Goal: Task Accomplishment & Management: Manage account settings

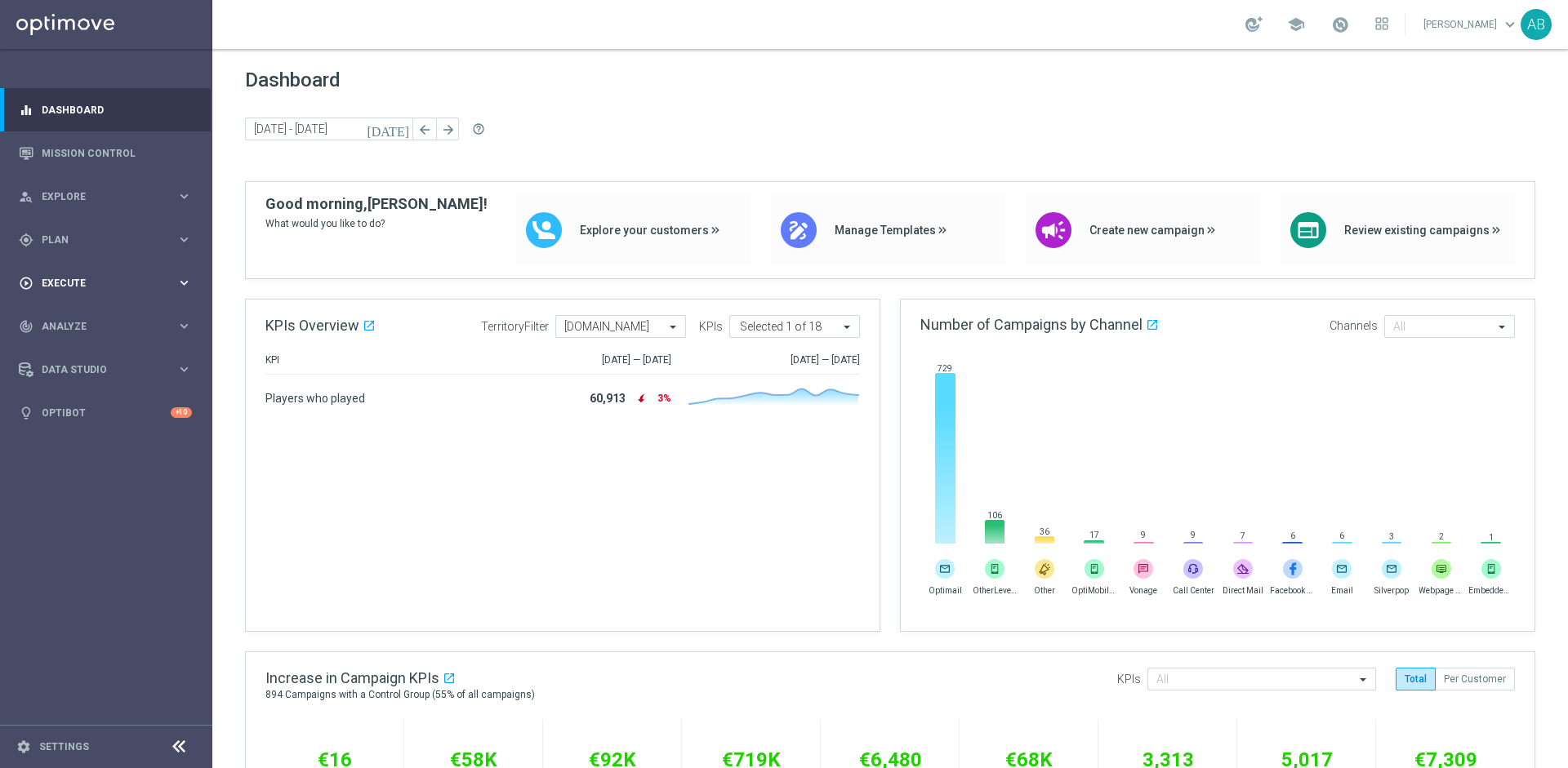
click at [76, 276] on div "play_circle_outline Execute" at bounding box center [98, 284] width 158 height 15
click at [77, 249] on div "gps_fixed Plan keyboard_arrow_right" at bounding box center [105, 240] width 211 height 43
click at [75, 279] on link "Target Groups" at bounding box center [106, 274] width 128 height 13
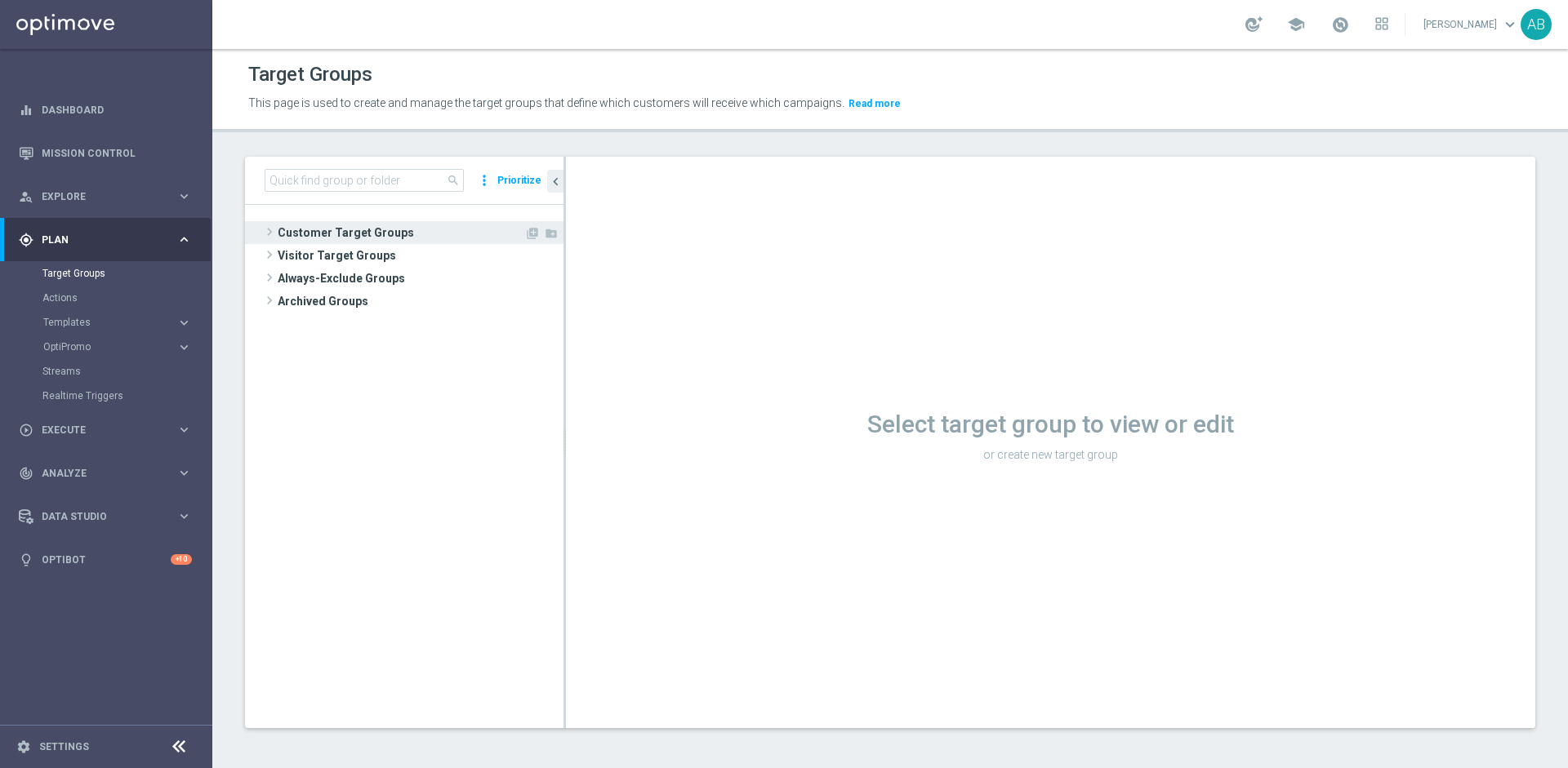
click at [318, 226] on span "Customer Target Groups" at bounding box center [401, 233] width 246 height 23
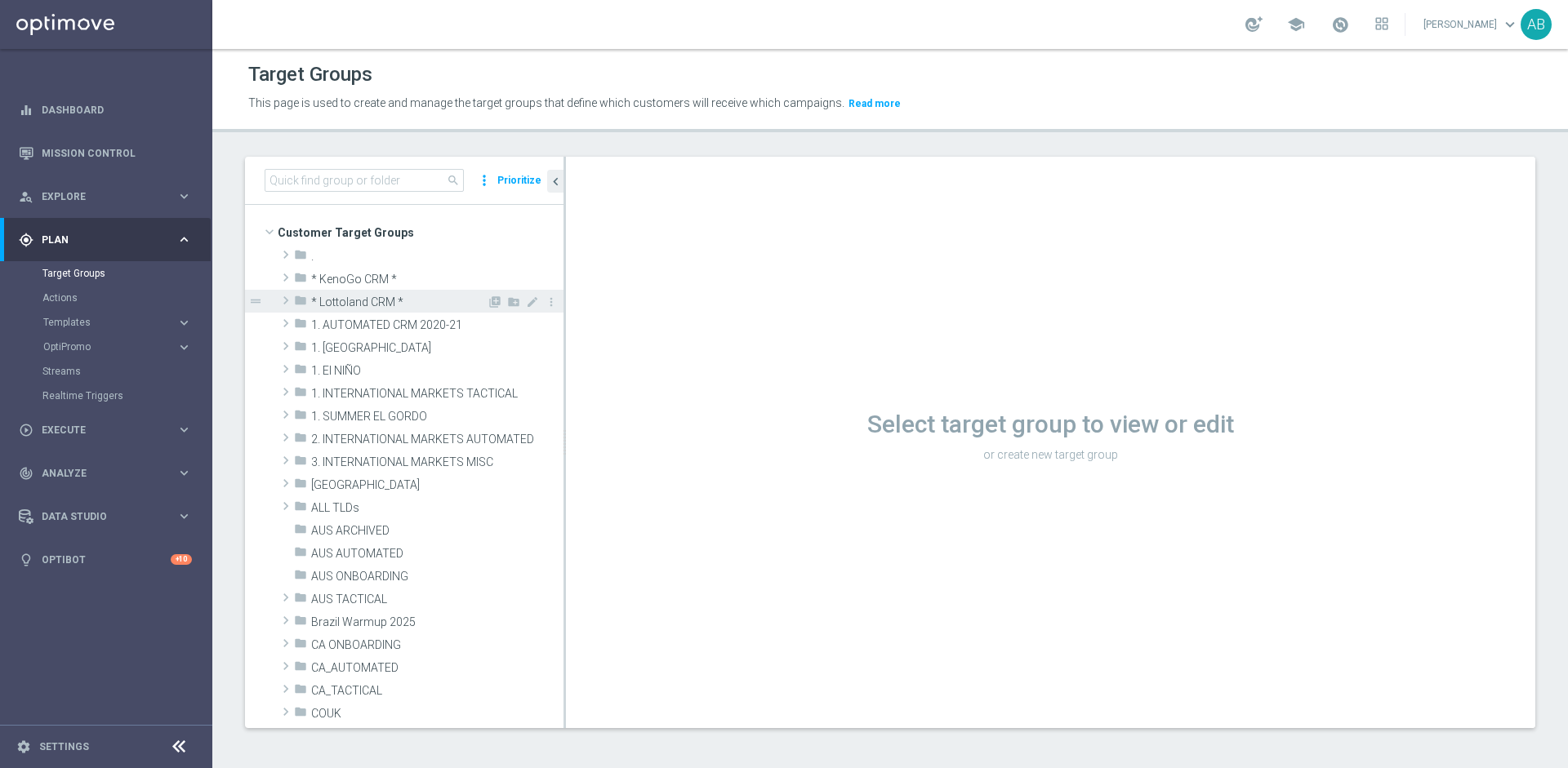
click at [363, 302] on span "* Lottoland CRM *" at bounding box center [399, 302] width 176 height 14
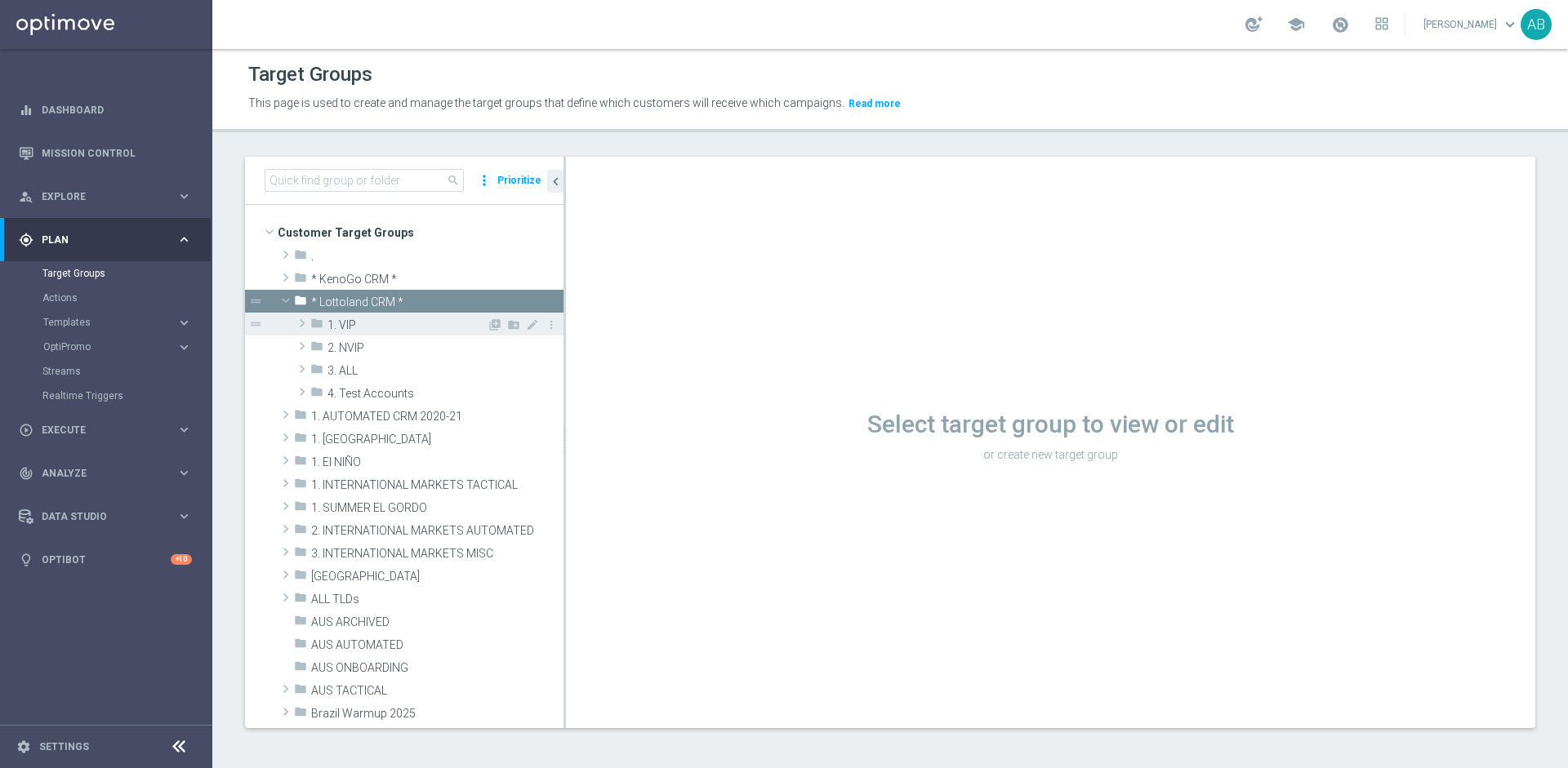
click at [321, 328] on icon "folder" at bounding box center [317, 326] width 13 height 19
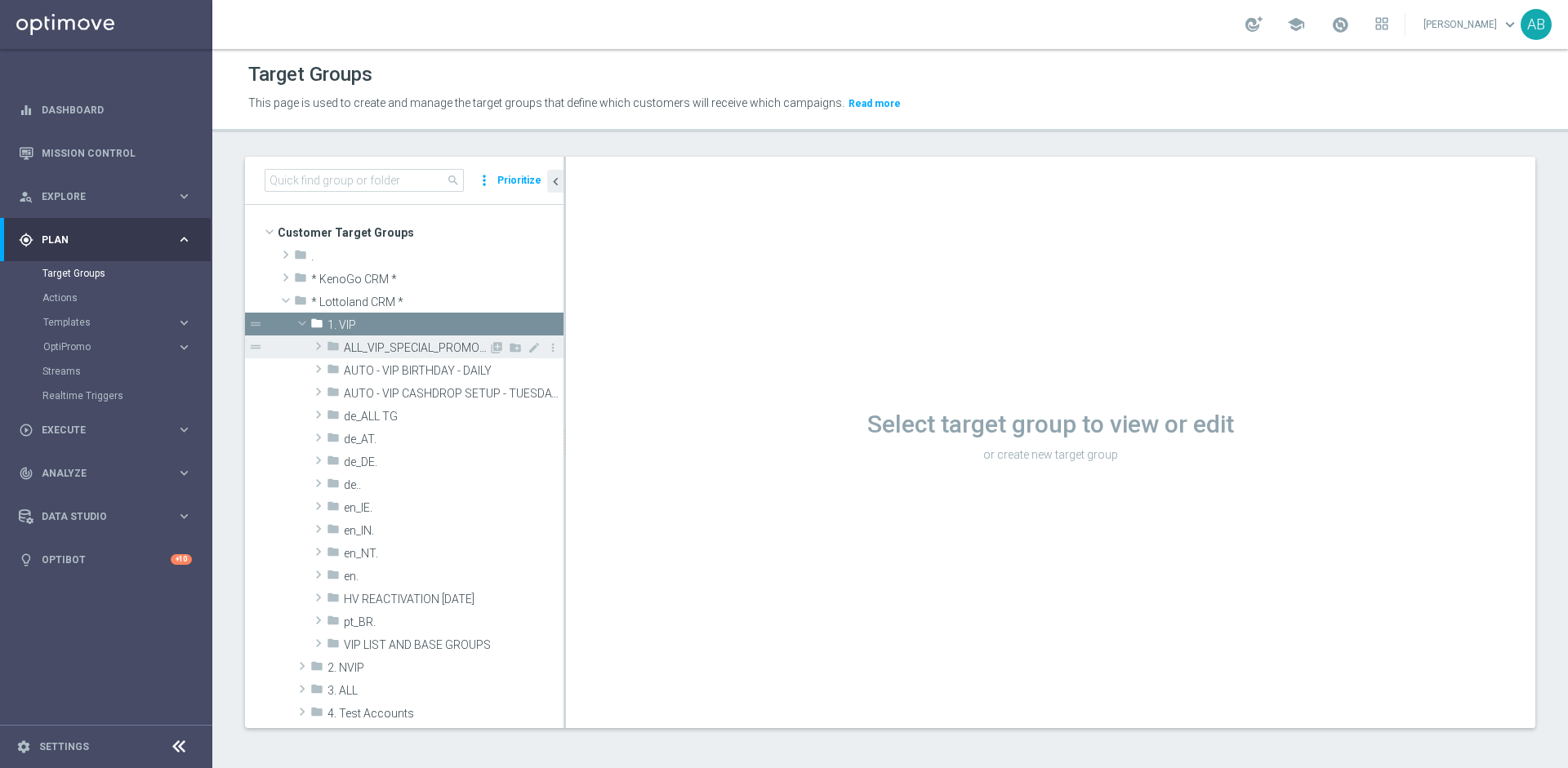
click at [390, 348] on span "ALL_VIP_SPECIAL_PROMOTION" at bounding box center [416, 348] width 144 height 14
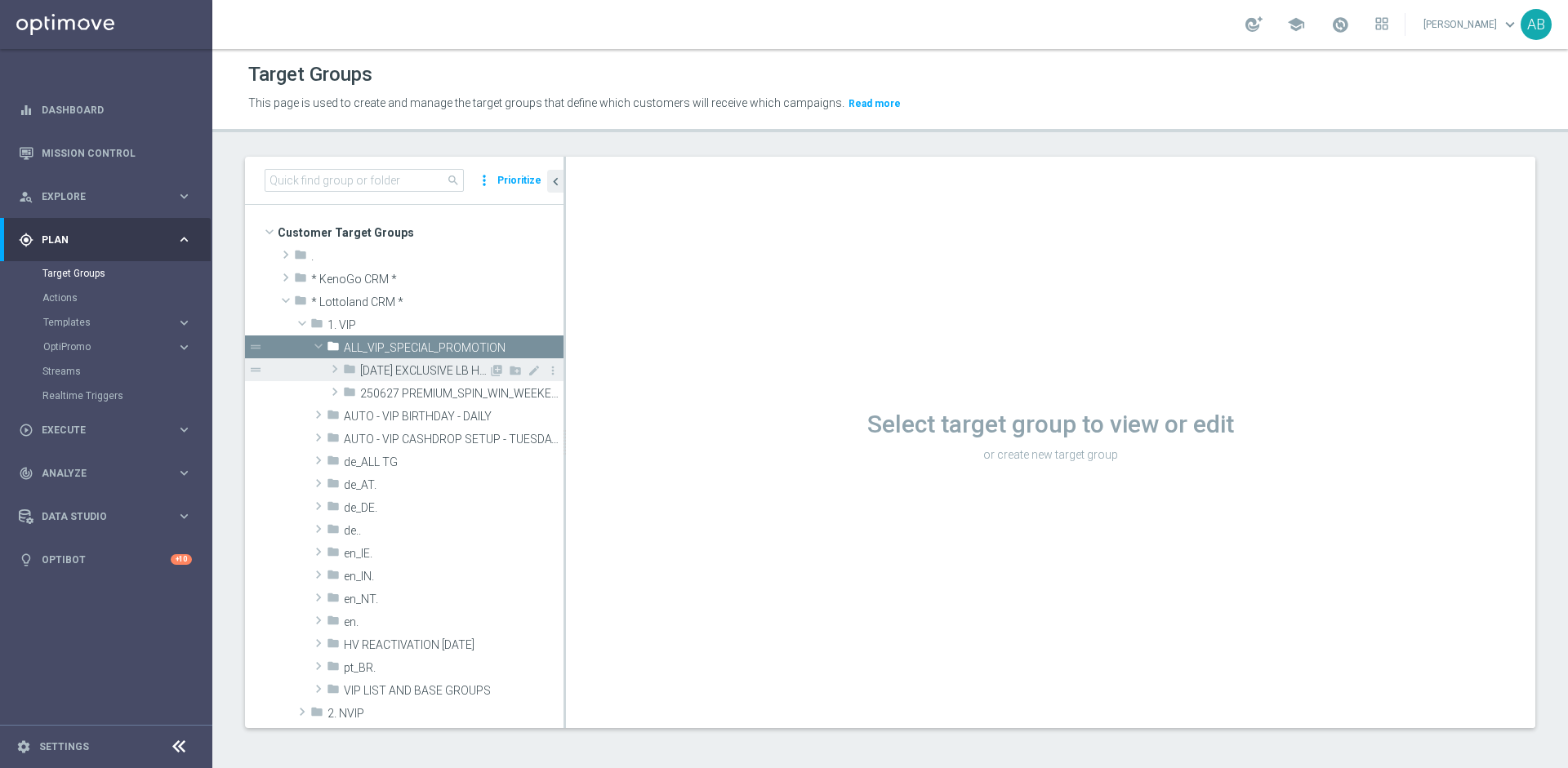
click at [391, 372] on span "25 FEB EXCLUSIVE LB HV_VIP" at bounding box center [424, 371] width 129 height 14
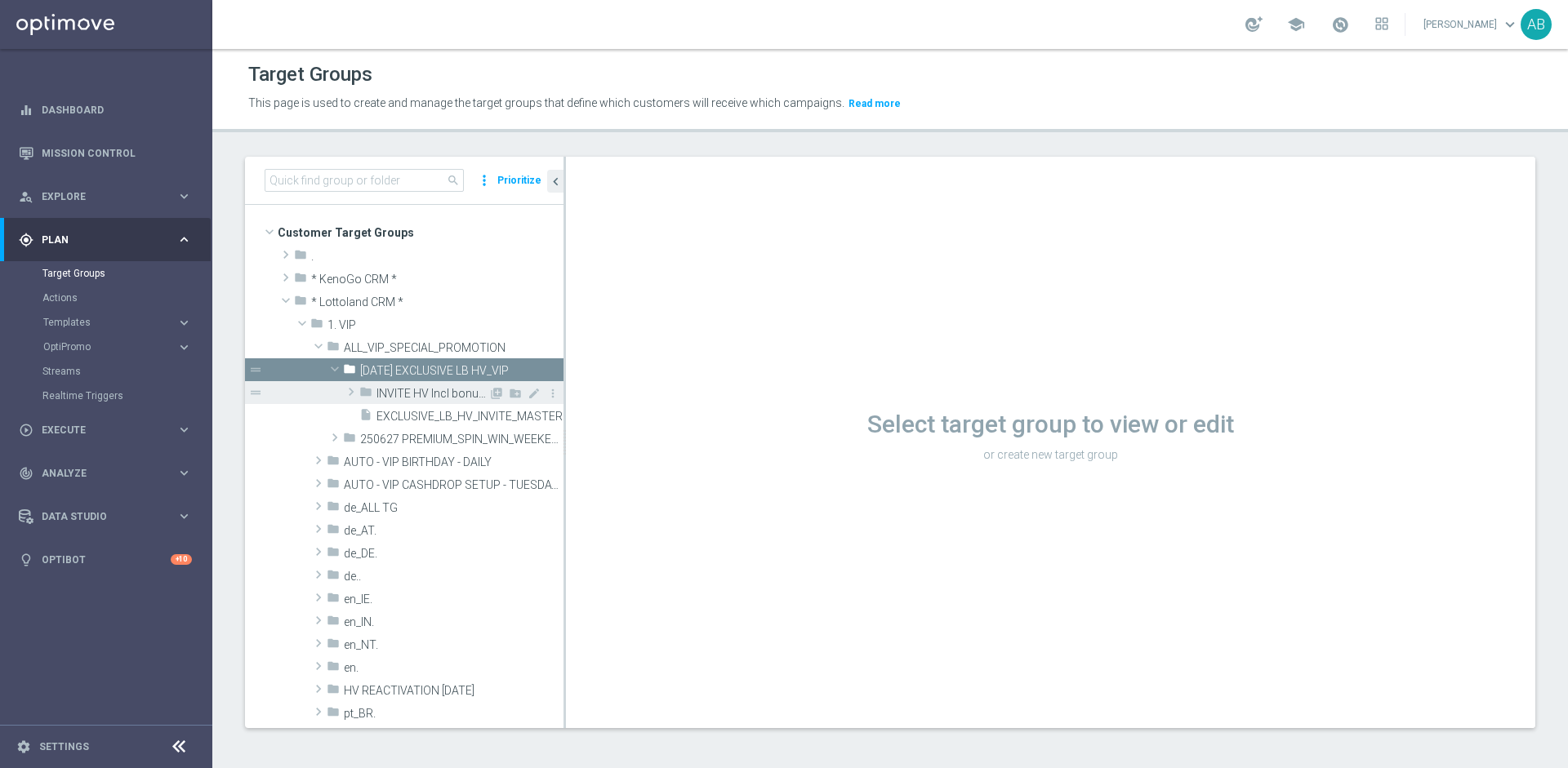
click at [392, 386] on span "INVITE HV Incl bonus TG" at bounding box center [432, 393] width 112 height 14
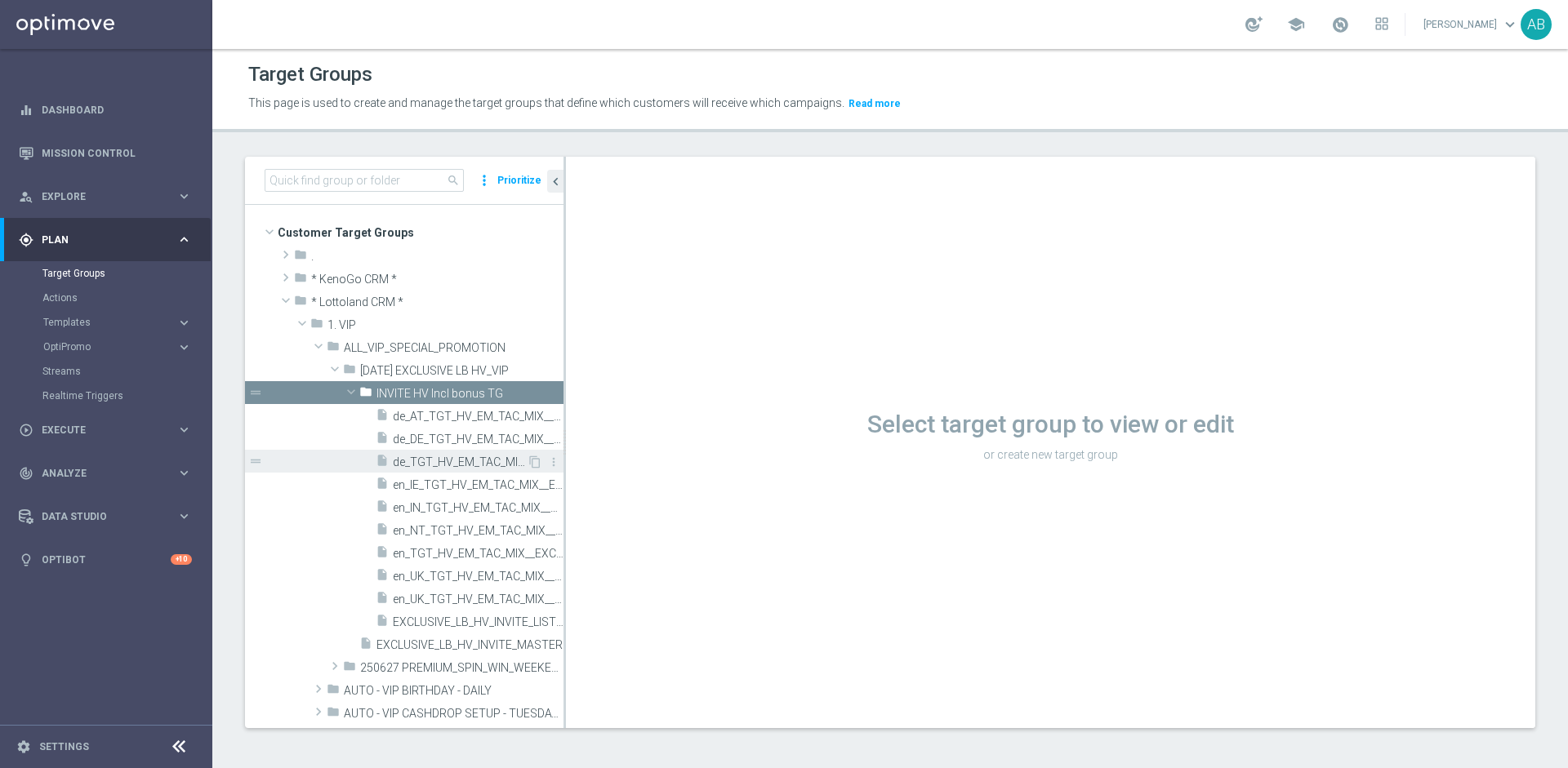
click at [405, 459] on span "de_TGT_HV_EM_TAC_MIX__EXCLUSIVE_LB_HV_INVITE_BONUS" at bounding box center [459, 462] width 134 height 14
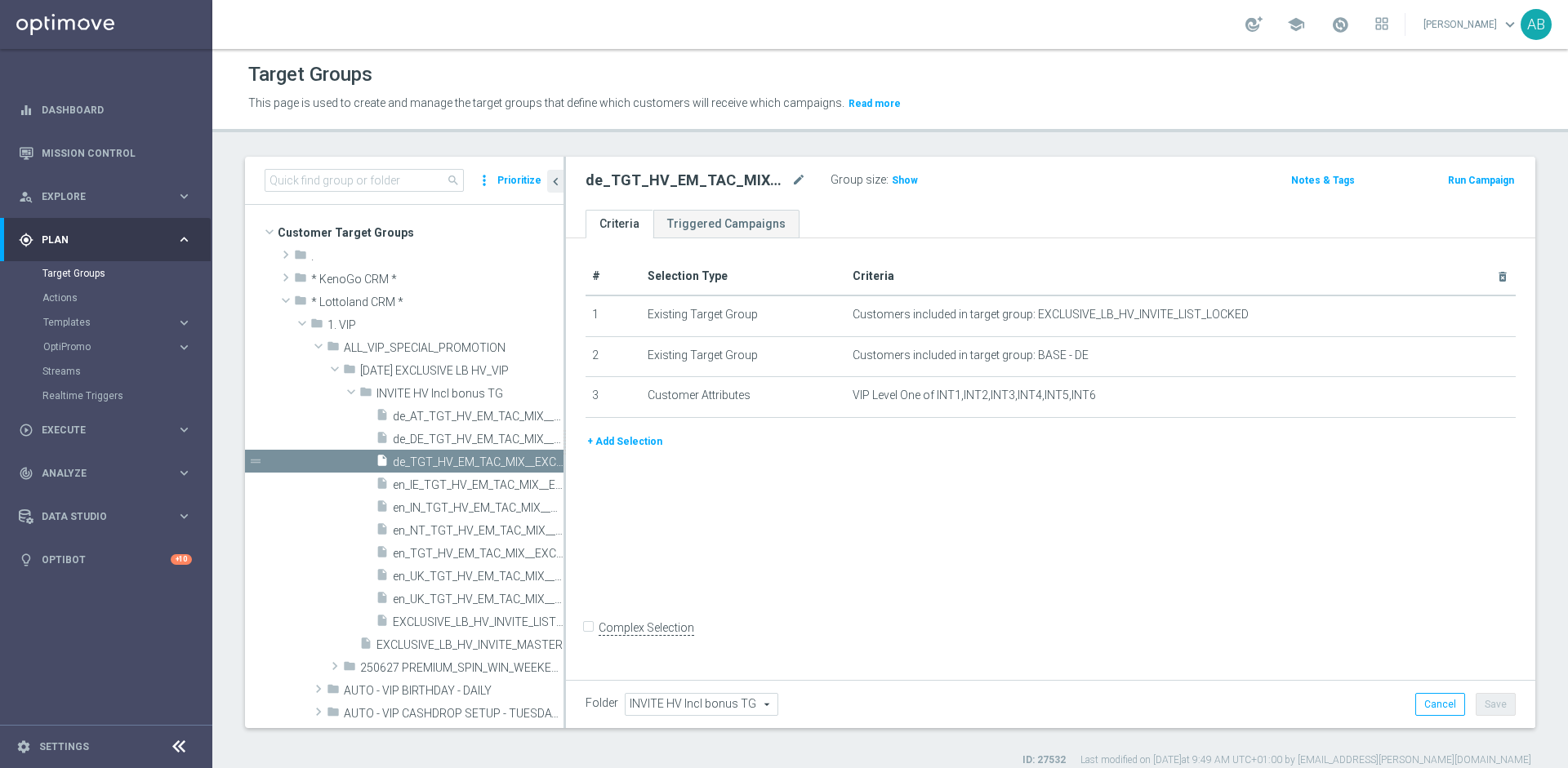
click at [629, 450] on div "+ Add Selection" at bounding box center [1050, 448] width 954 height 30
click at [629, 437] on button "+ Add Selection" at bounding box center [625, 442] width 78 height 18
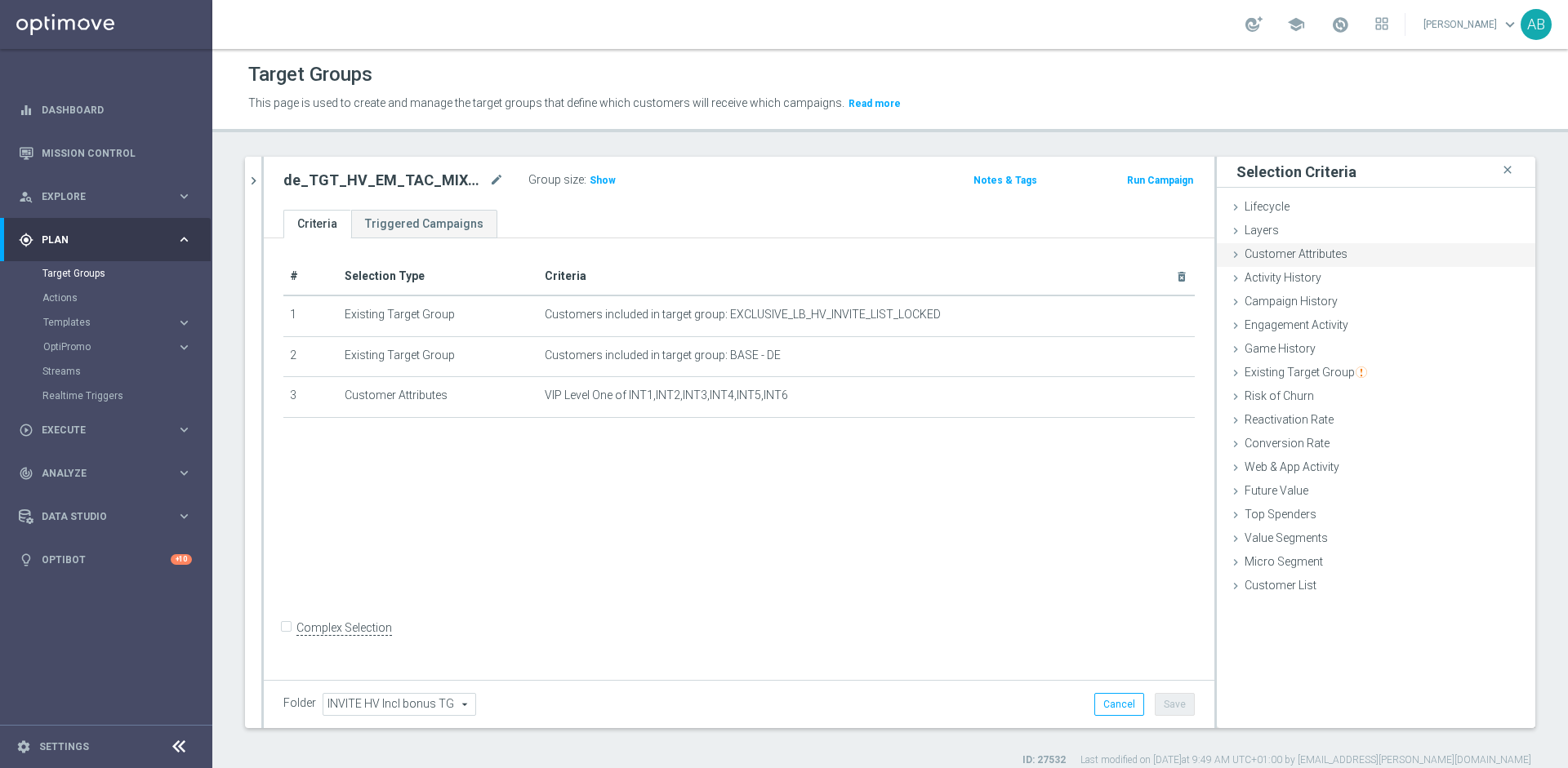
click at [1262, 249] on span "Customer Attributes" at bounding box center [1296, 254] width 103 height 13
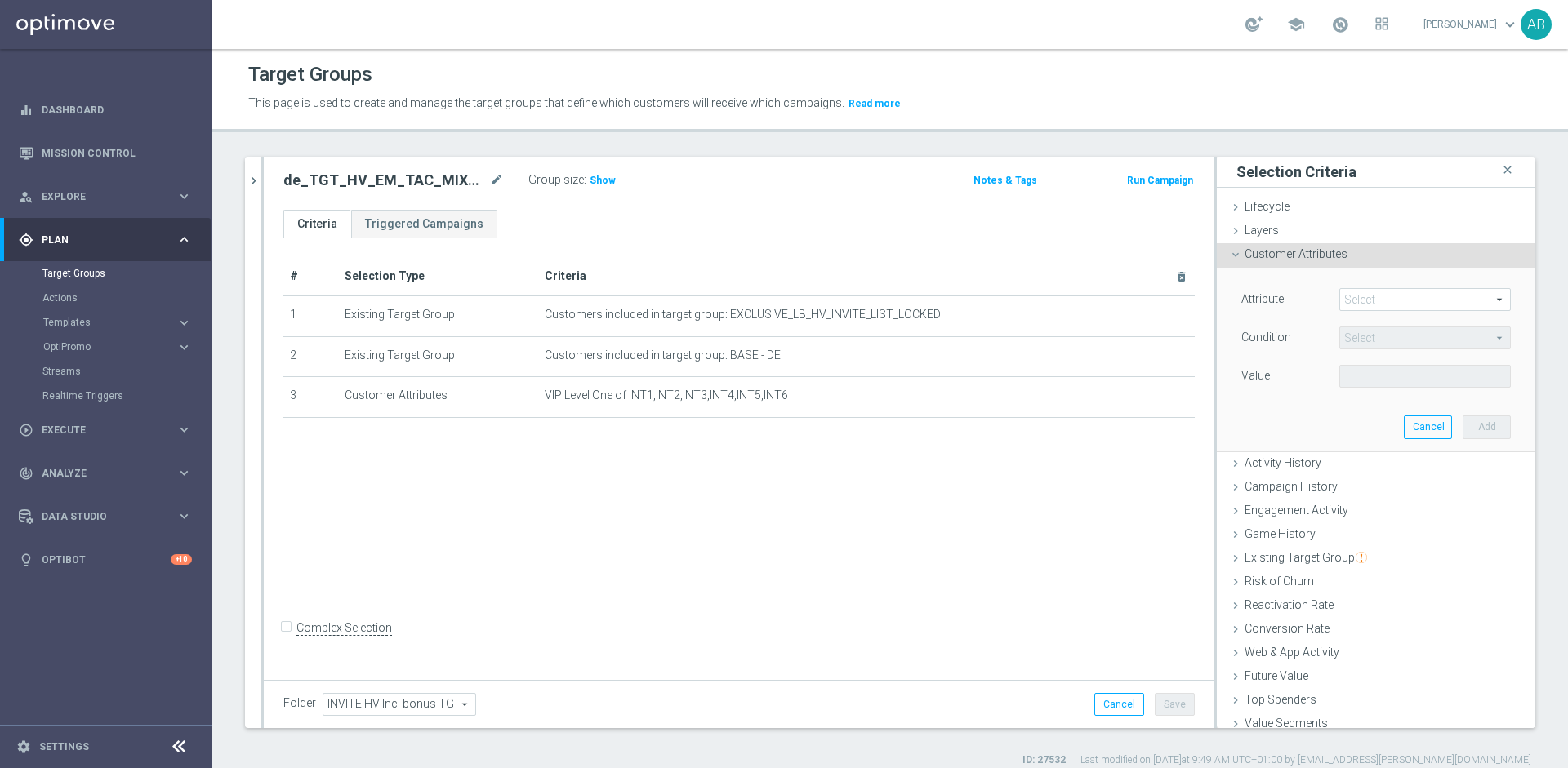
click at [1342, 289] on span at bounding box center [1424, 299] width 170 height 22
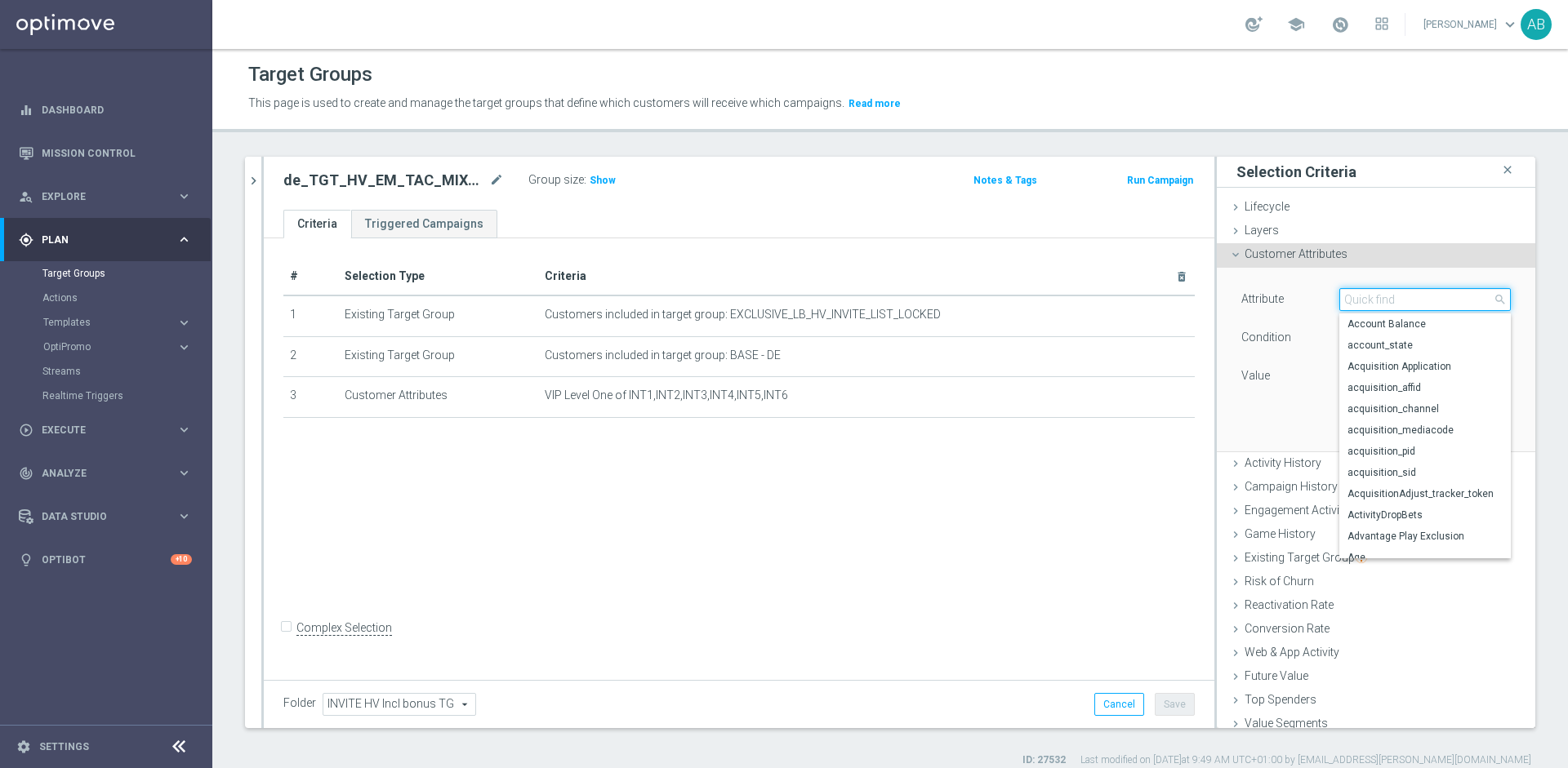
click at [1358, 307] on input "search" at bounding box center [1424, 299] width 172 height 23
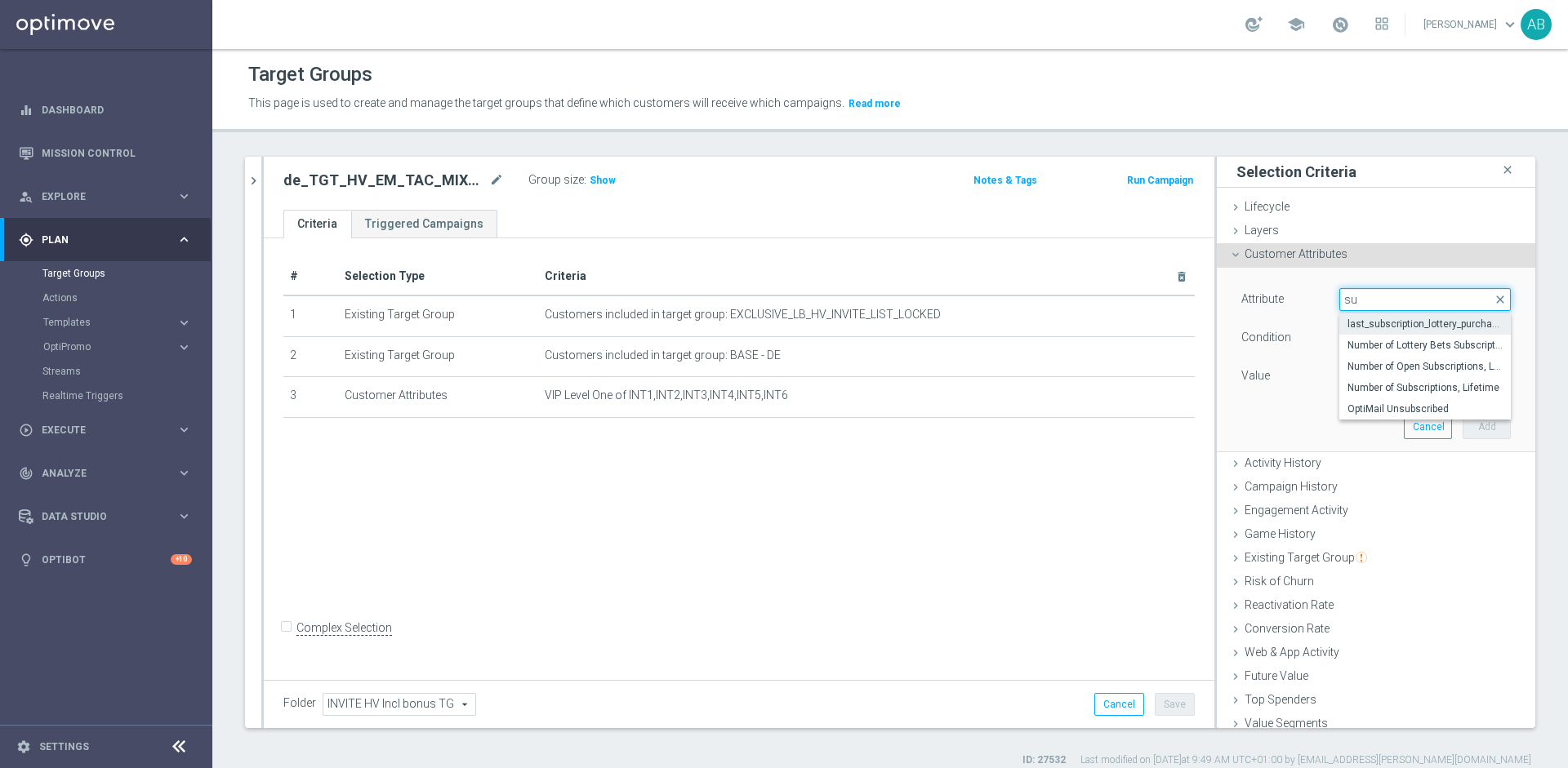
type input "s"
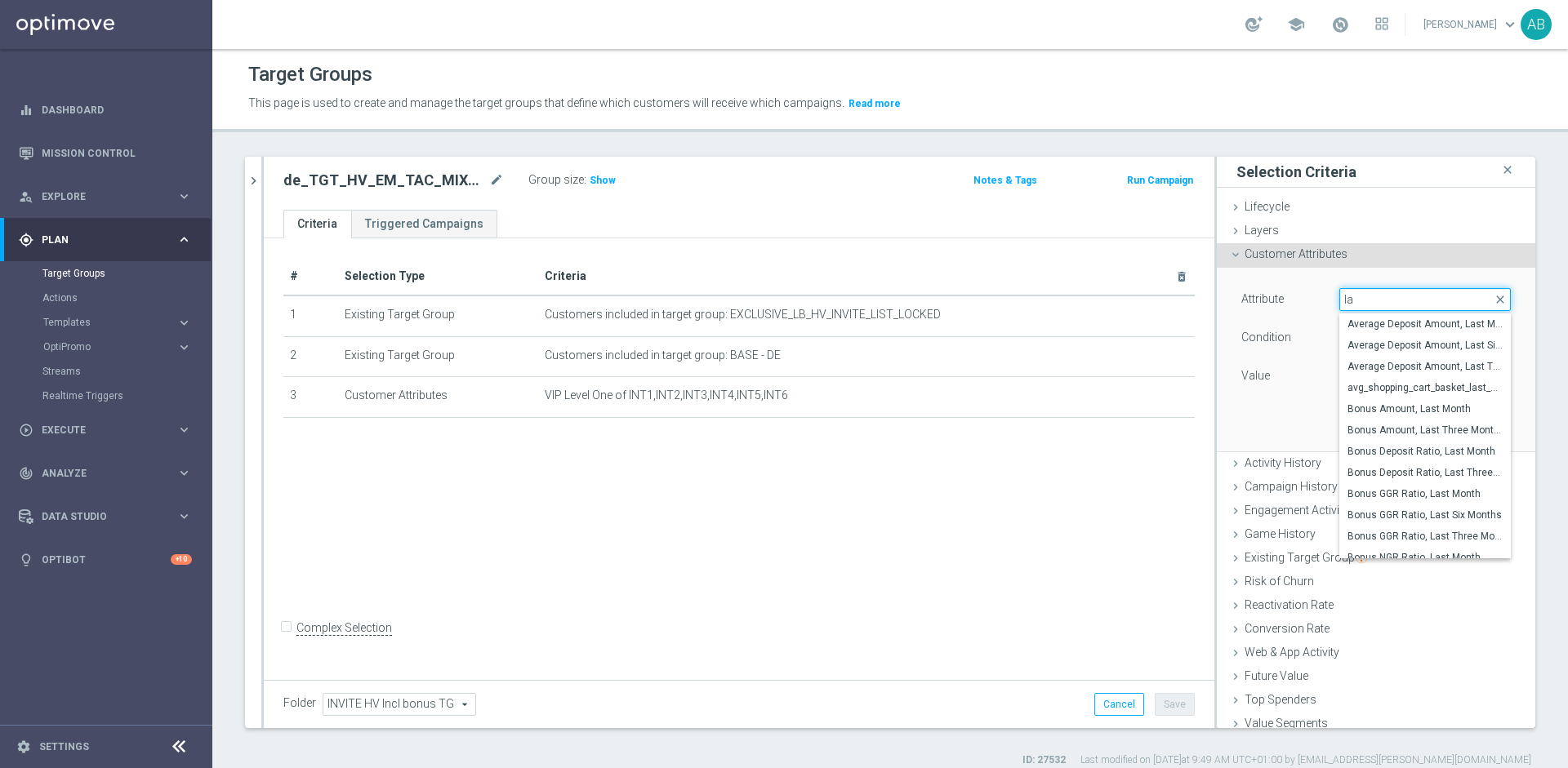
type input "l"
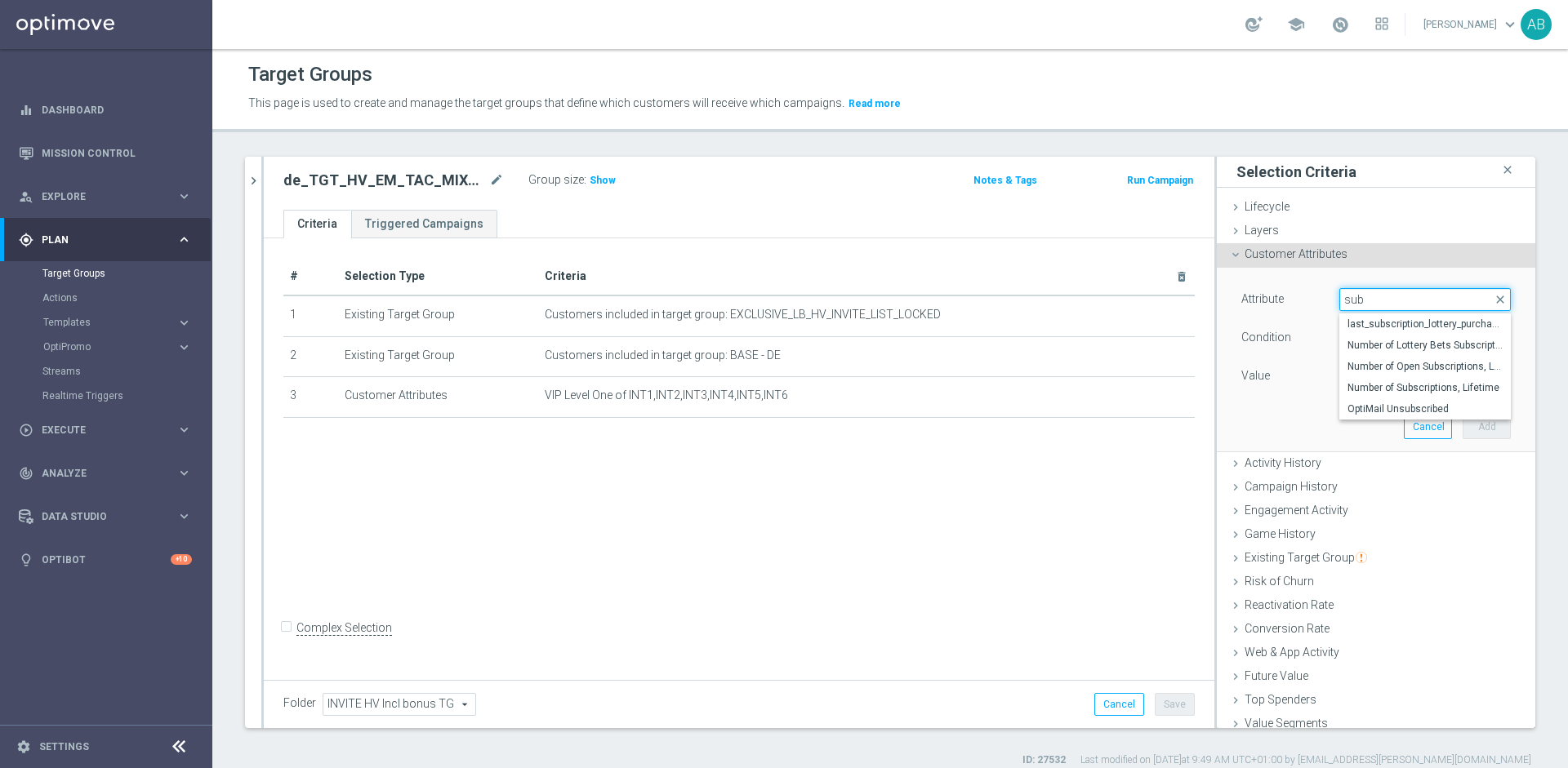
click at [1503, 306] on input "sub" at bounding box center [1424, 299] width 172 height 23
type input "sub"
click at [1502, 296] on span "close" at bounding box center [1500, 299] width 13 height 13
click at [1432, 424] on button "Cancel" at bounding box center [1428, 427] width 48 height 23
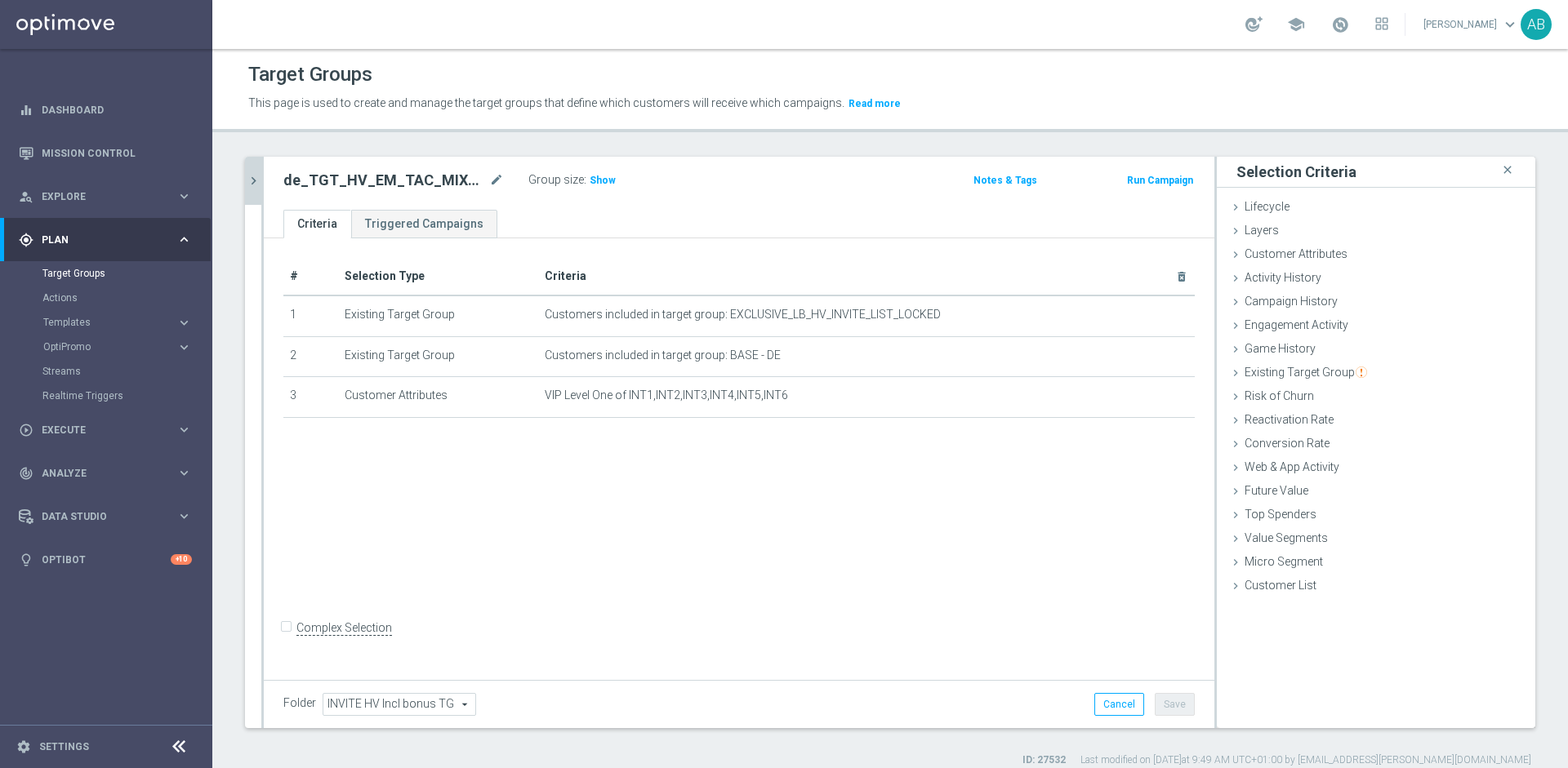
click at [251, 182] on icon "chevron_right" at bounding box center [253, 181] width 16 height 16
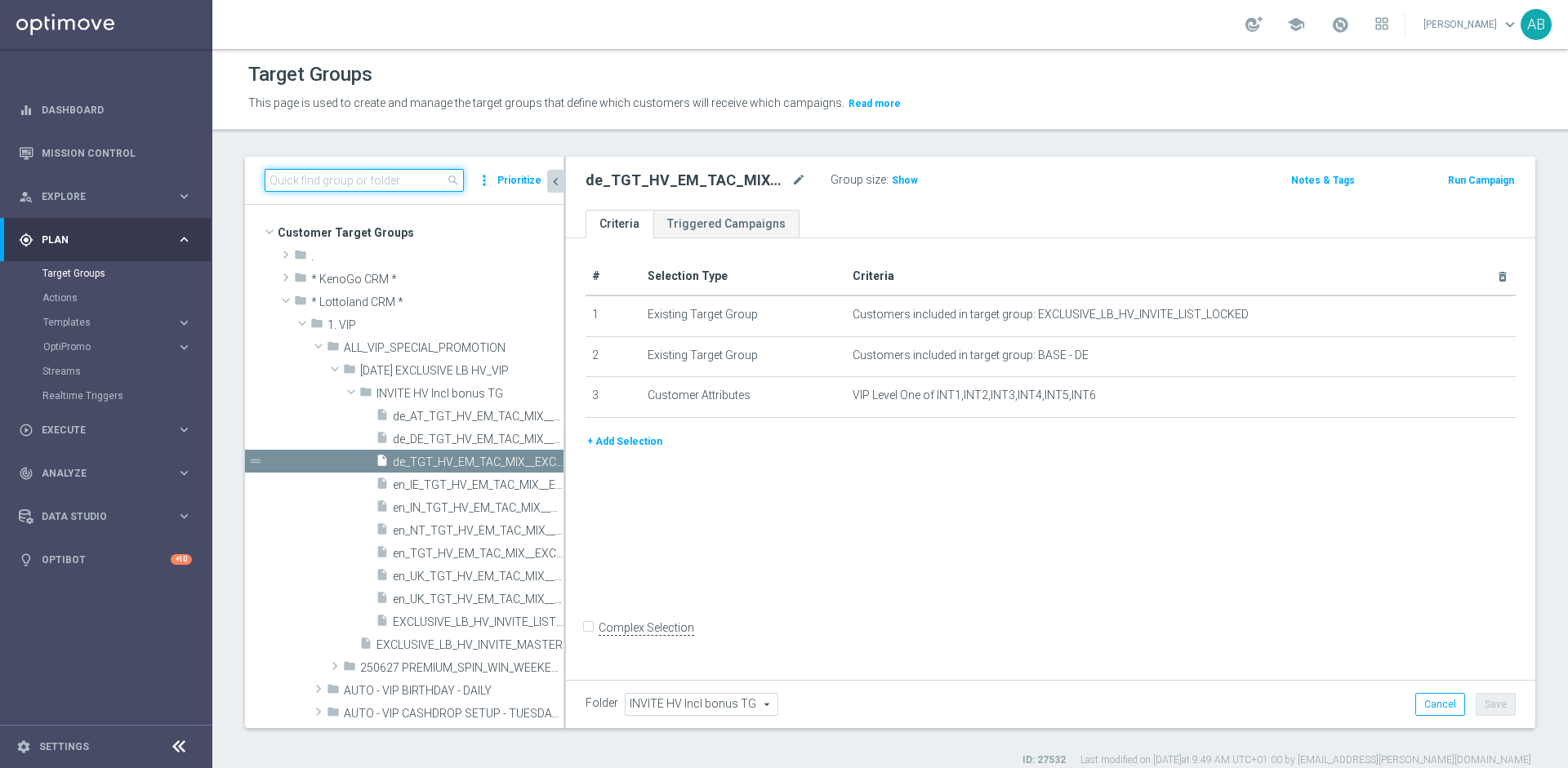
click at [400, 187] on input at bounding box center [364, 181] width 199 height 23
paste input "UK_SPORTSBOOK_EMAIL | Reactivation"
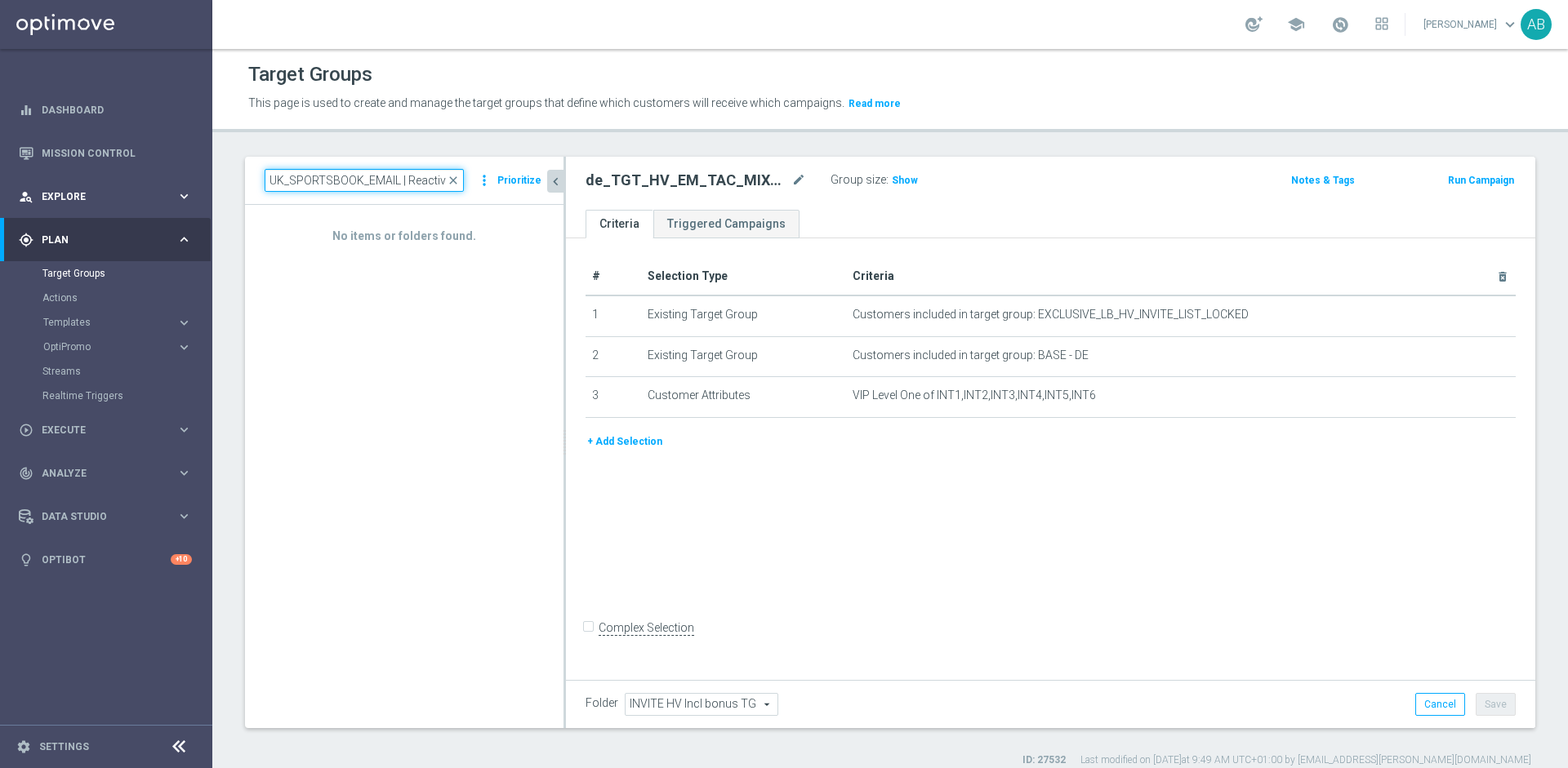
drag, startPoint x: 294, startPoint y: 176, endPoint x: 199, endPoint y: 175, distance: 95.0
click at [199, 175] on main "equalizer Dashboard Mission Control" at bounding box center [784, 384] width 1568 height 768
click at [275, 176] on input "UK_SPORTSBOOK_EMAIL | Reactivation" at bounding box center [364, 181] width 199 height 23
click at [396, 181] on input "UK_SPORTSBOOK_EMAIL | Reactivation" at bounding box center [364, 181] width 199 height 23
type input "UK_SPORTSBOOK_EMAIL | Reactivation"
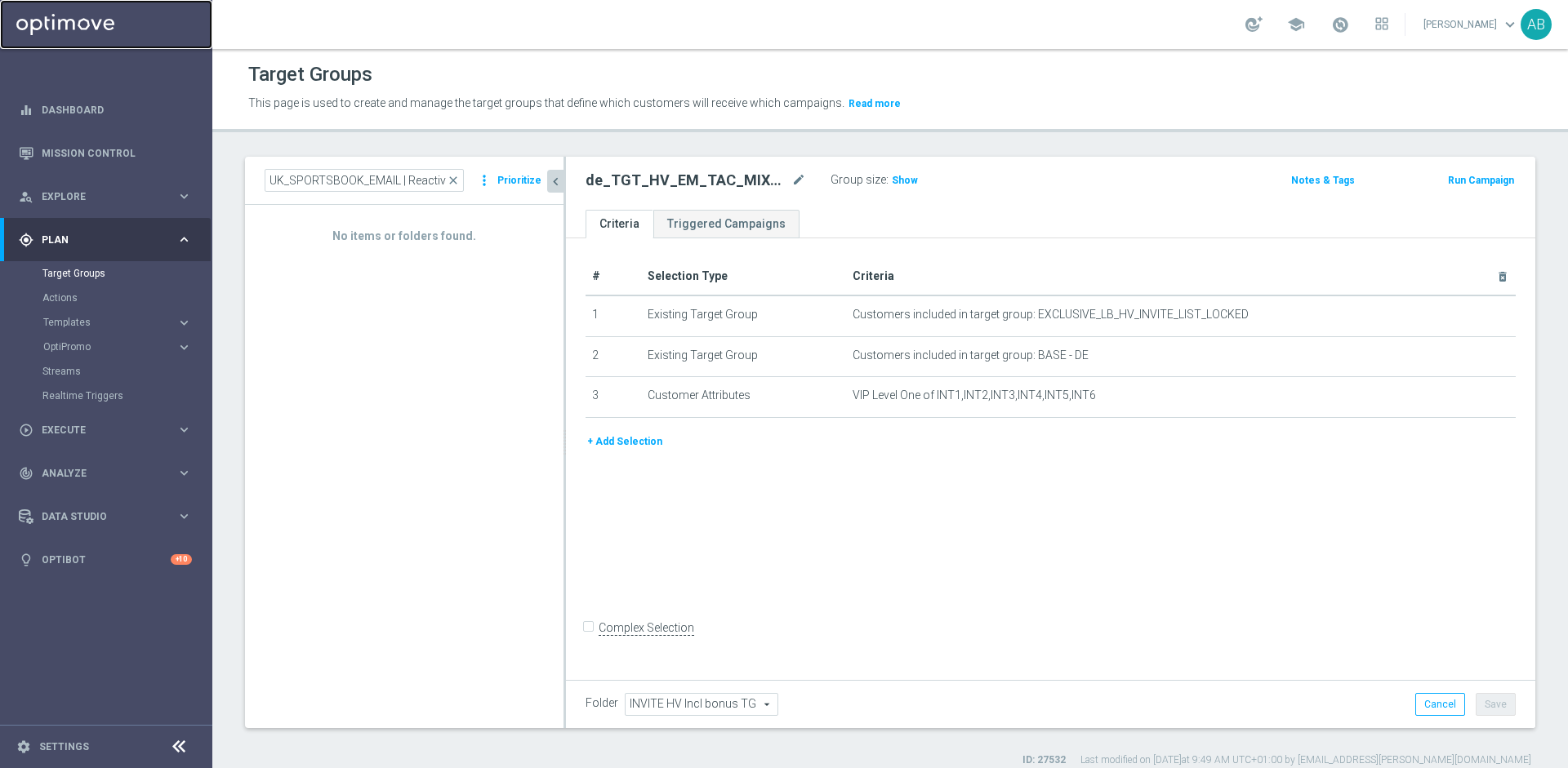
click at [92, 26] on link at bounding box center [106, 24] width 212 height 49
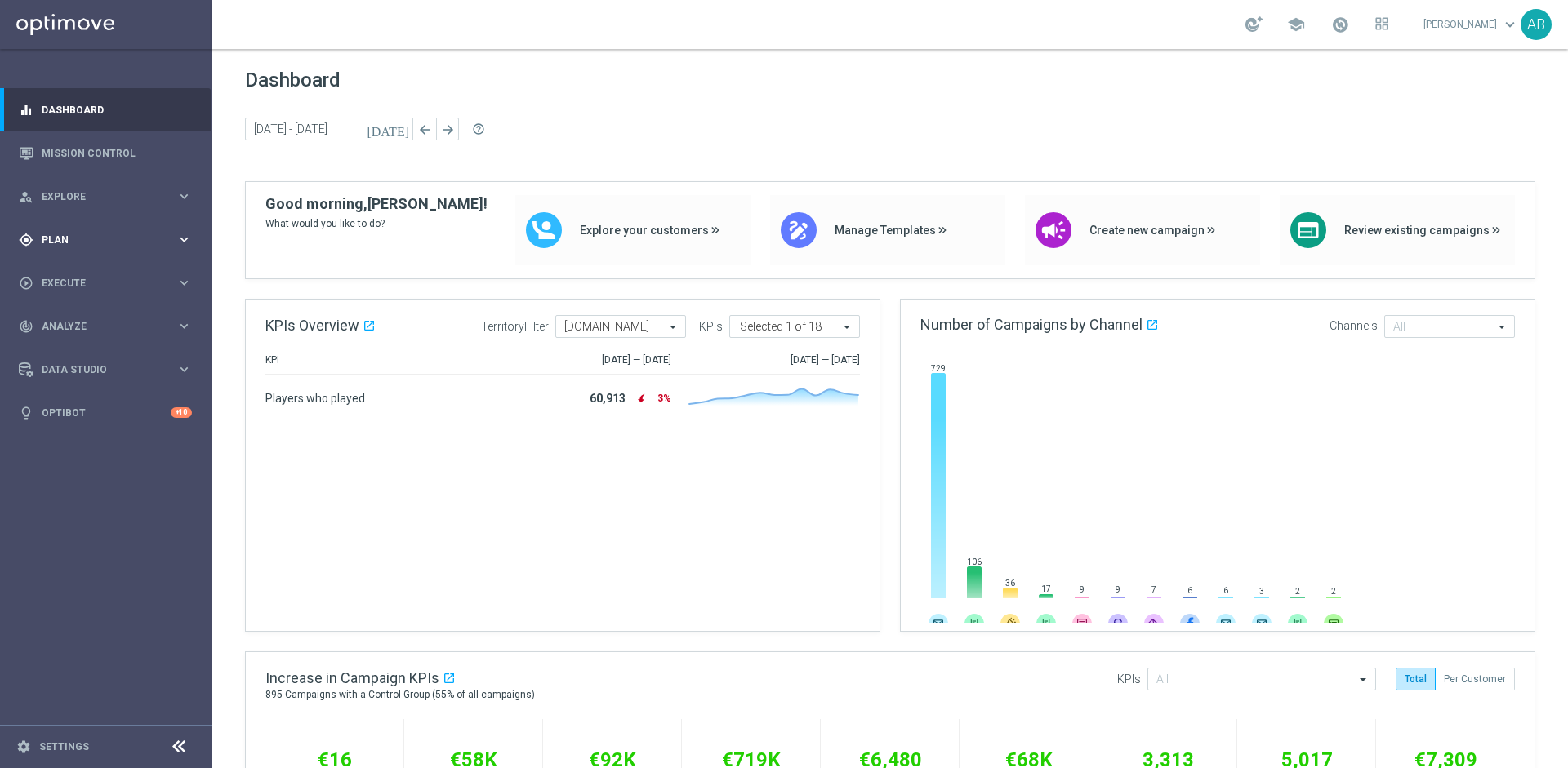
click at [67, 256] on div "gps_fixed Plan keyboard_arrow_right" at bounding box center [105, 240] width 211 height 43
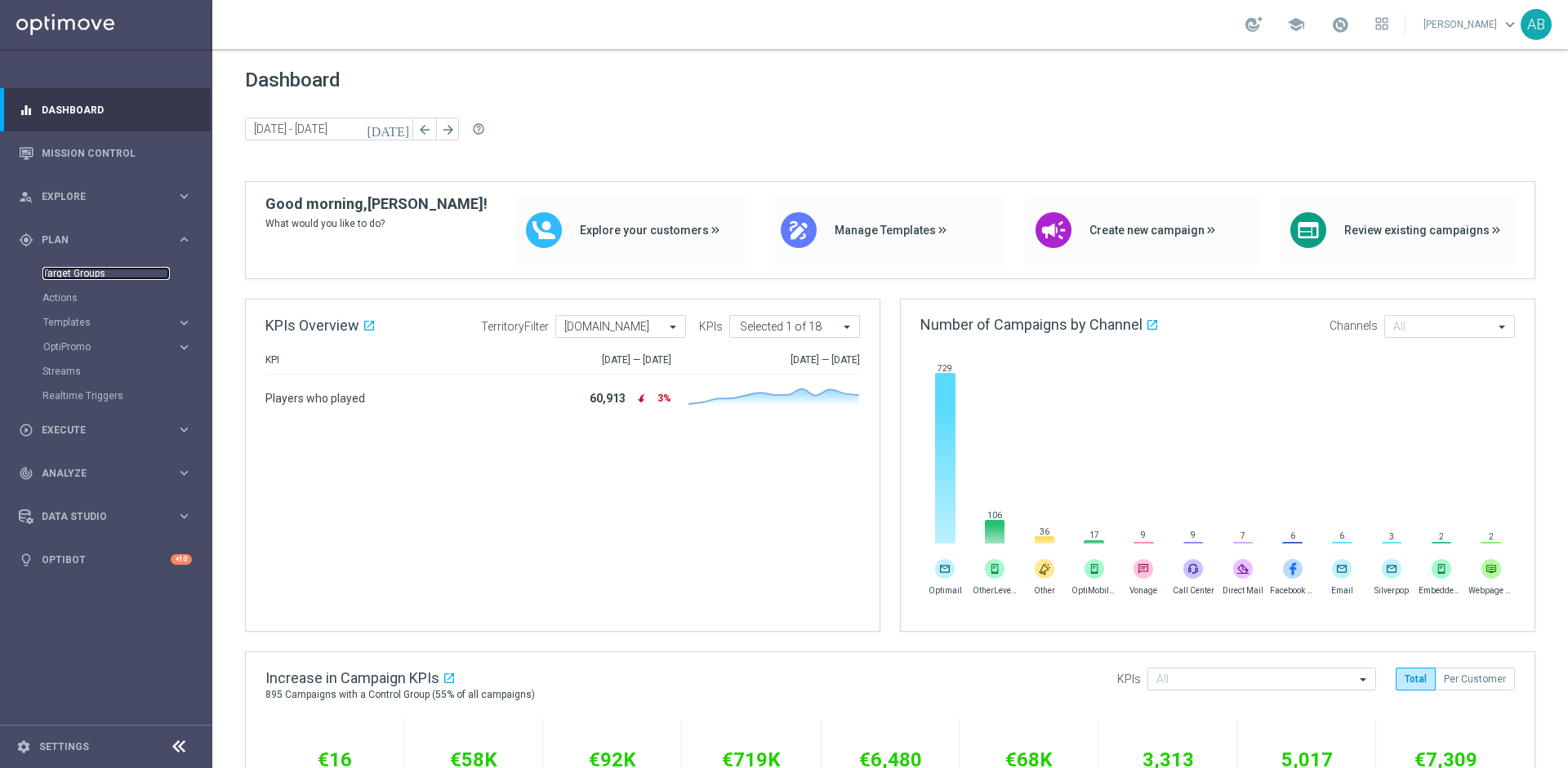
click at [74, 273] on link "Target Groups" at bounding box center [106, 274] width 128 height 13
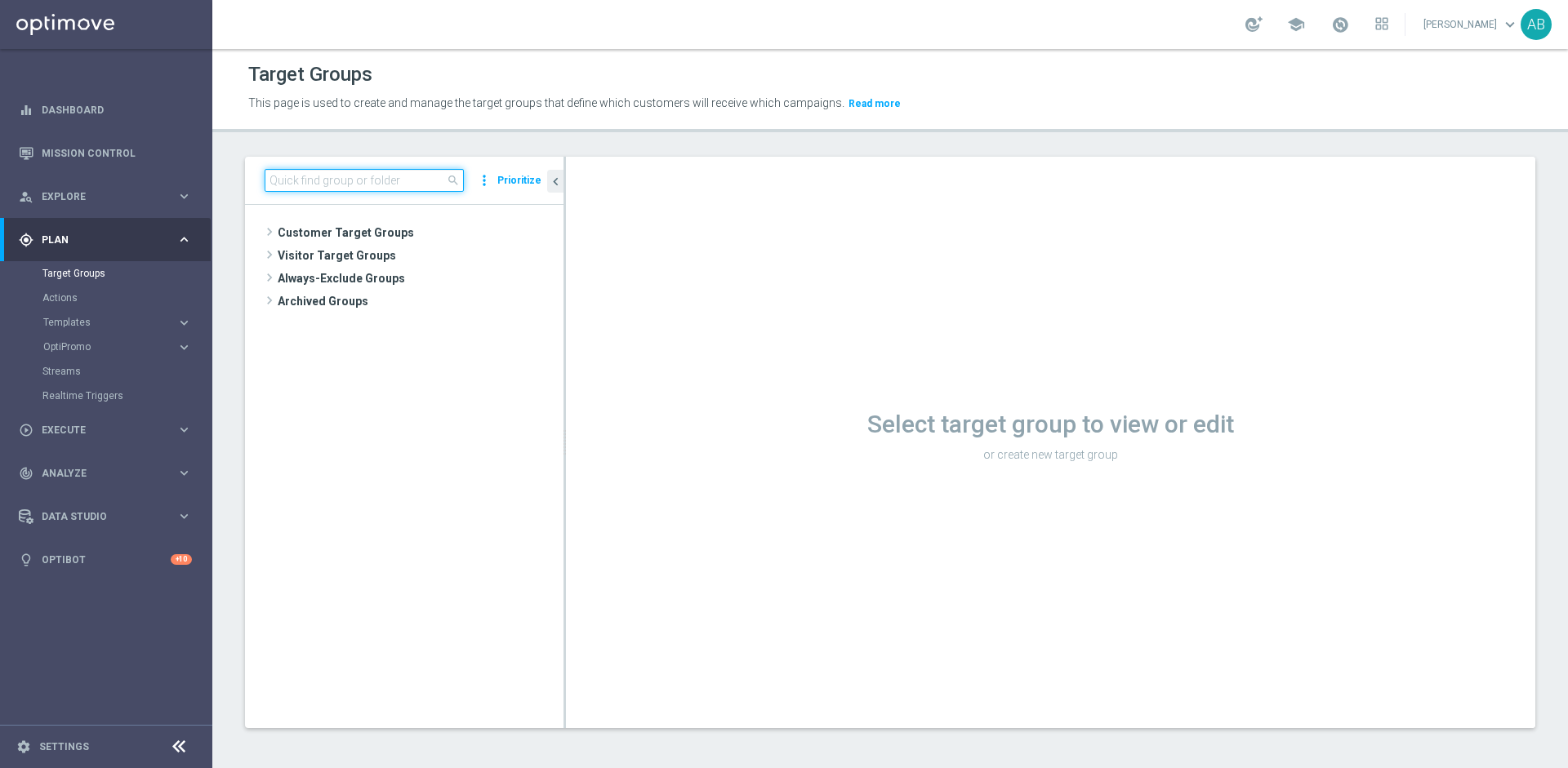
click at [345, 186] on input at bounding box center [364, 181] width 199 height 23
paste input "UK_SPORTSBOOK_EMAIL | Reactivation"
type input "UK_SPORTSBOOK_EMAIL | Reactivation"
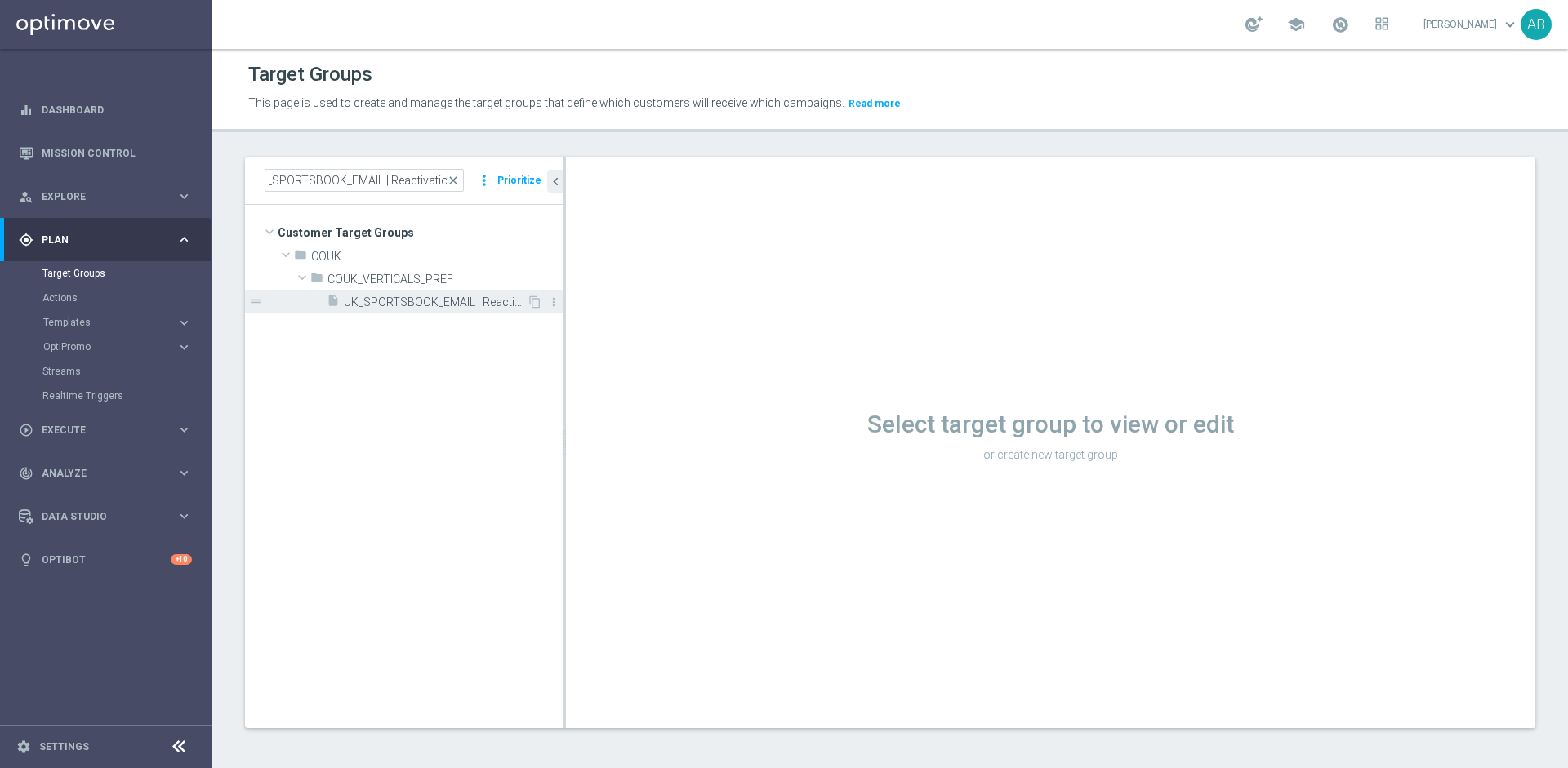
click at [437, 305] on span "UK_SPORTSBOOK_EMAIL | Reactivation" at bounding box center [435, 302] width 183 height 14
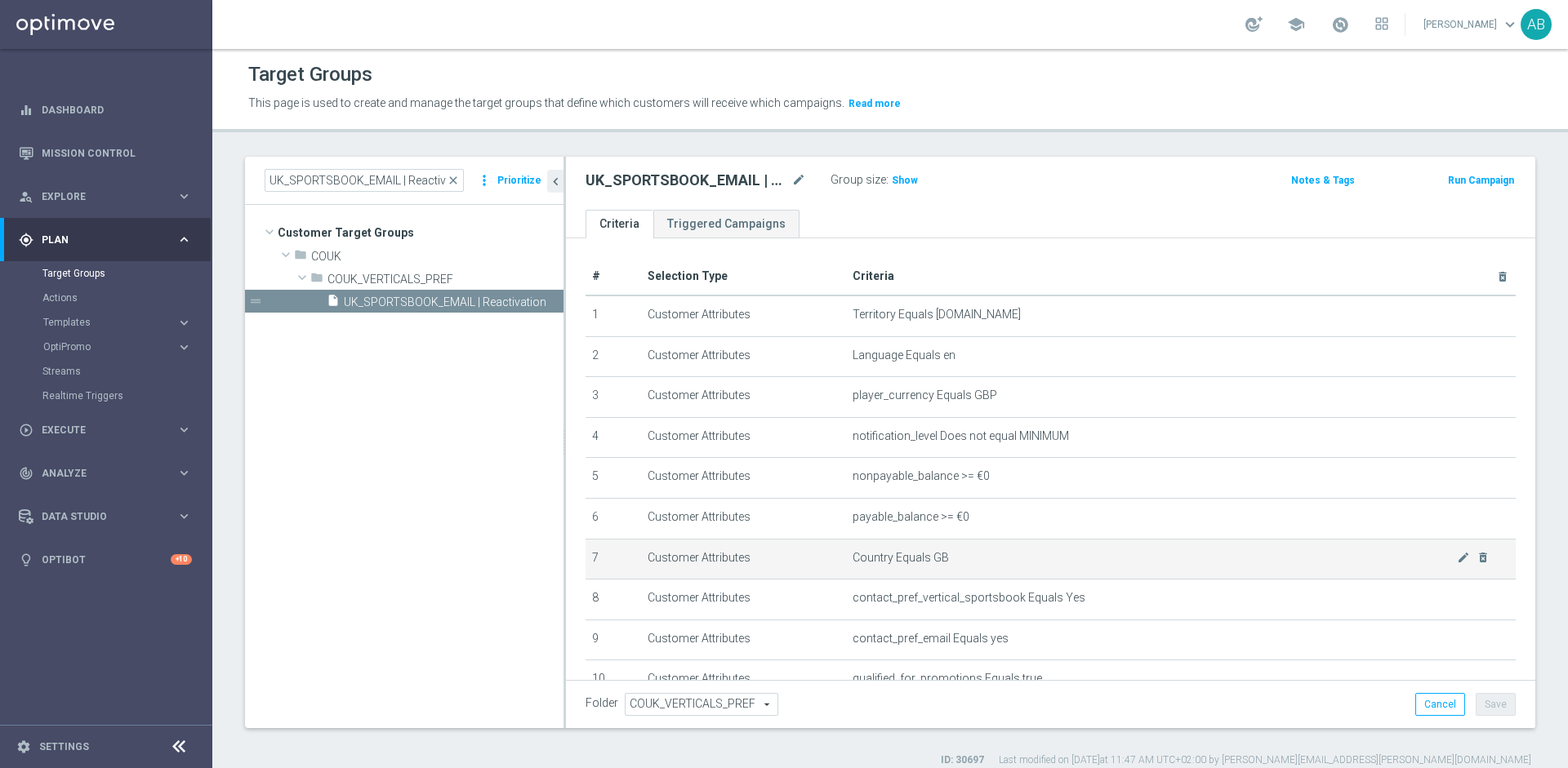
scroll to position [192, 0]
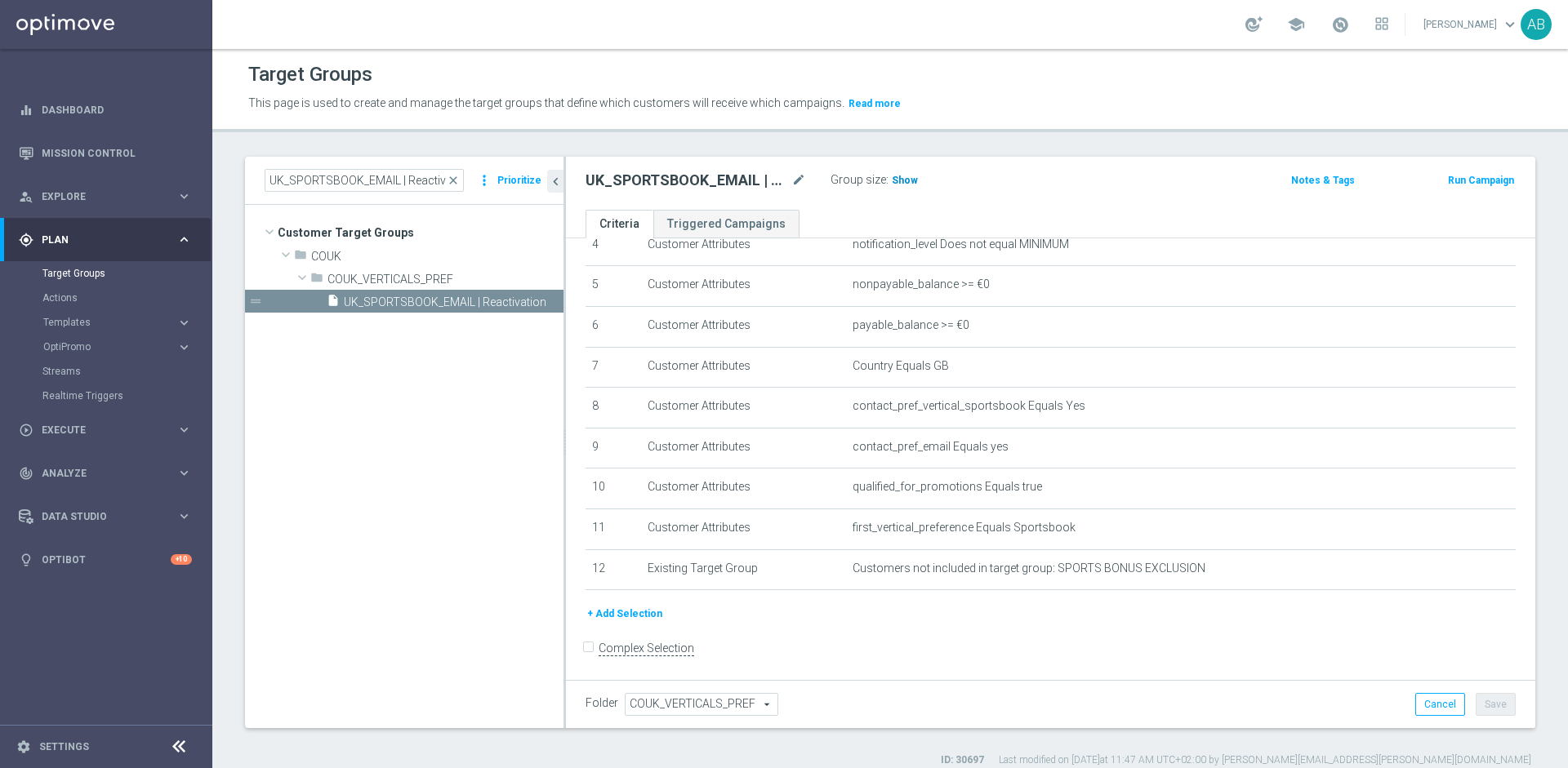
click at [906, 179] on span "Show" at bounding box center [904, 181] width 26 height 12
click at [642, 614] on button "+ Add Selection" at bounding box center [625, 614] width 78 height 18
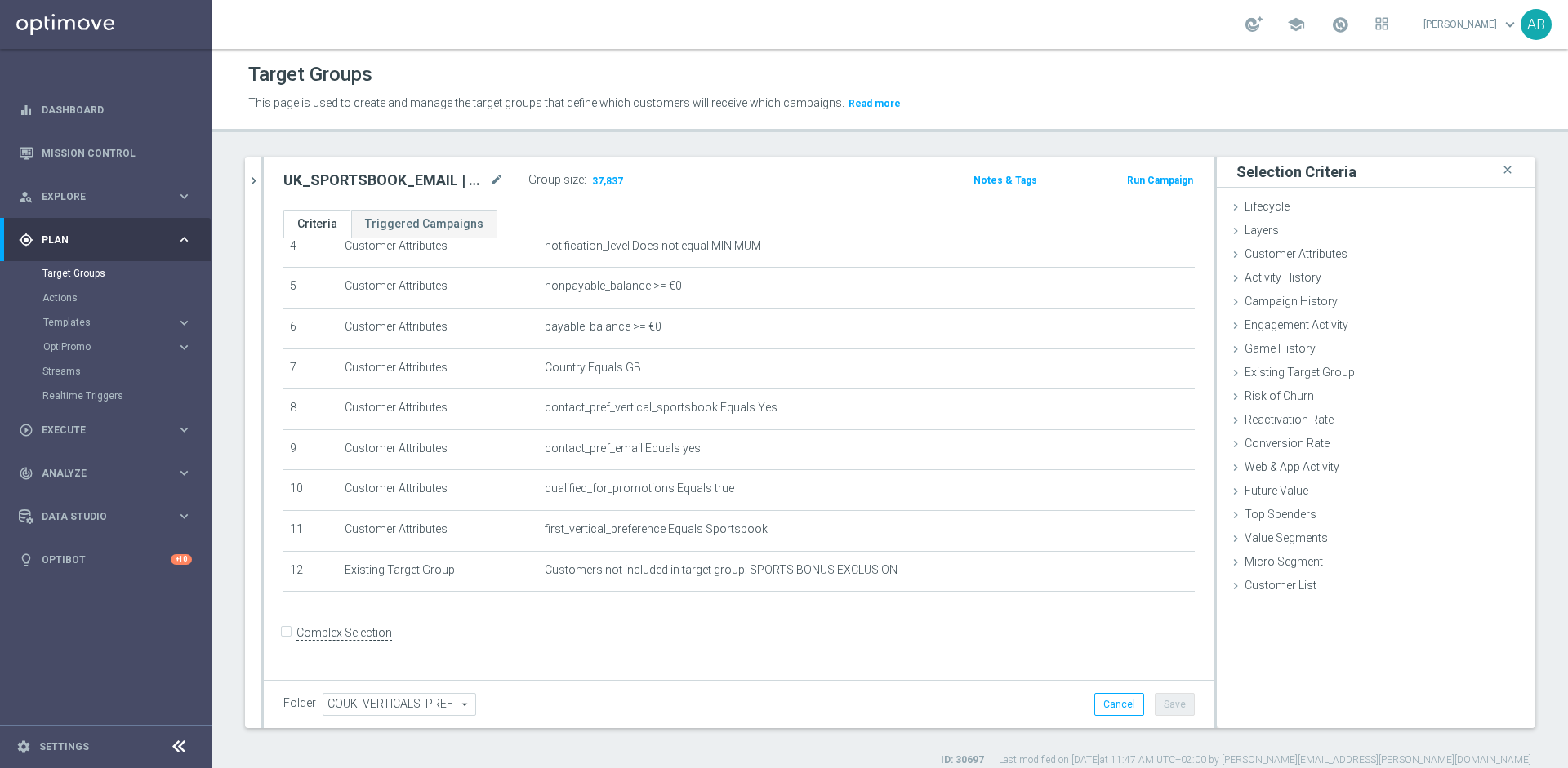
scroll to position [175, 0]
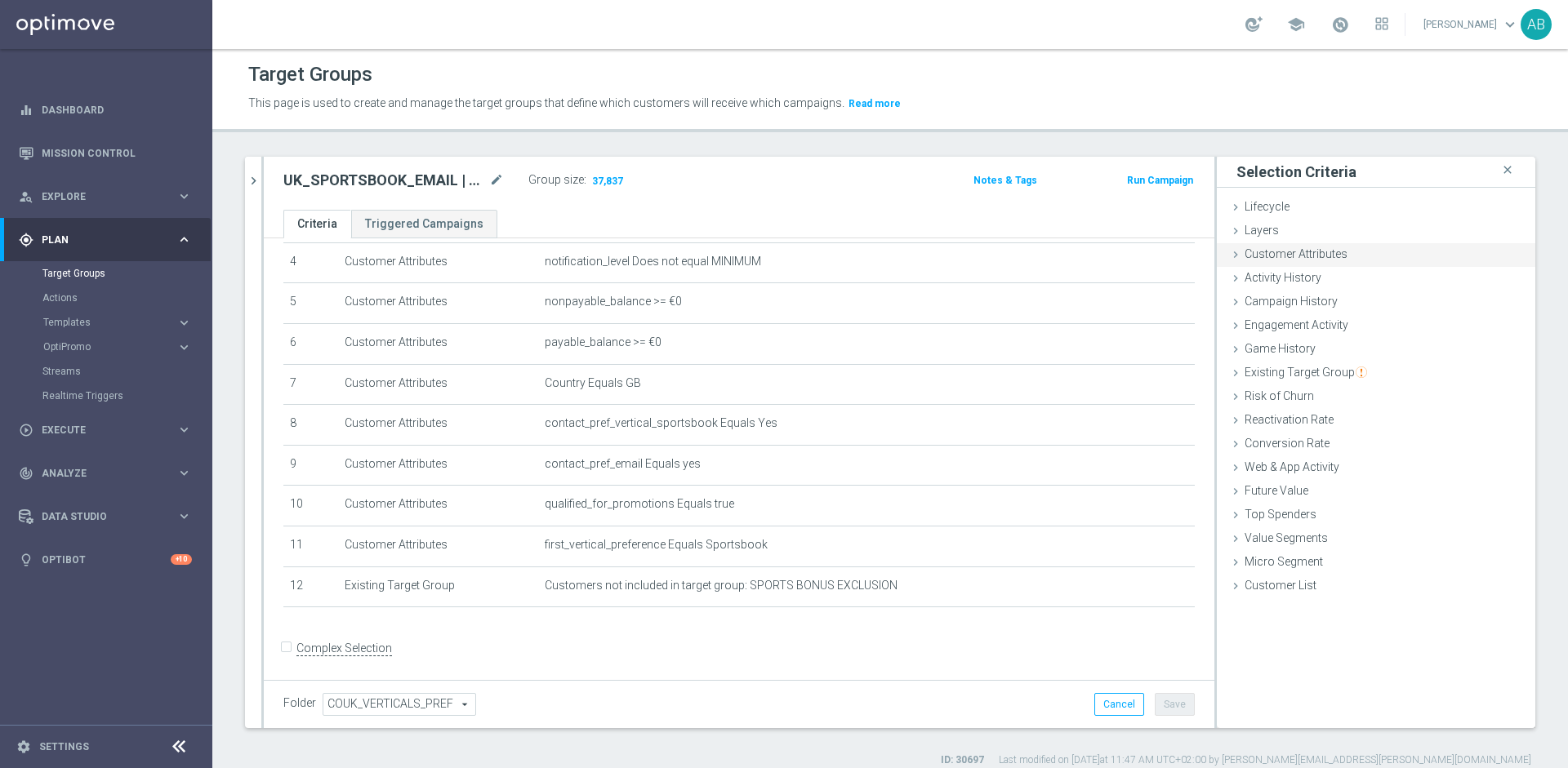
click at [1287, 247] on span "Customer Attributes" at bounding box center [1296, 254] width 103 height 13
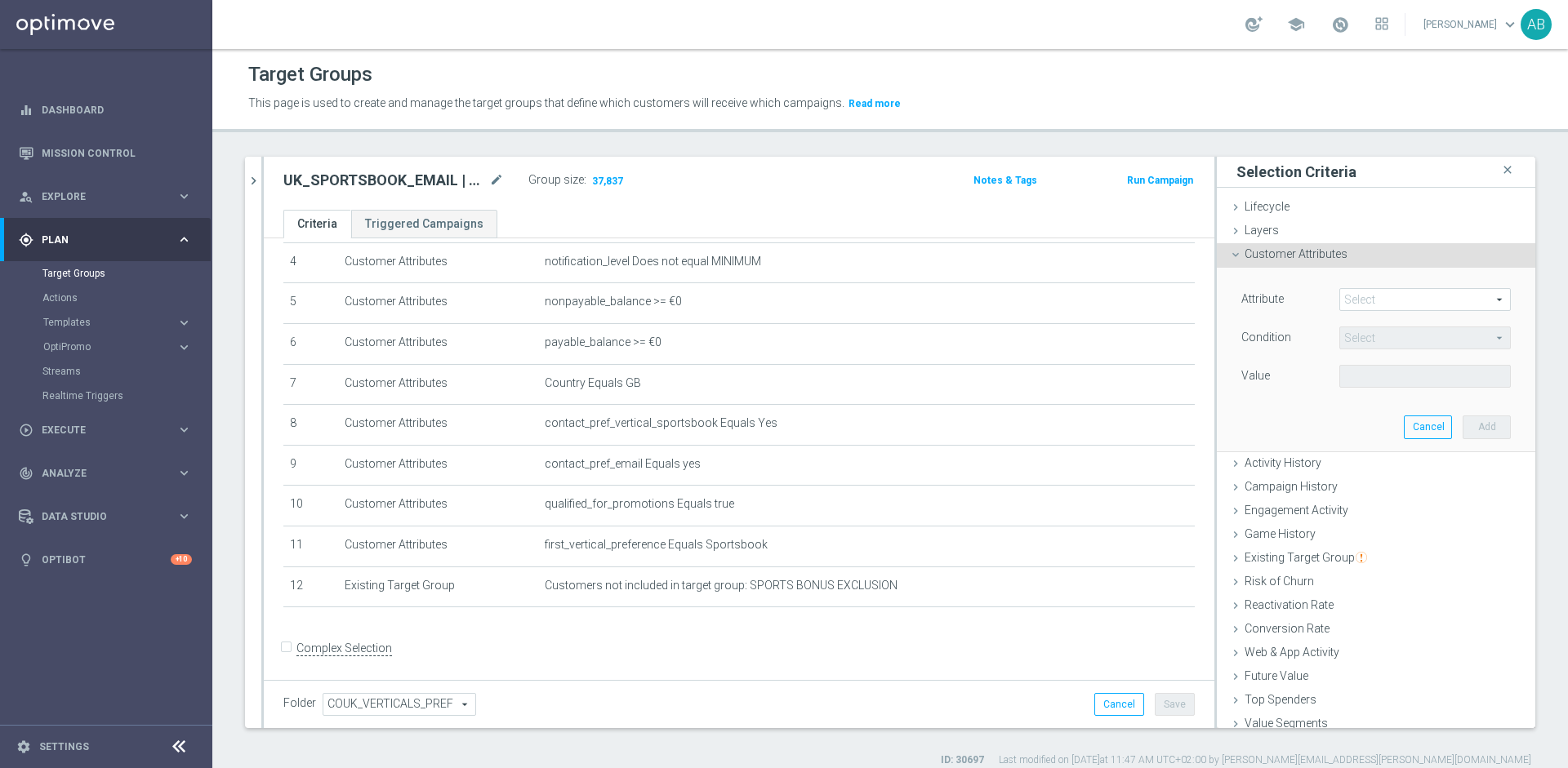
click at [1366, 292] on span at bounding box center [1424, 299] width 170 height 22
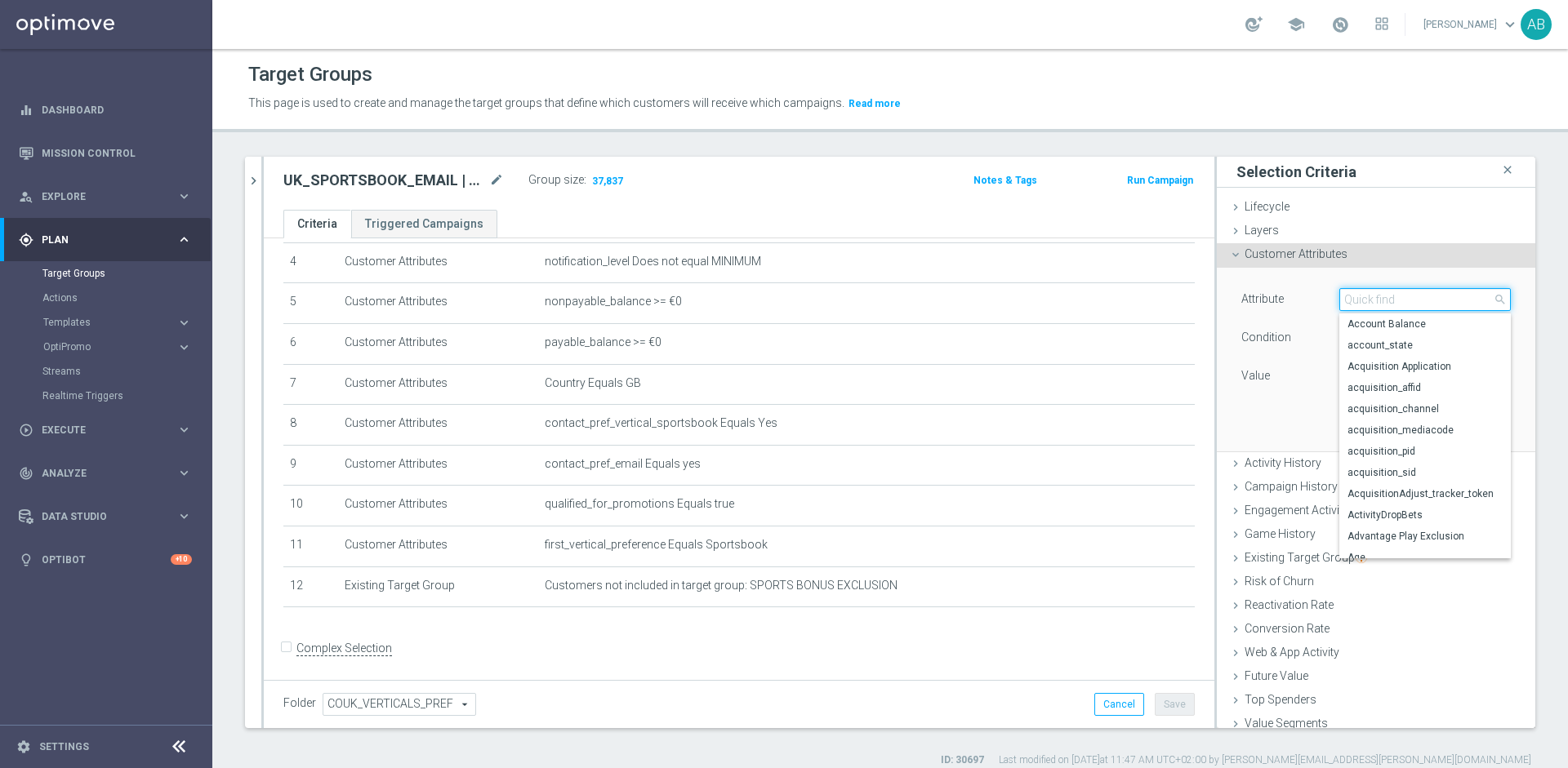
click at [1366, 292] on input "search" at bounding box center [1424, 299] width 172 height 23
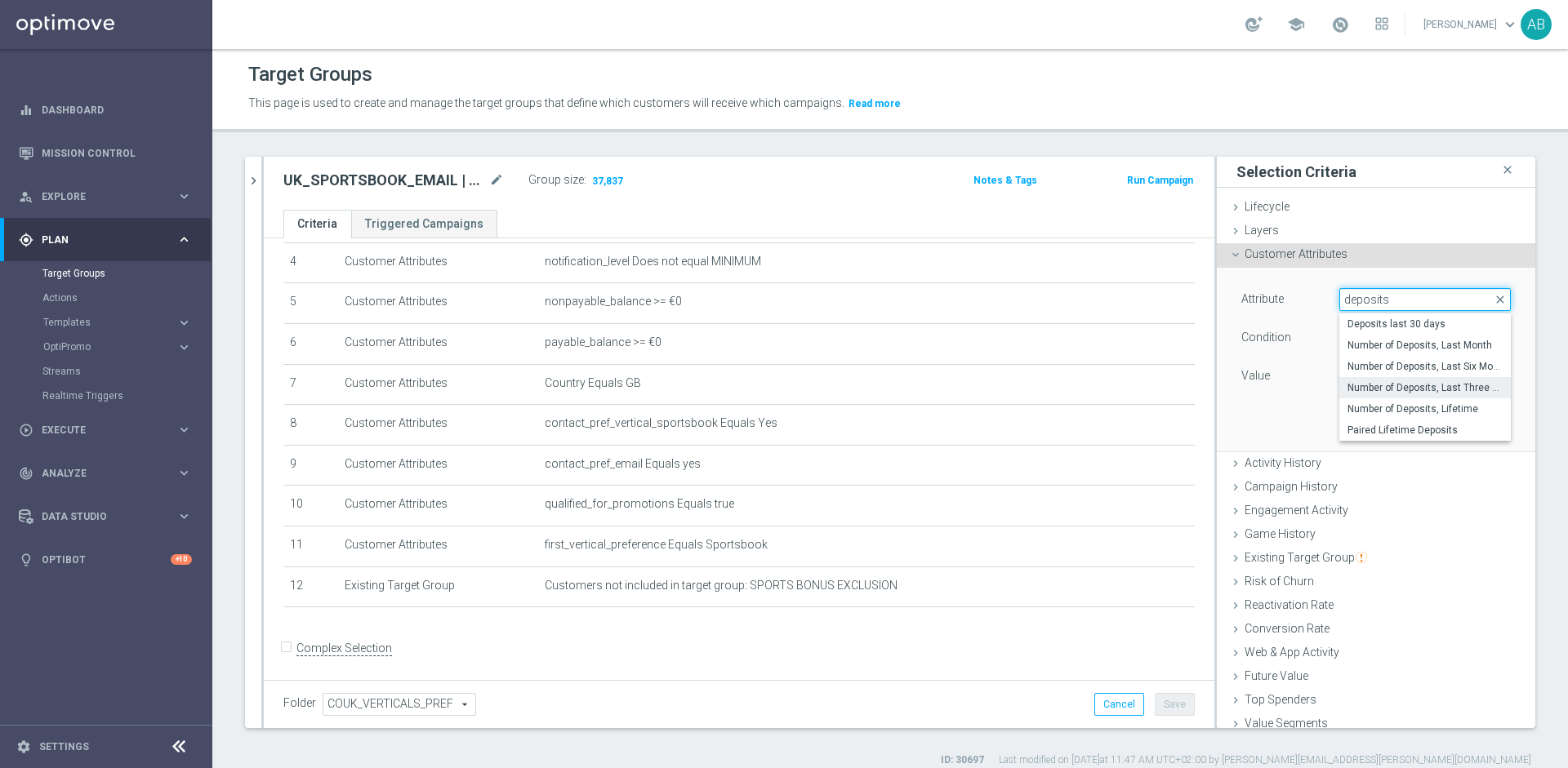
type input "deposits"
click at [1401, 396] on label "Number of Deposits, Last Three Months" at bounding box center [1424, 388] width 172 height 22
type input "Number of Deposits, Last Three Months"
type input "="
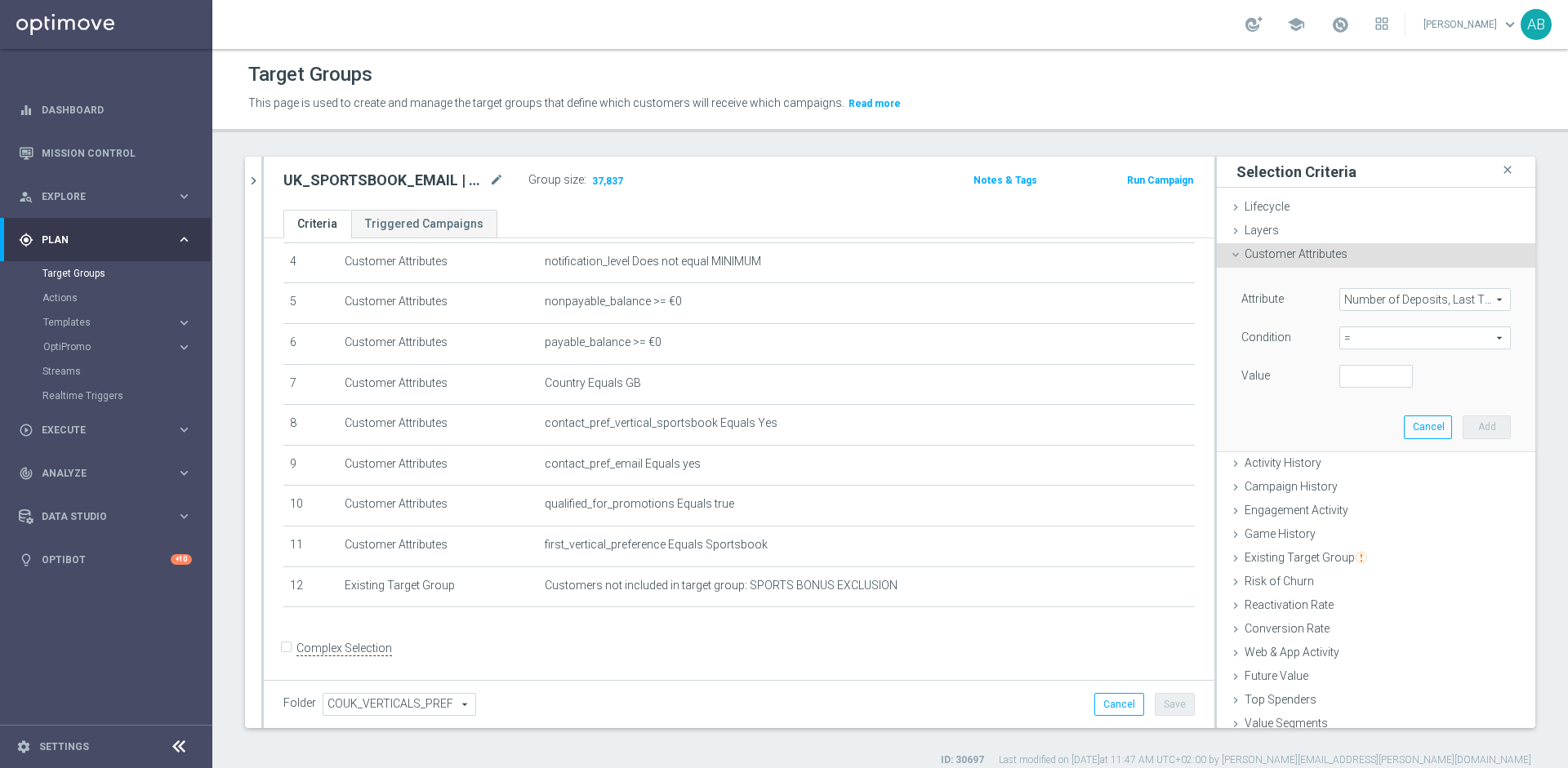
click at [1410, 299] on span "Number of Deposits, Last Three Months" at bounding box center [1424, 299] width 170 height 22
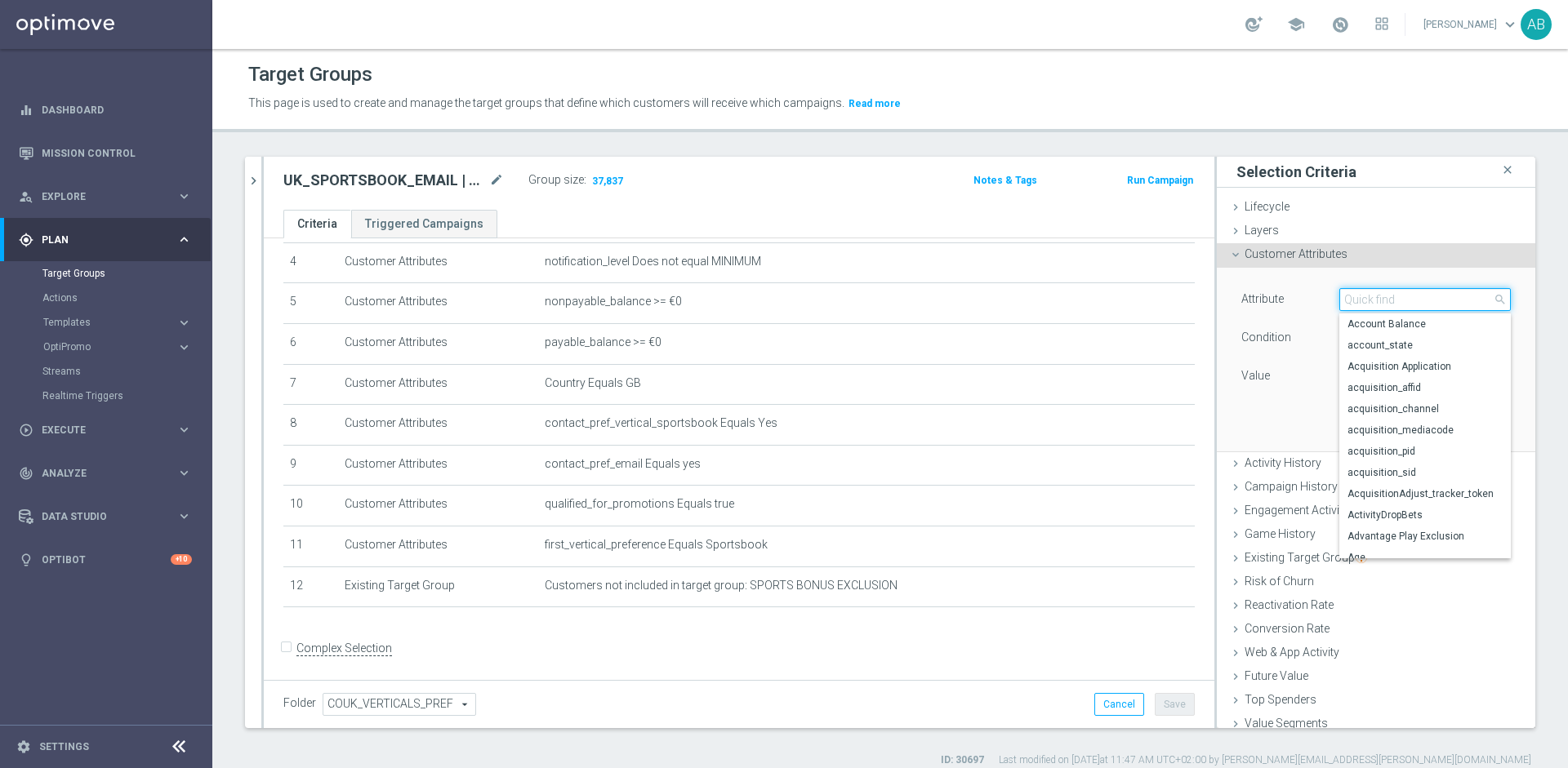
click at [1396, 303] on input "search" at bounding box center [1424, 299] width 172 height 23
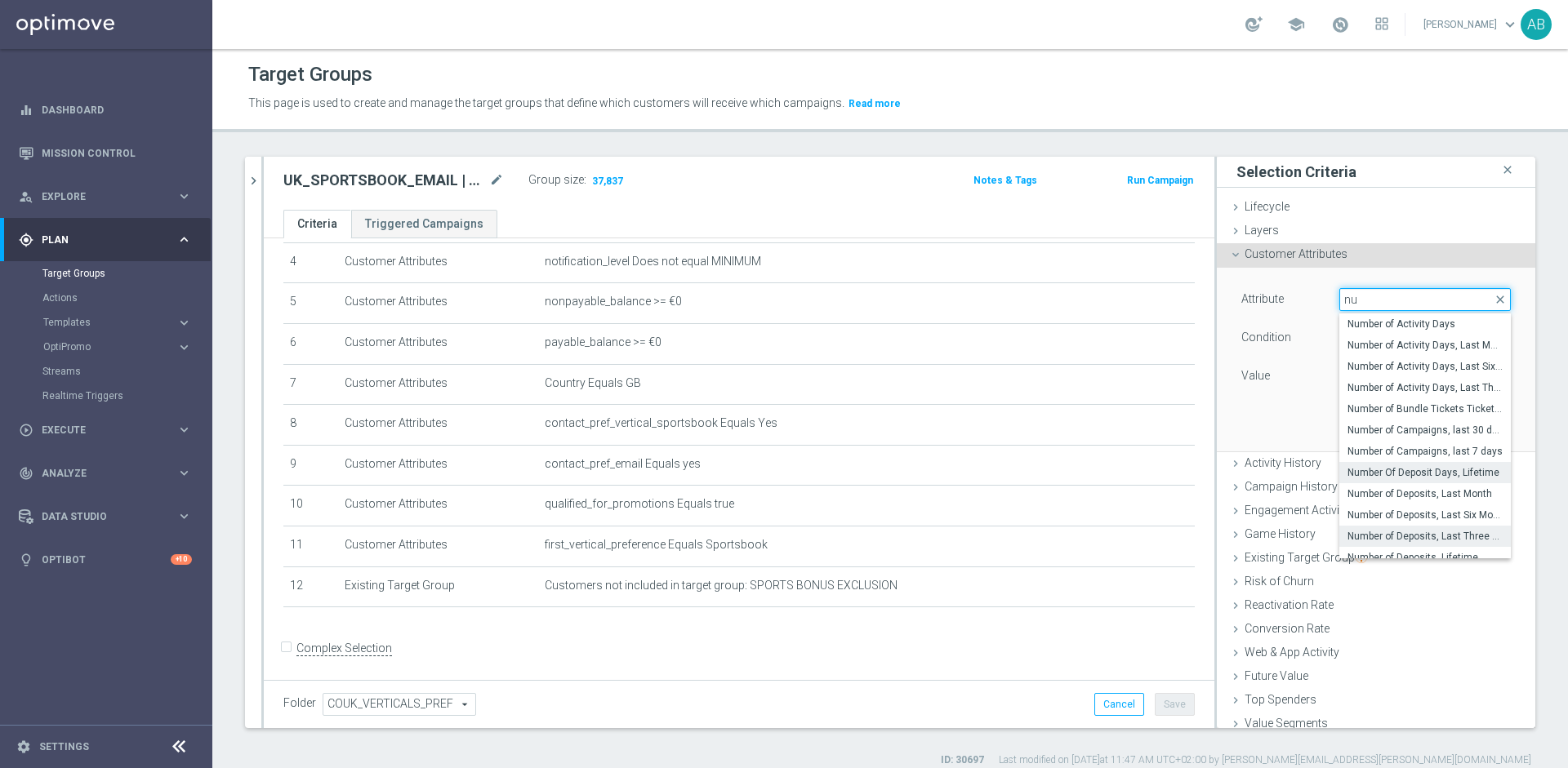
type input "n"
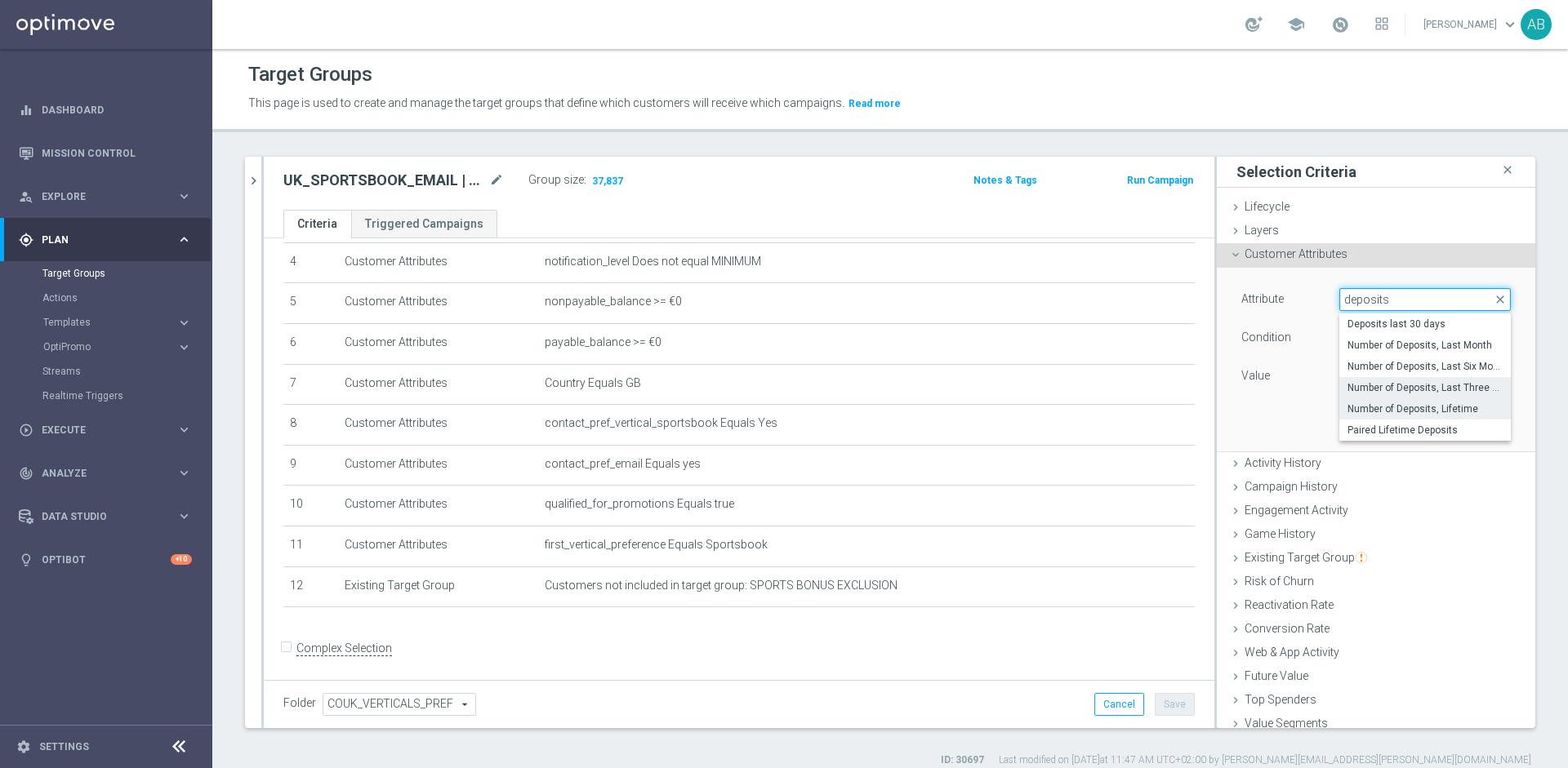
type input "deposits"
click at [1401, 413] on span "Number of Deposits, Lifetime" at bounding box center [1424, 409] width 155 height 13
type input "Number of Deposits, Lifetime"
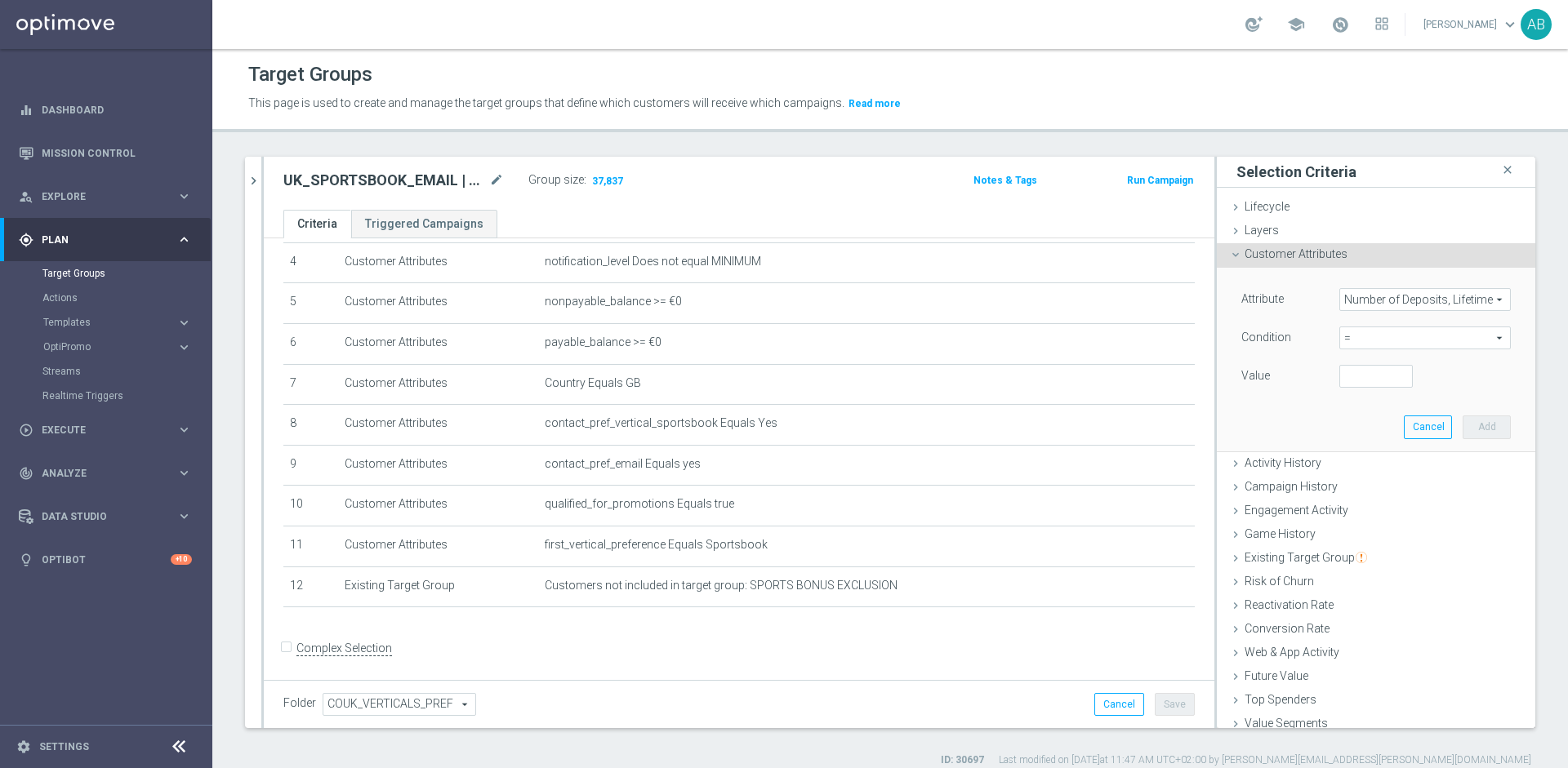
click at [1354, 337] on span "=" at bounding box center [1424, 338] width 170 height 22
click at [1363, 466] on span ">=" at bounding box center [1424, 469] width 155 height 13
type input ">="
click at [1369, 372] on input "number" at bounding box center [1376, 377] width 74 height 23
type input "2"
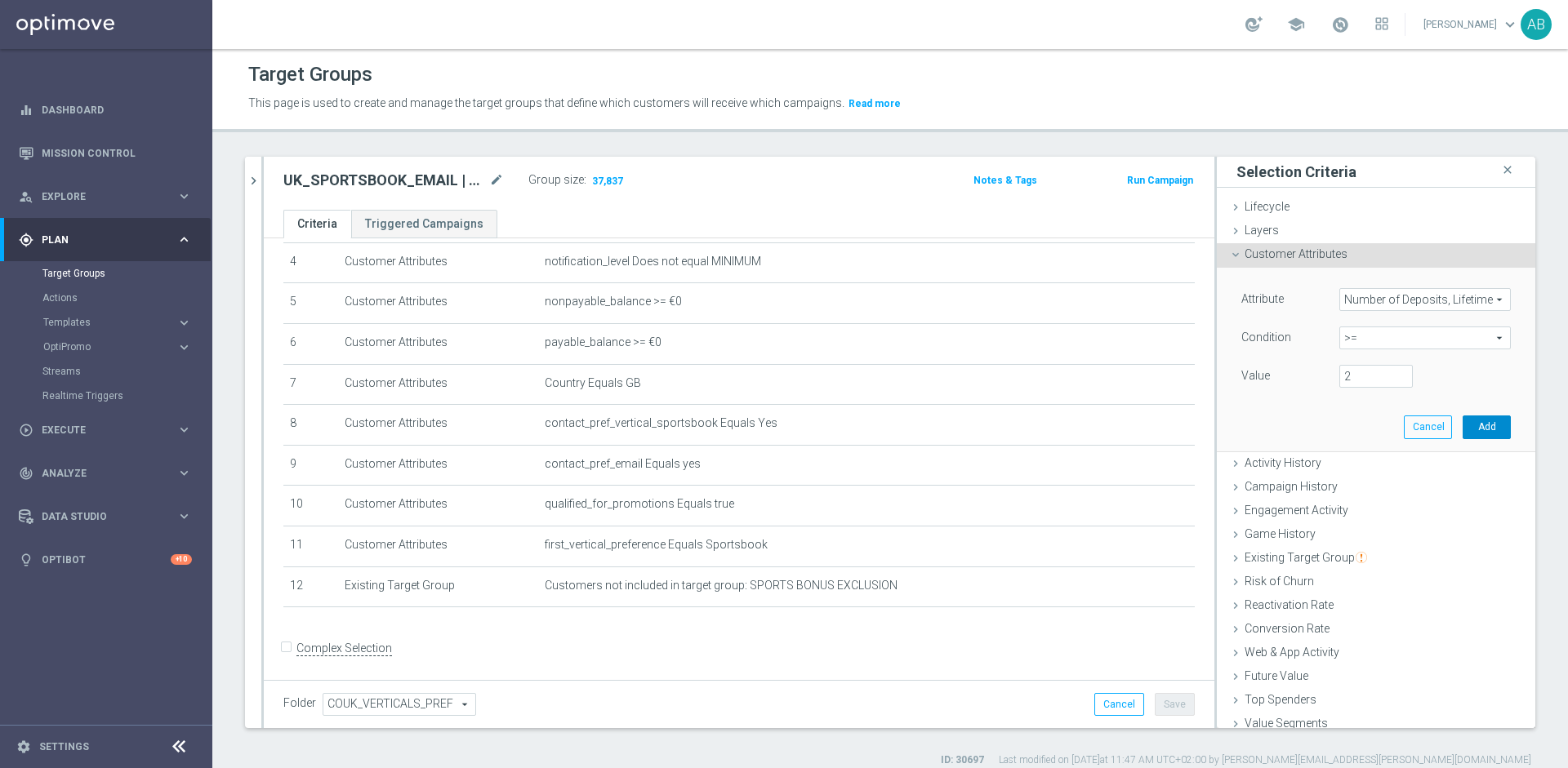
click at [1497, 418] on button "Add" at bounding box center [1487, 427] width 48 height 23
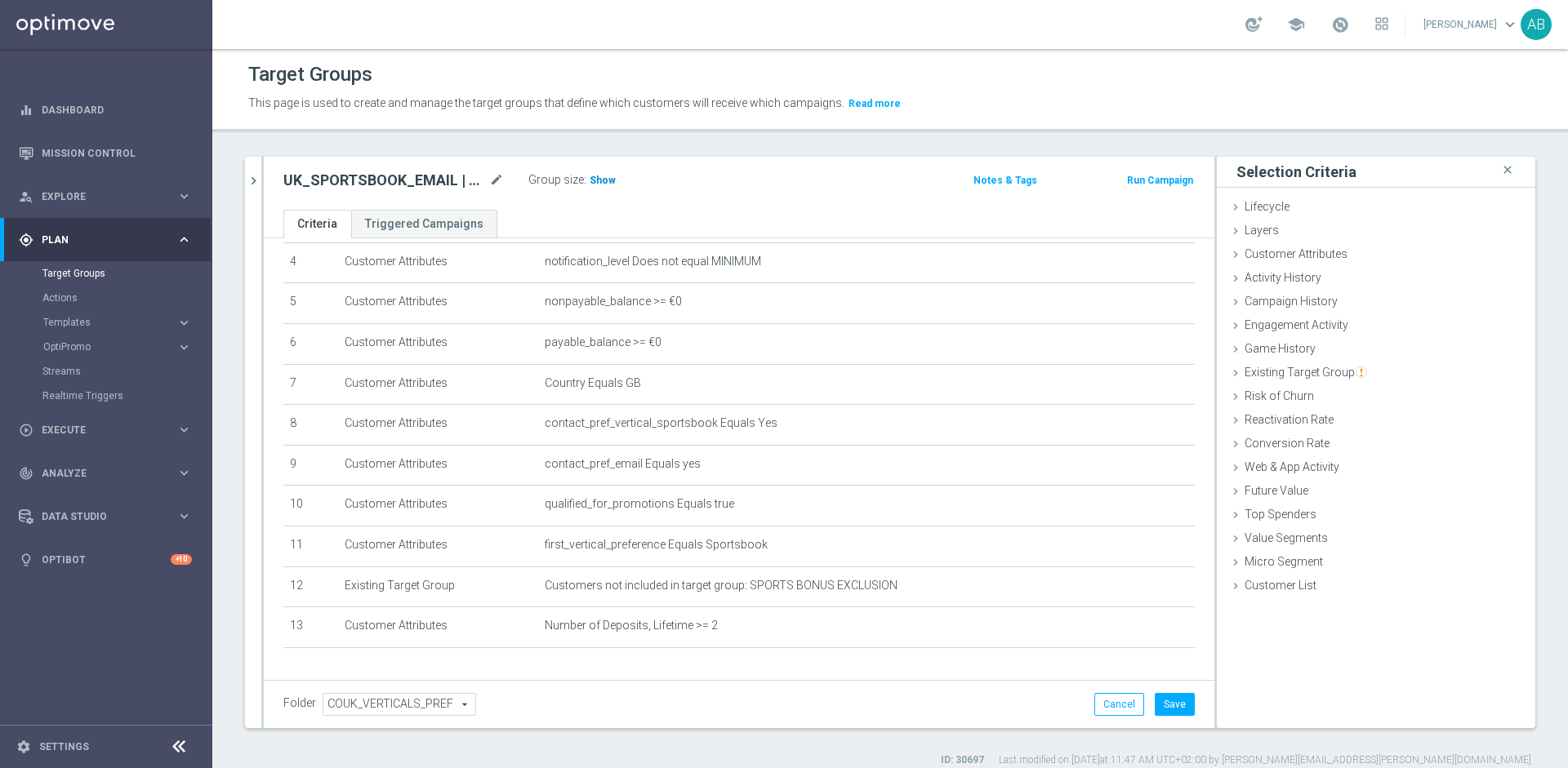
click at [597, 187] on h3 "Show" at bounding box center [602, 181] width 29 height 18
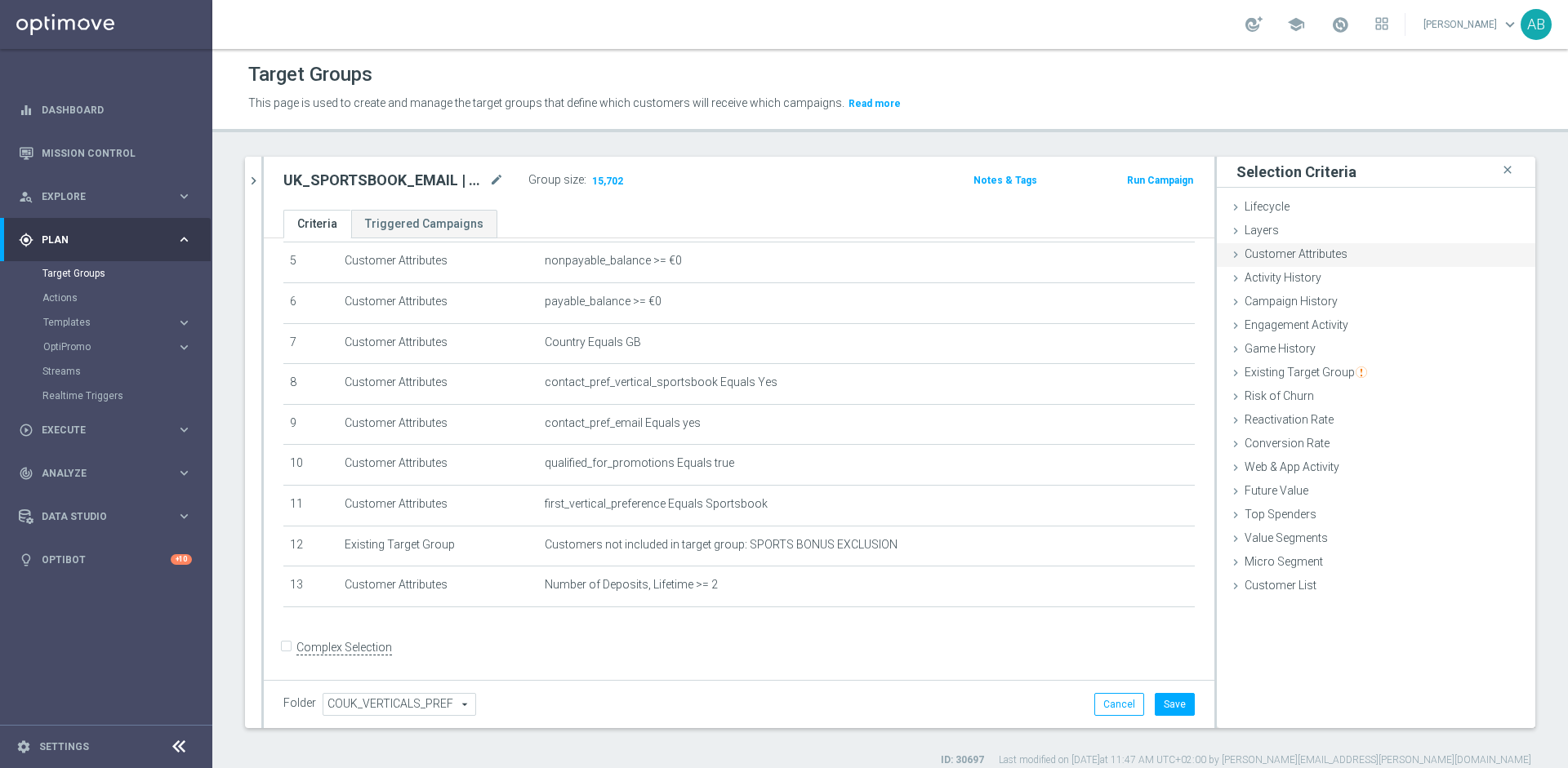
click at [1318, 253] on span "Customer Attributes" at bounding box center [1296, 254] width 103 height 13
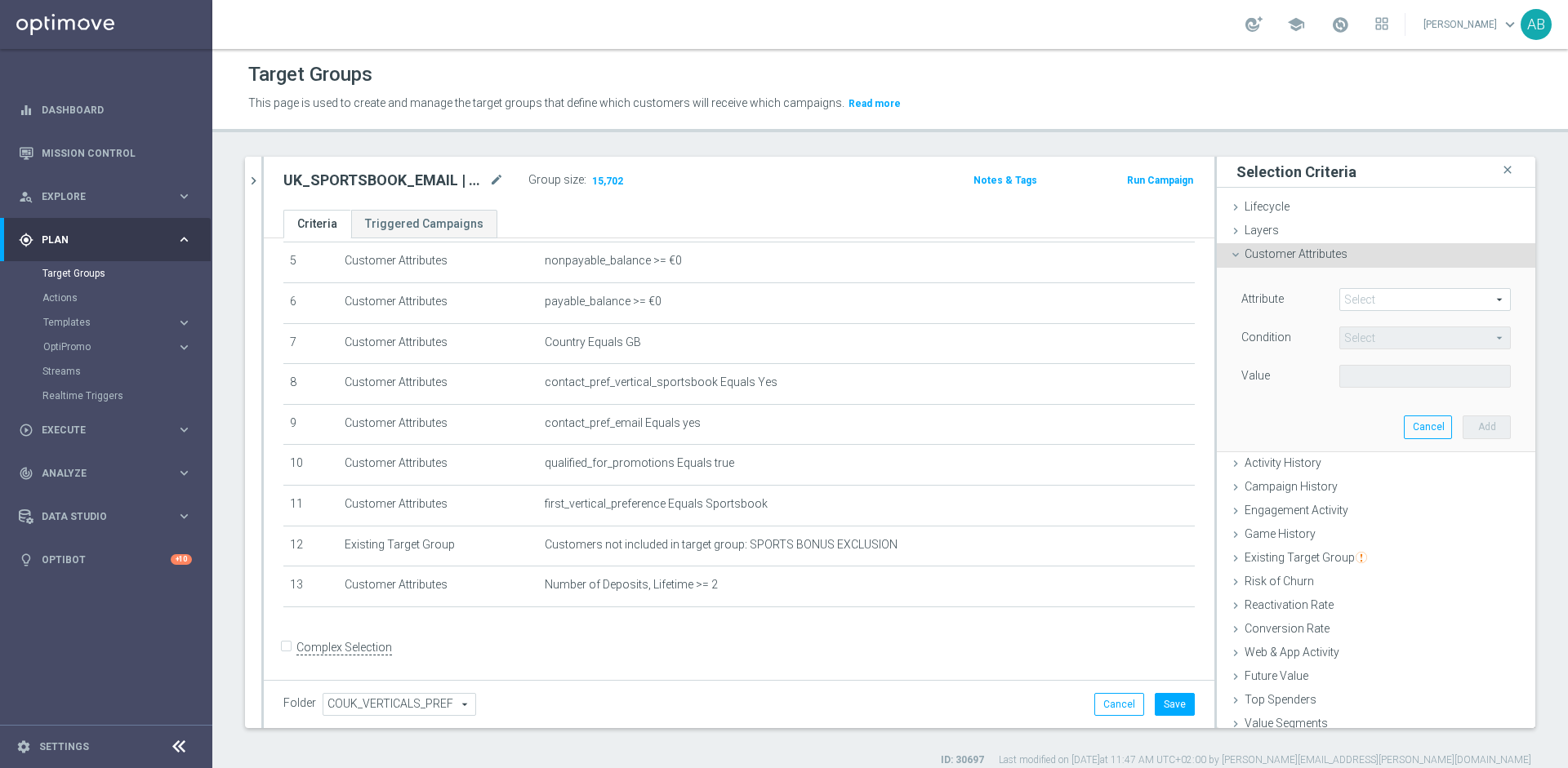
click at [1356, 300] on span at bounding box center [1424, 299] width 170 height 22
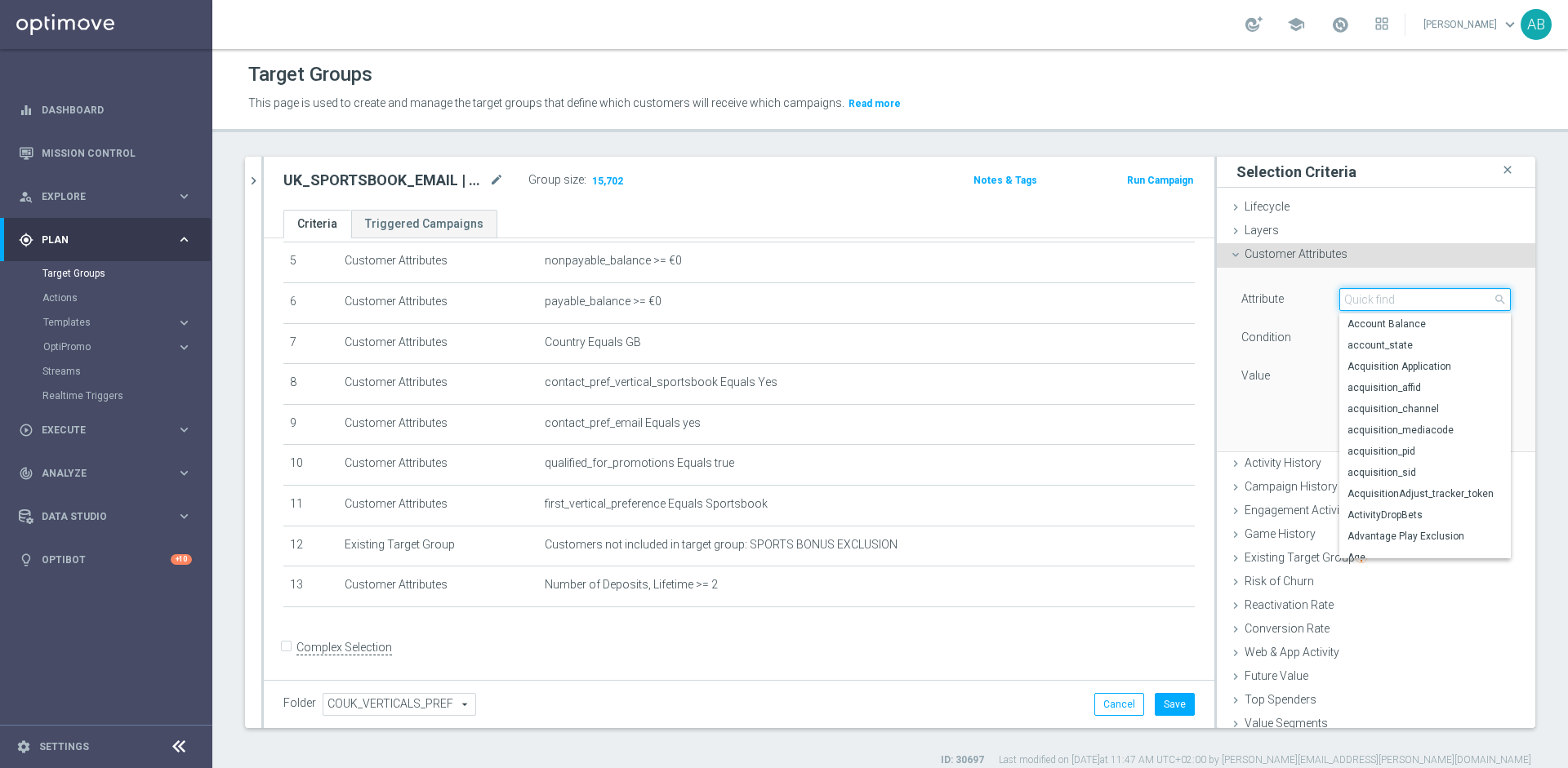
click at [1356, 300] on input "search" at bounding box center [1424, 299] width 172 height 23
type input "s"
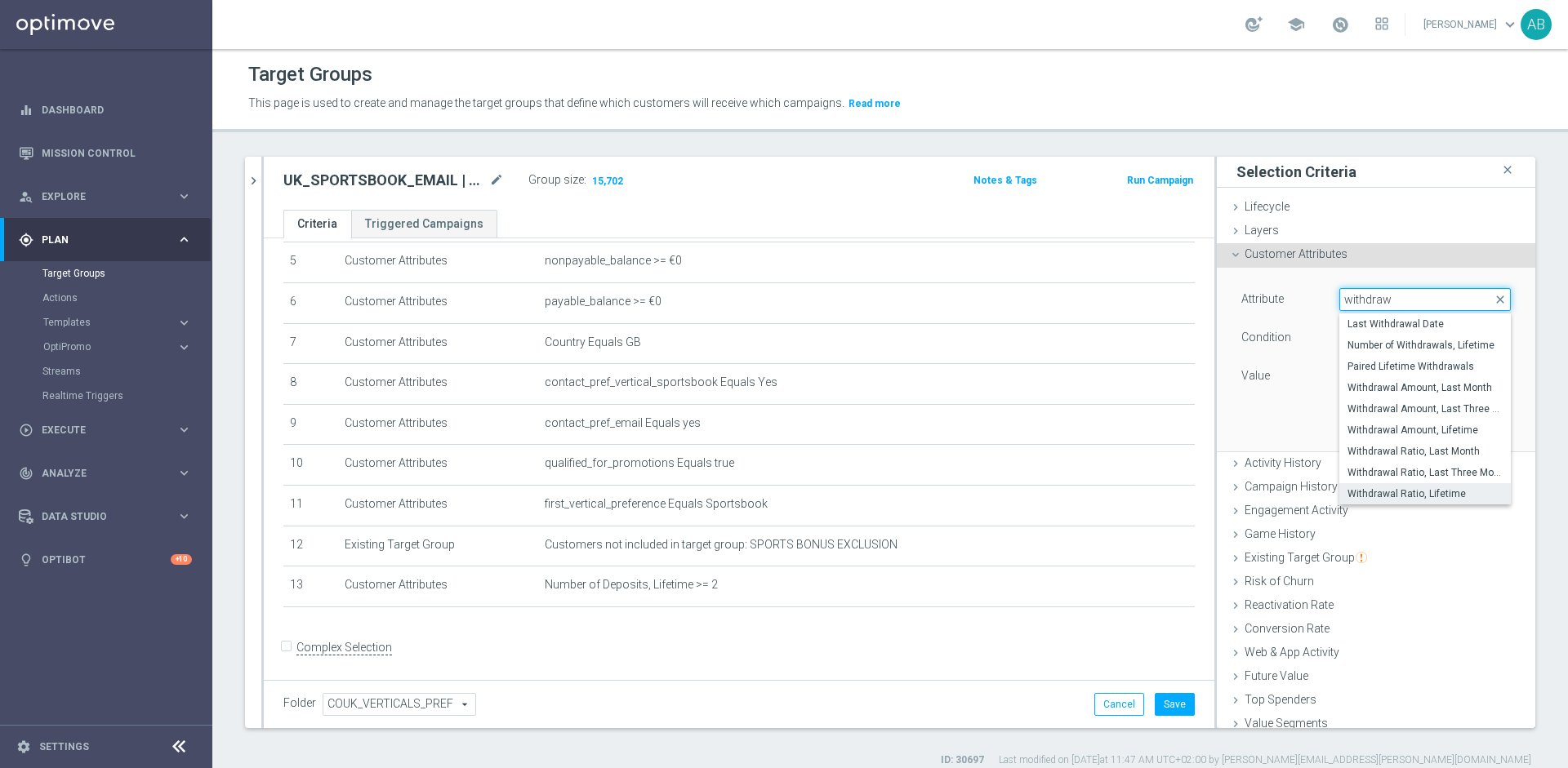
type input "withdraw"
click at [1402, 488] on span "Withdrawal Ratio, Lifetime" at bounding box center [1424, 494] width 155 height 13
type input "Withdrawal Ratio, Lifetime"
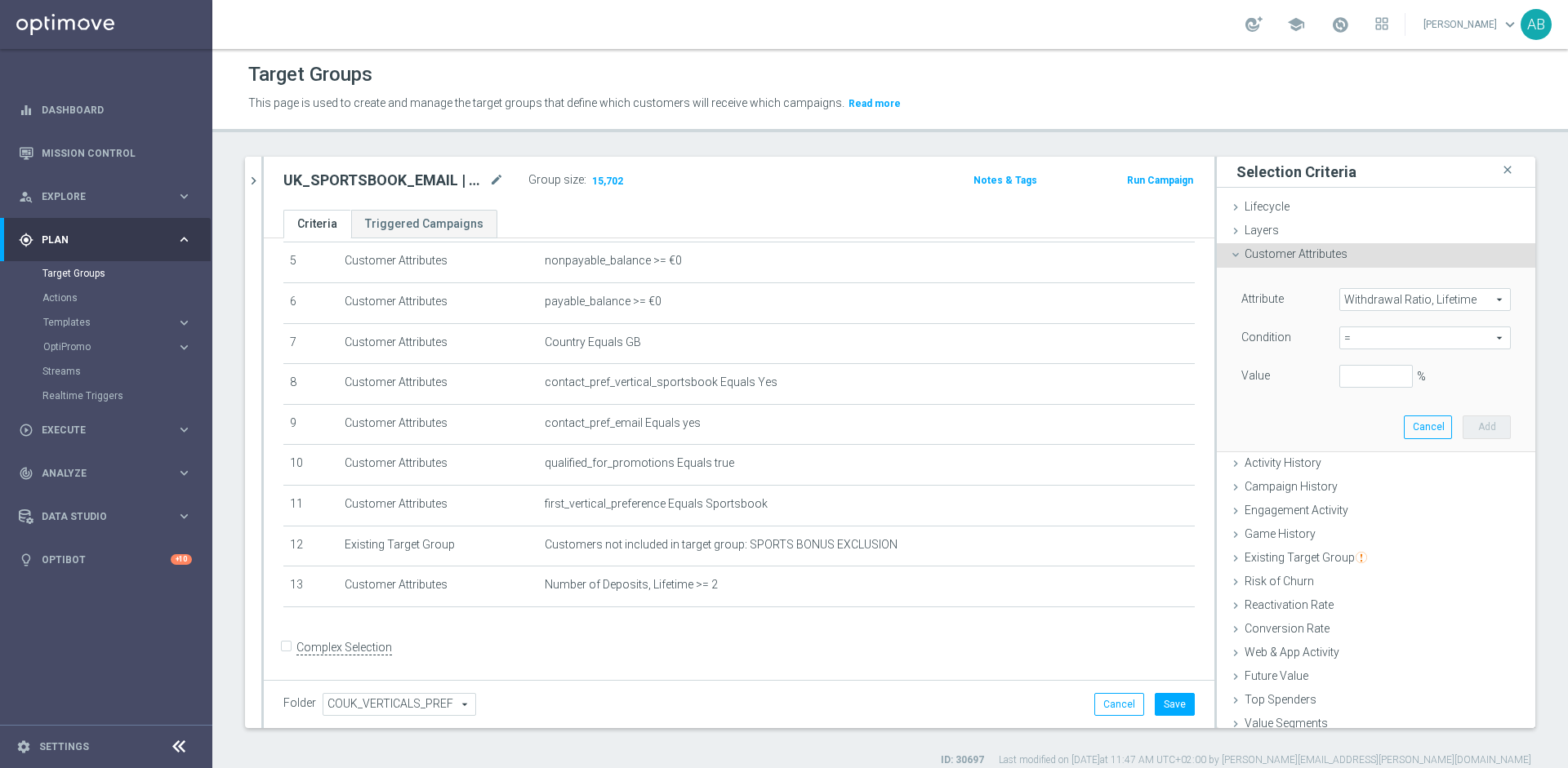
click at [1366, 338] on span "=" at bounding box center [1424, 338] width 170 height 22
click at [1378, 384] on span "<=" at bounding box center [1424, 384] width 155 height 13
type input "<="
click at [1366, 379] on input "%" at bounding box center [1376, 377] width 74 height 23
click at [1487, 429] on button "Add" at bounding box center [1487, 427] width 48 height 23
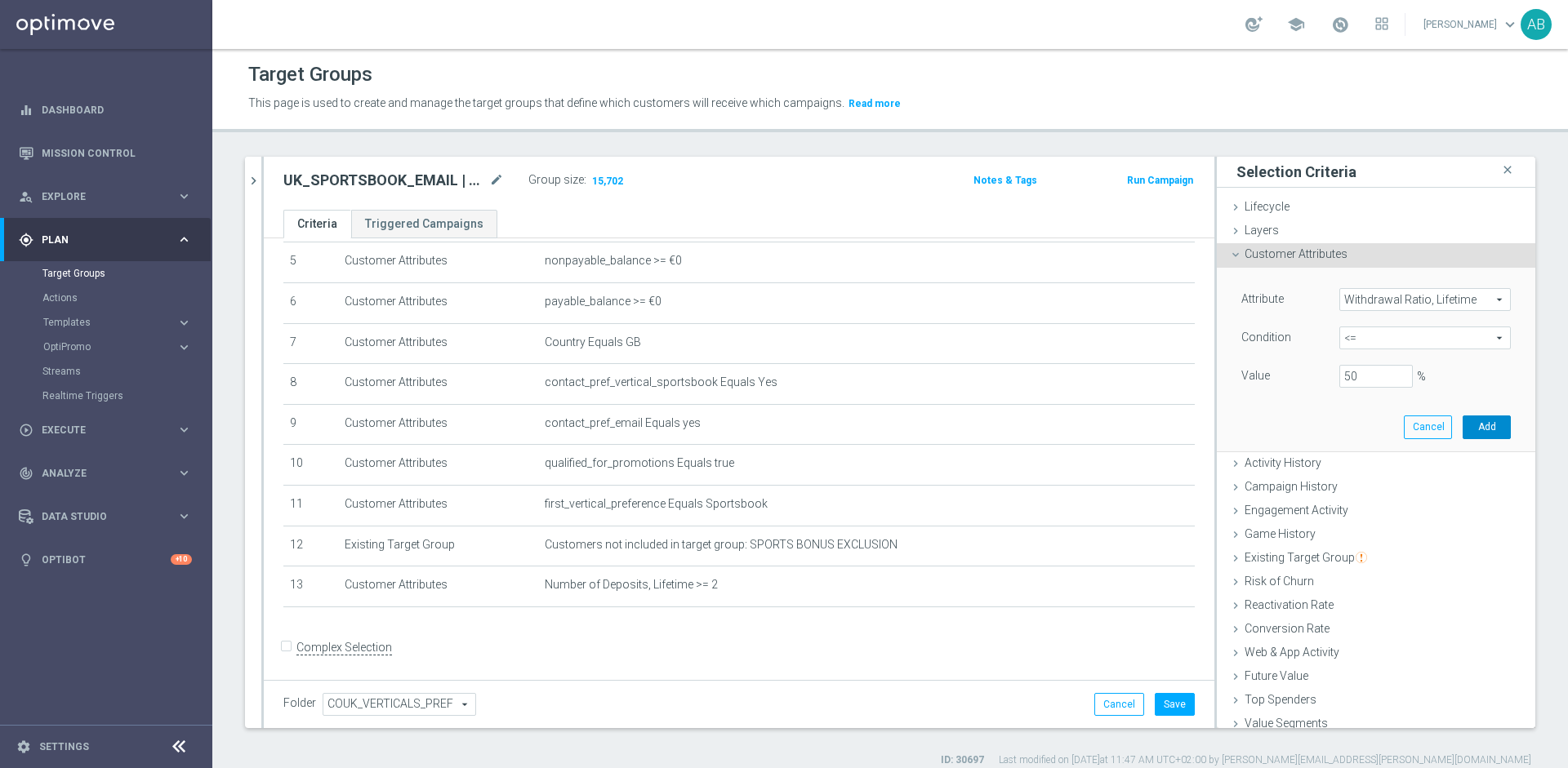
type input "0.5"
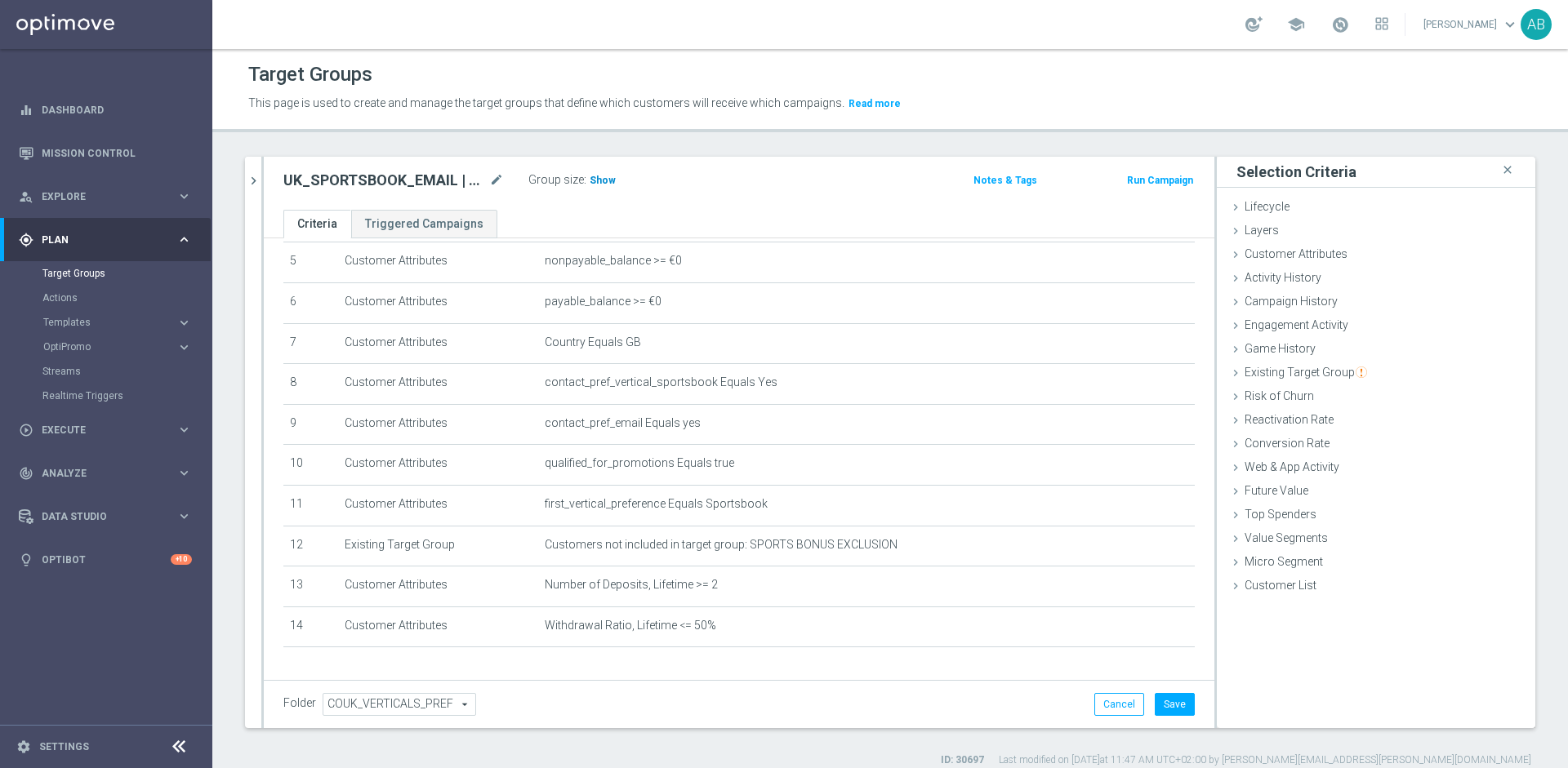
click at [595, 177] on span "Show" at bounding box center [602, 181] width 26 height 12
click at [1293, 248] on span "Customer Attributes" at bounding box center [1296, 254] width 103 height 13
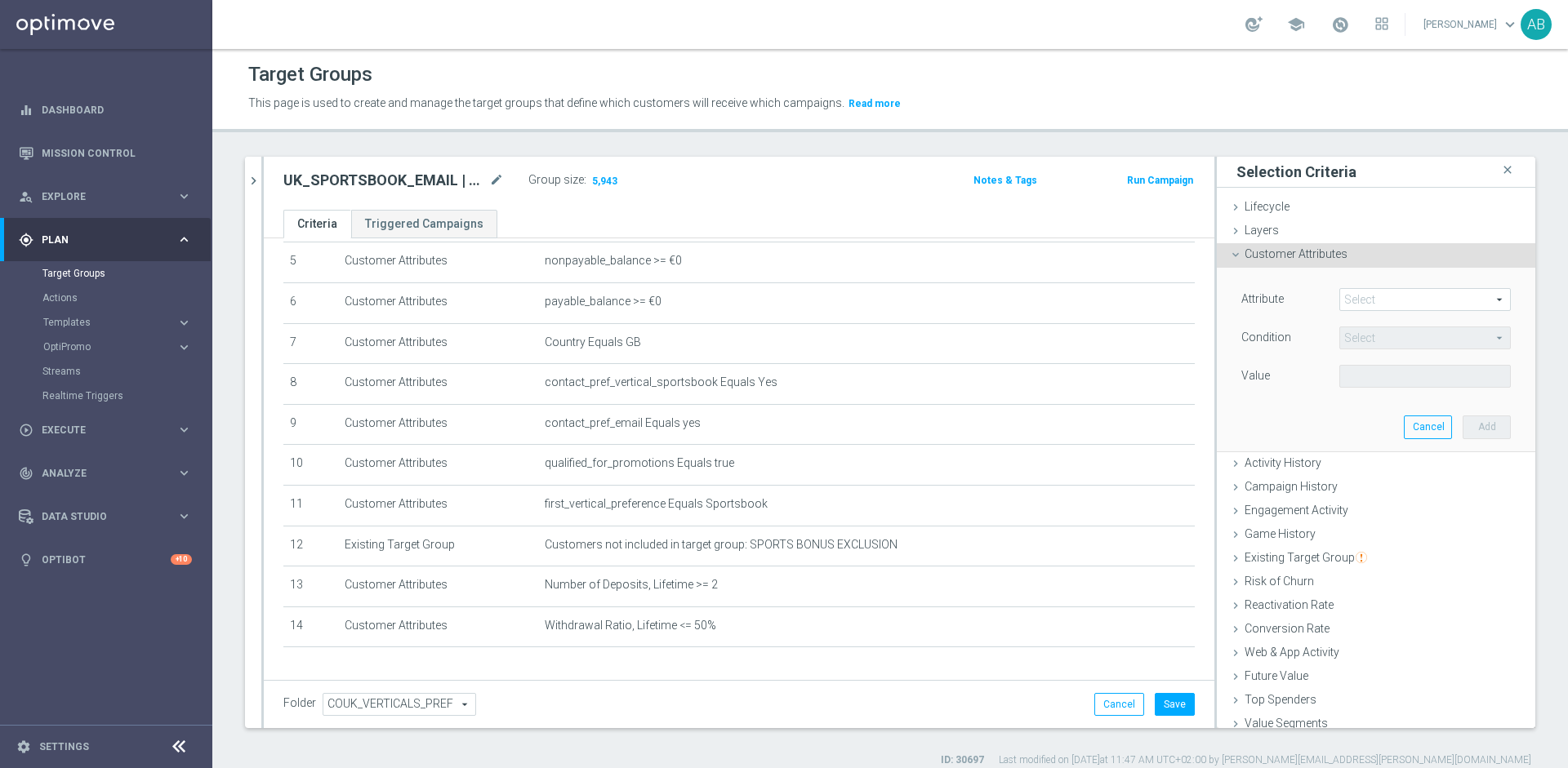
click at [1364, 297] on span at bounding box center [1424, 299] width 170 height 22
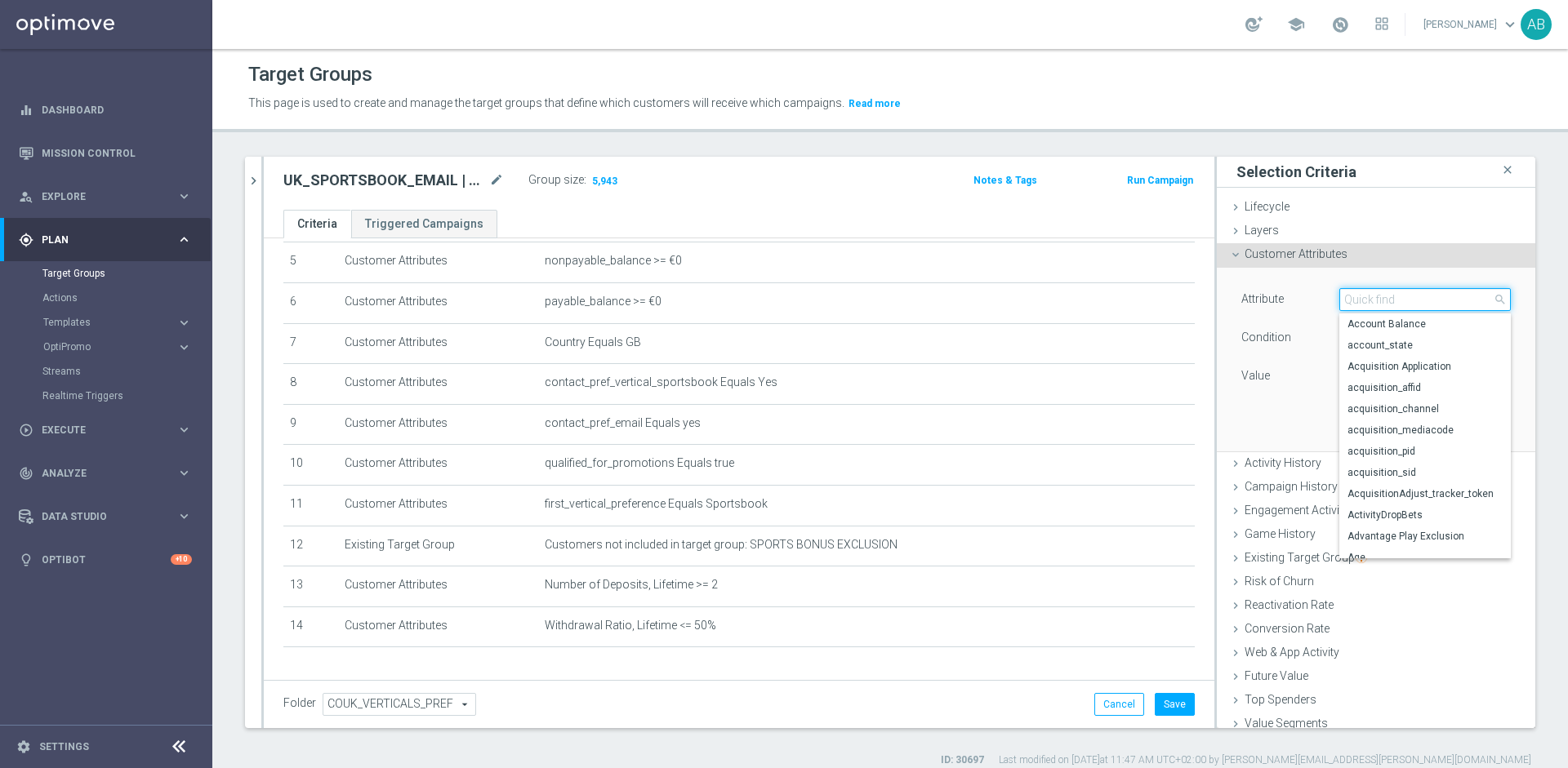
click at [1364, 297] on input "search" at bounding box center [1424, 299] width 172 height 23
click at [957, 678] on form "Complex Selection Invalid Expression" at bounding box center [738, 705] width 911 height 61
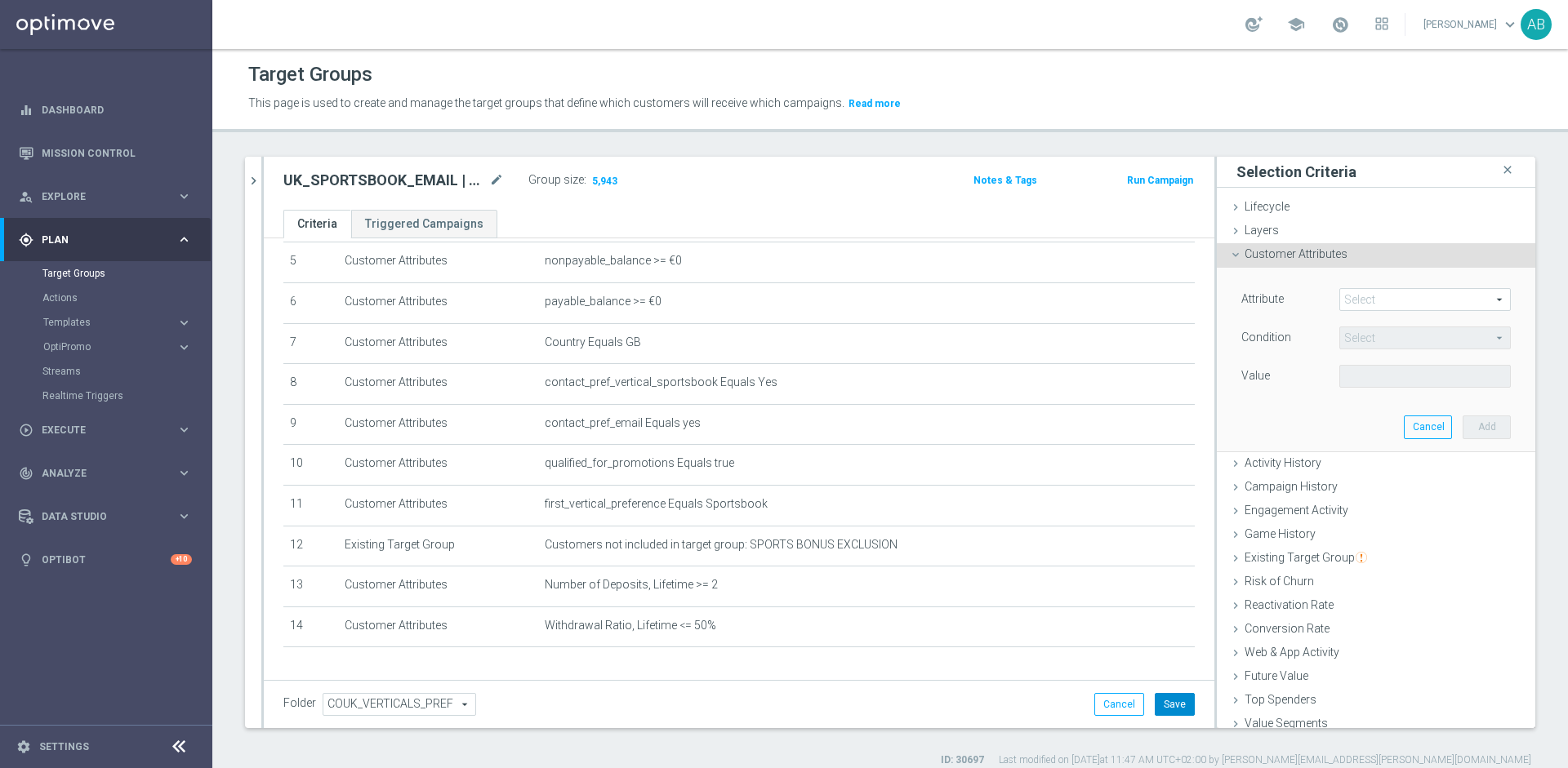
click at [1175, 705] on button "Save" at bounding box center [1175, 705] width 40 height 23
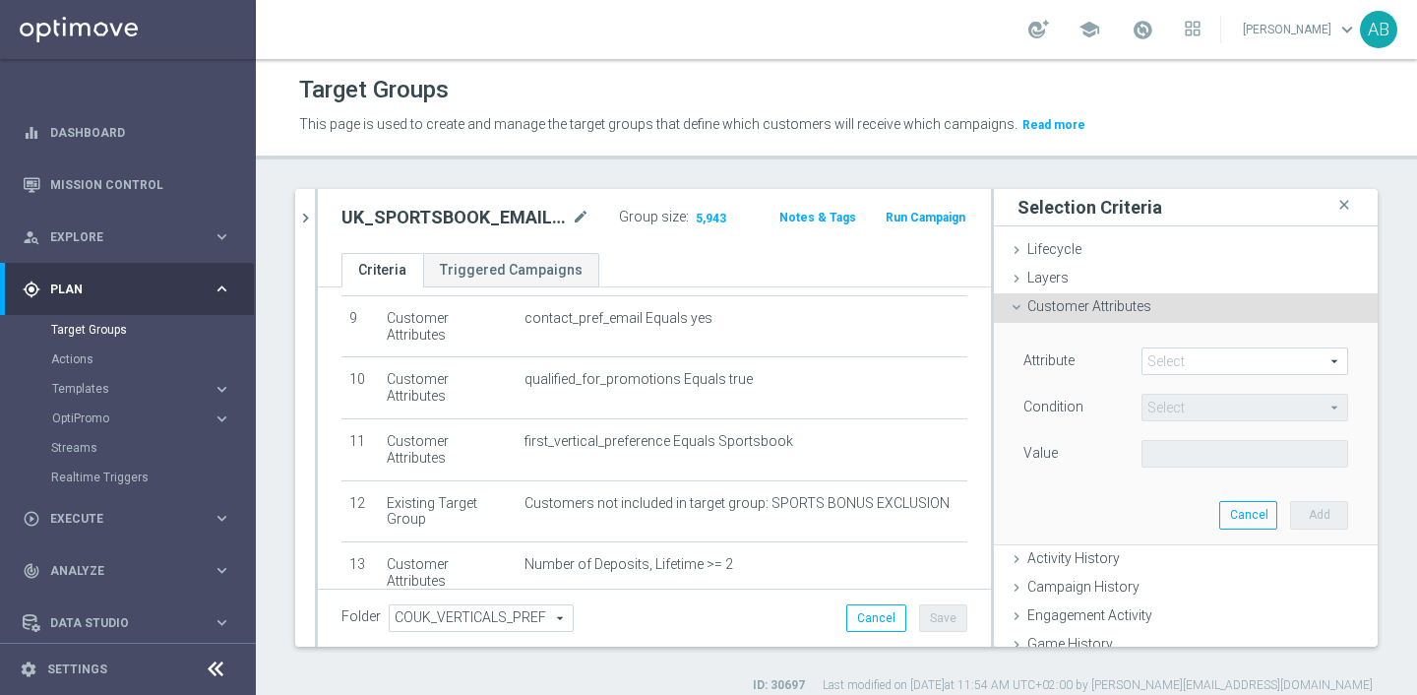
scroll to position [544, 0]
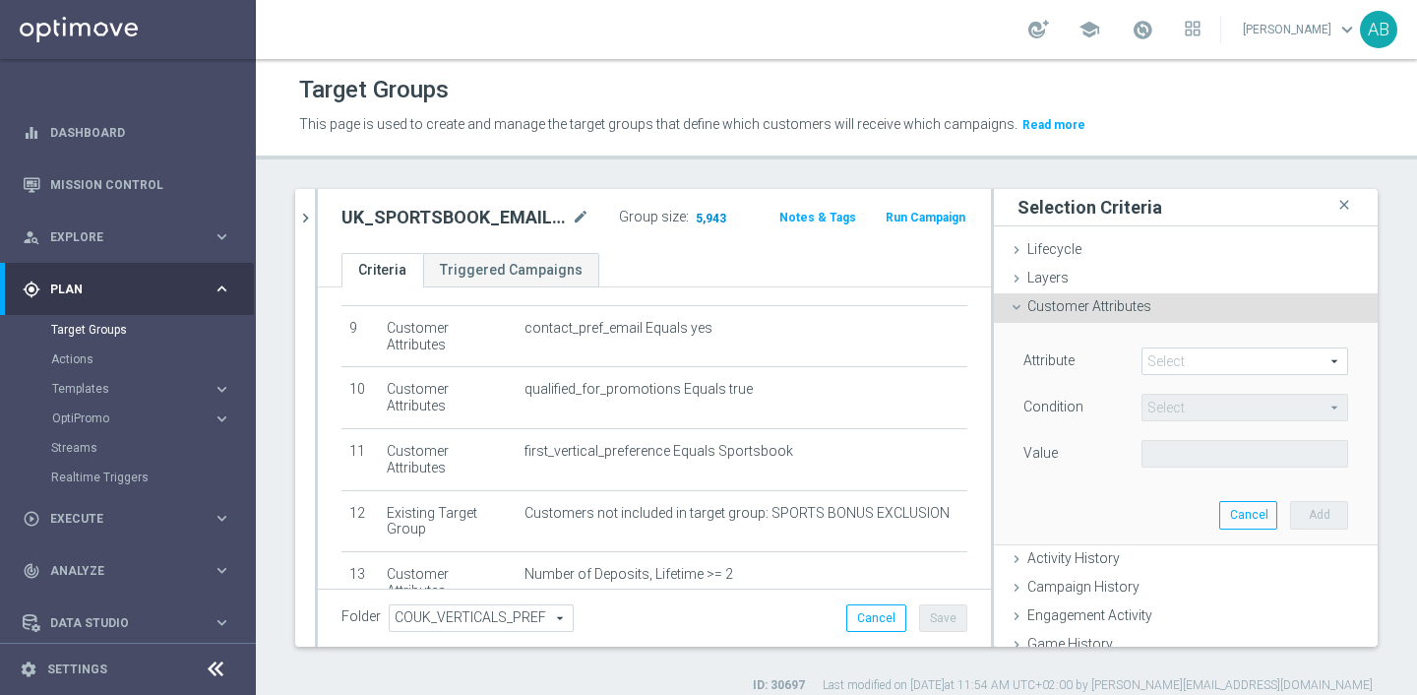
click at [704, 216] on span "5,943" at bounding box center [711, 220] width 34 height 19
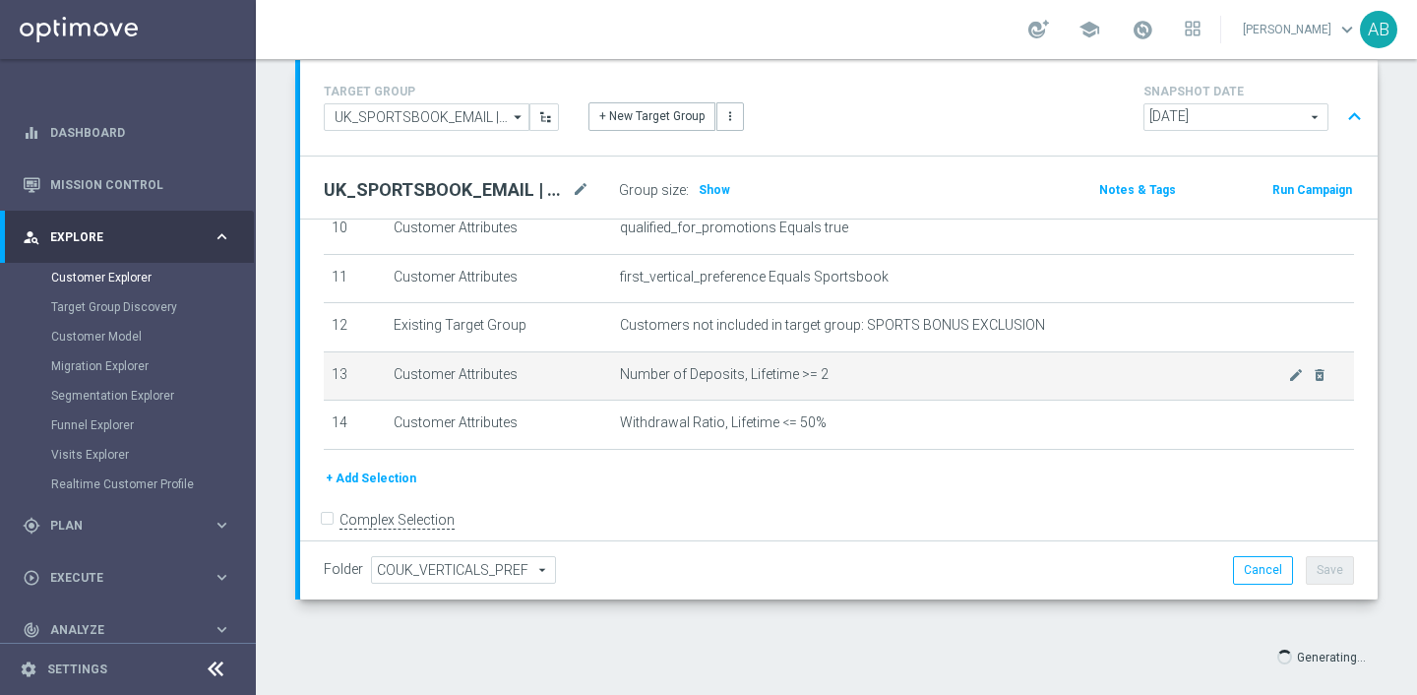
scroll to position [538, 0]
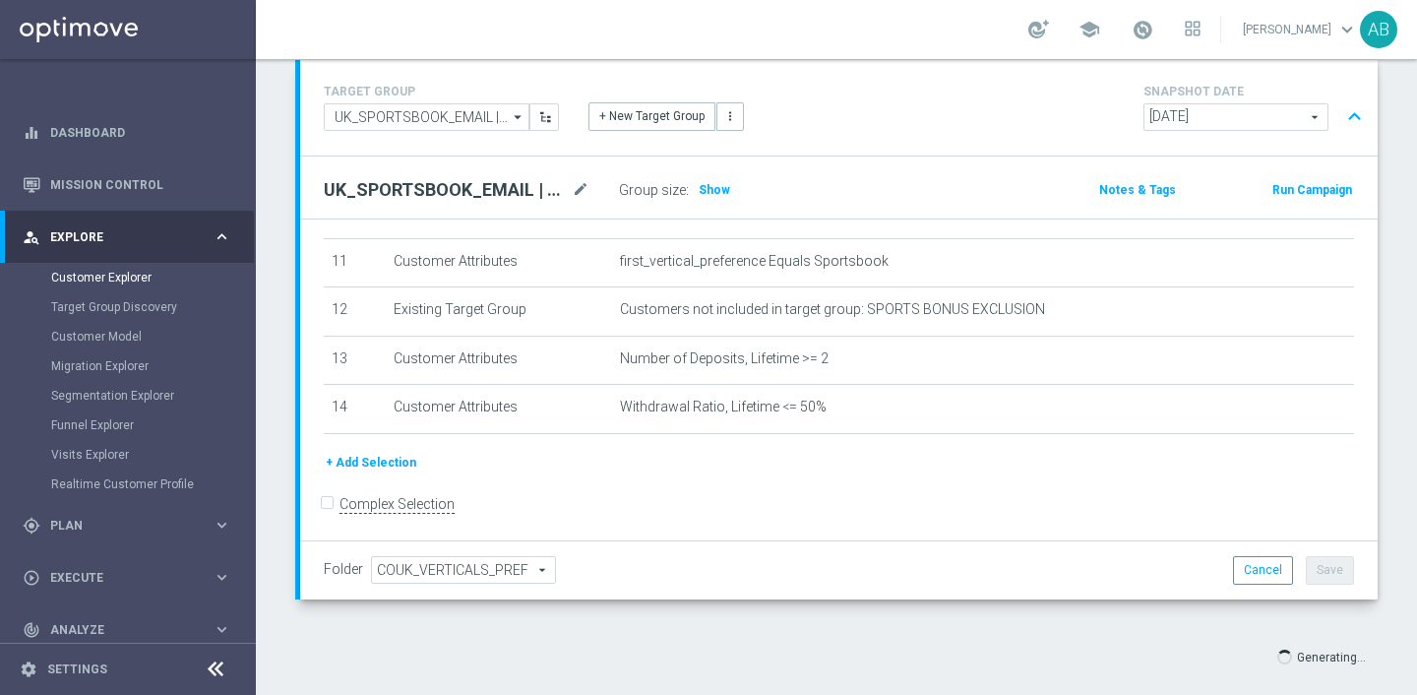
click at [386, 464] on button "+ Add Selection" at bounding box center [371, 463] width 94 height 22
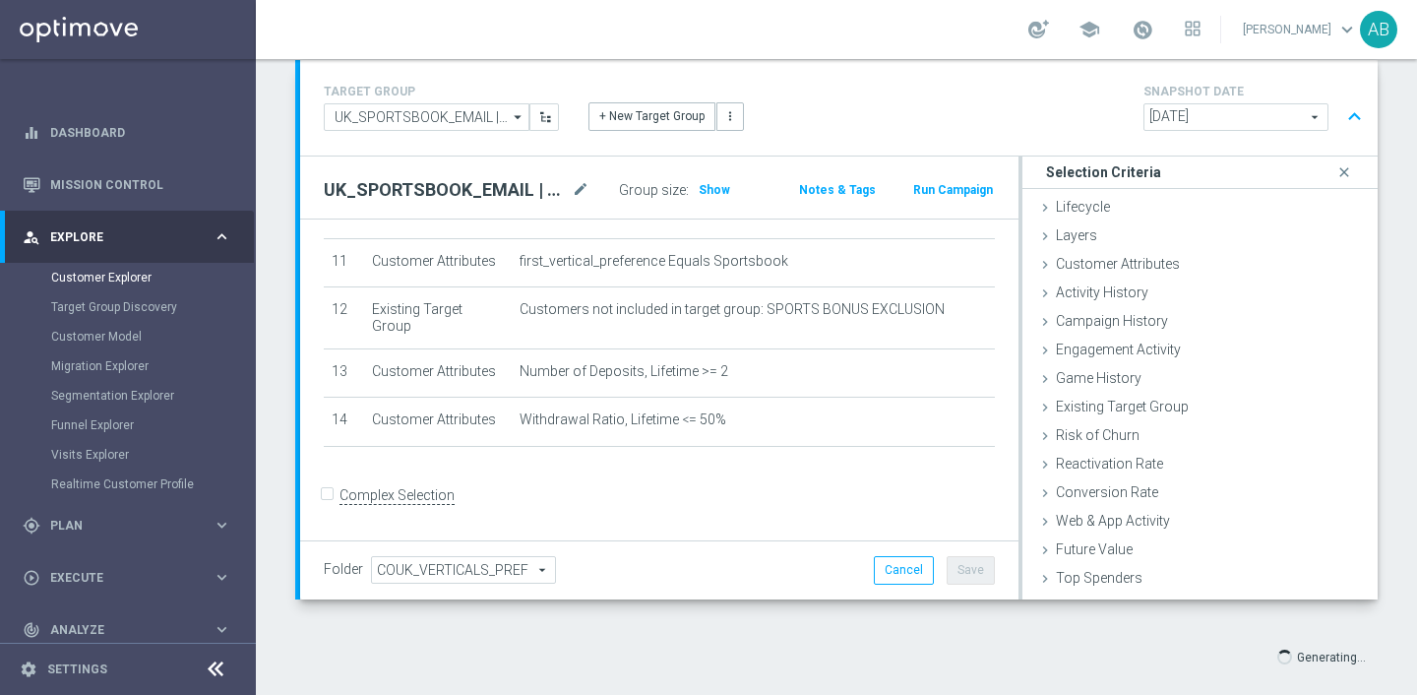
scroll to position [518, 0]
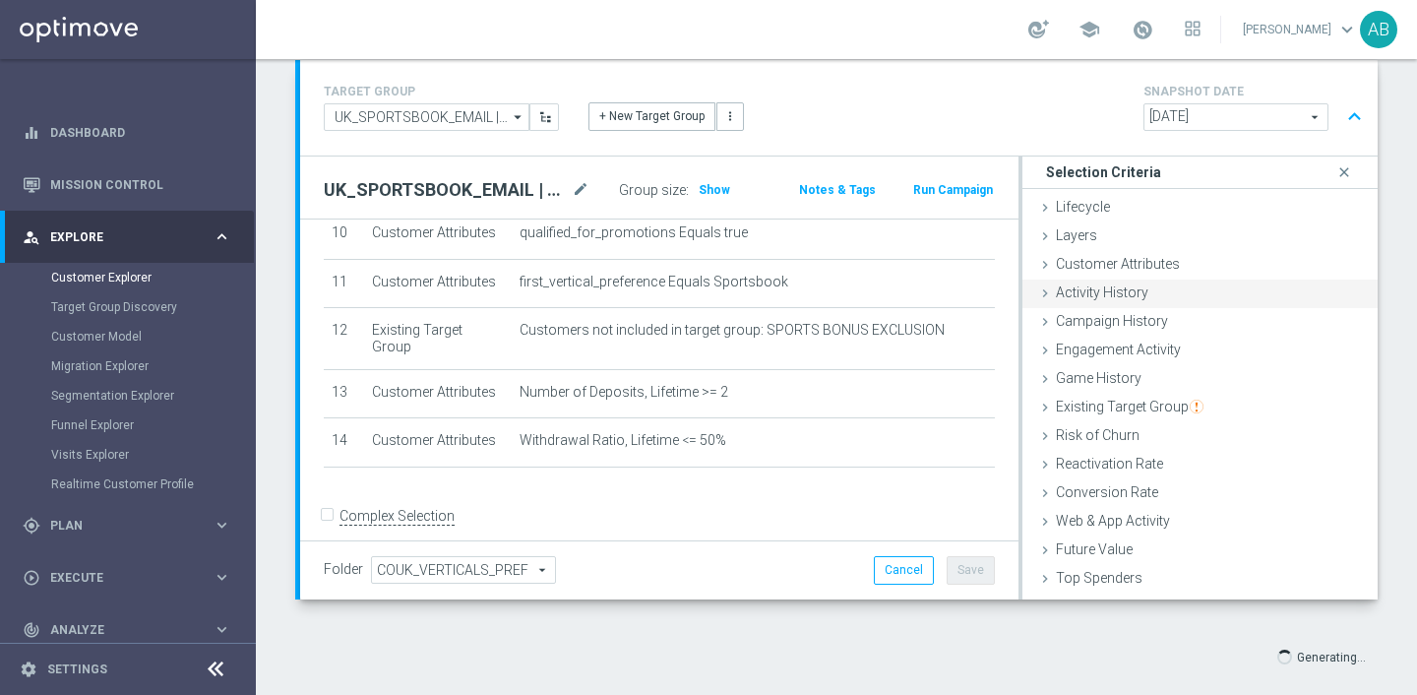
click at [1131, 292] on span "Activity History" at bounding box center [1102, 292] width 93 height 16
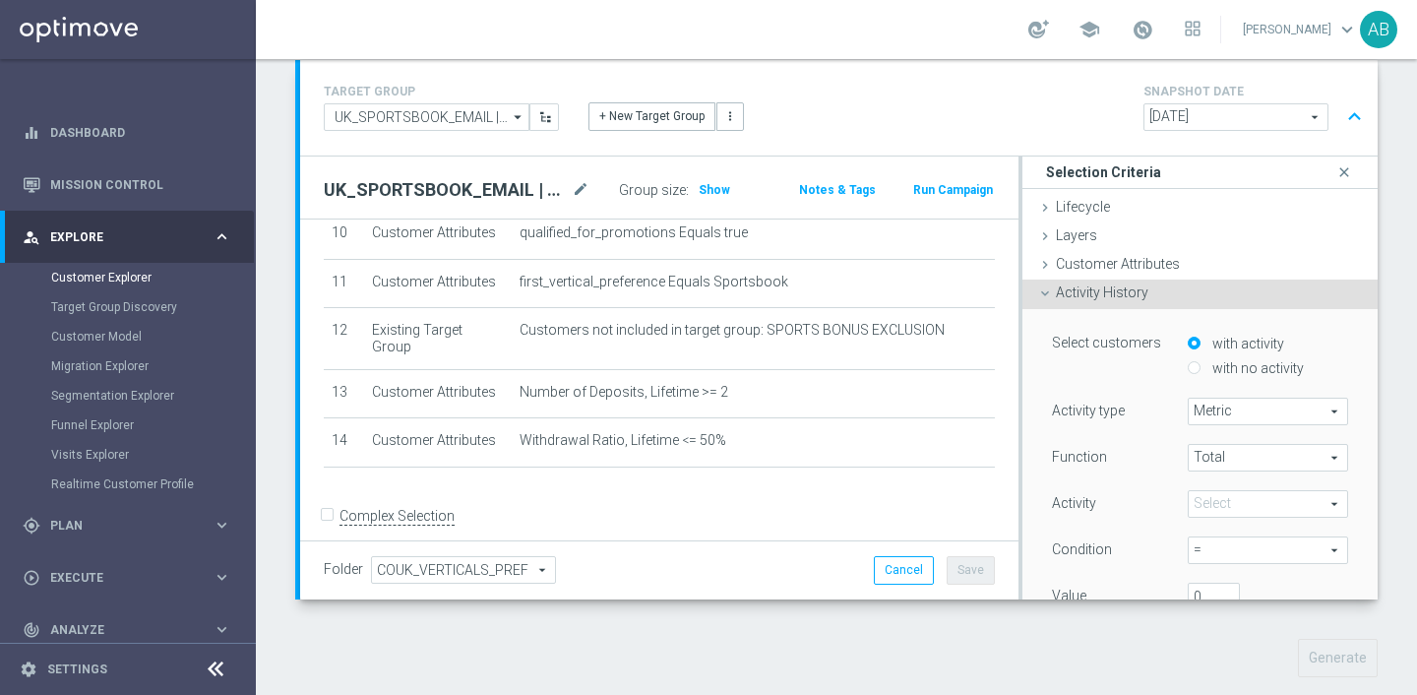
click at [1215, 364] on label "with no activity" at bounding box center [1256, 368] width 96 height 18
click at [1201, 364] on input "with no activity" at bounding box center [1194, 368] width 13 height 13
radio input "true"
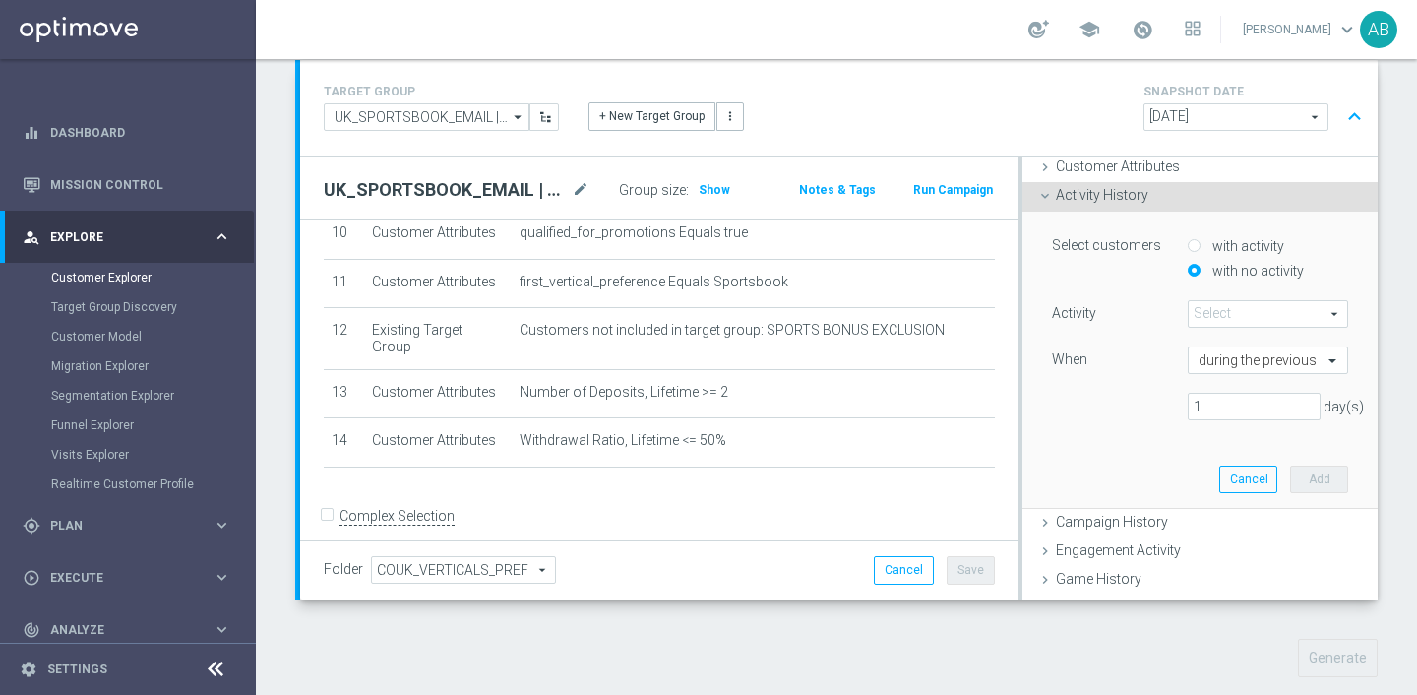
scroll to position [98, 0]
click at [1227, 312] on span at bounding box center [1268, 313] width 158 height 26
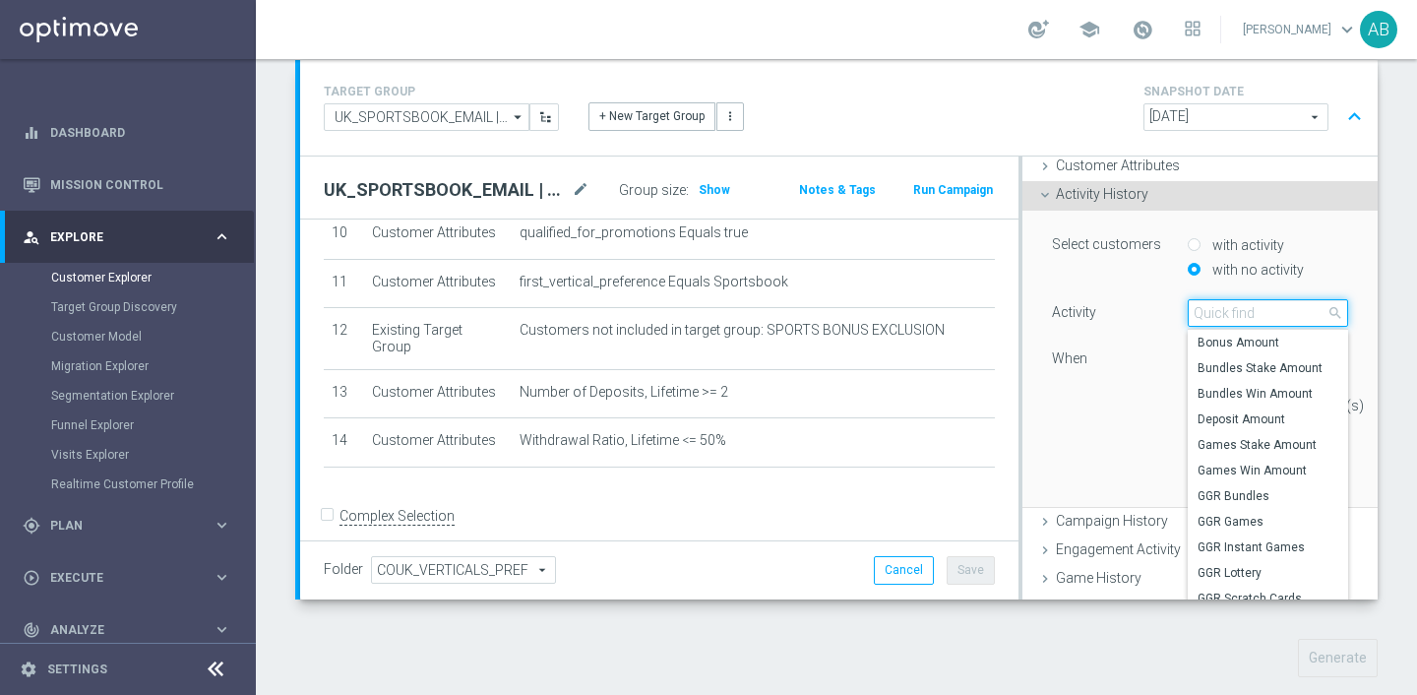
click at [1227, 312] on input "search" at bounding box center [1268, 313] width 160 height 28
type input "ACT"
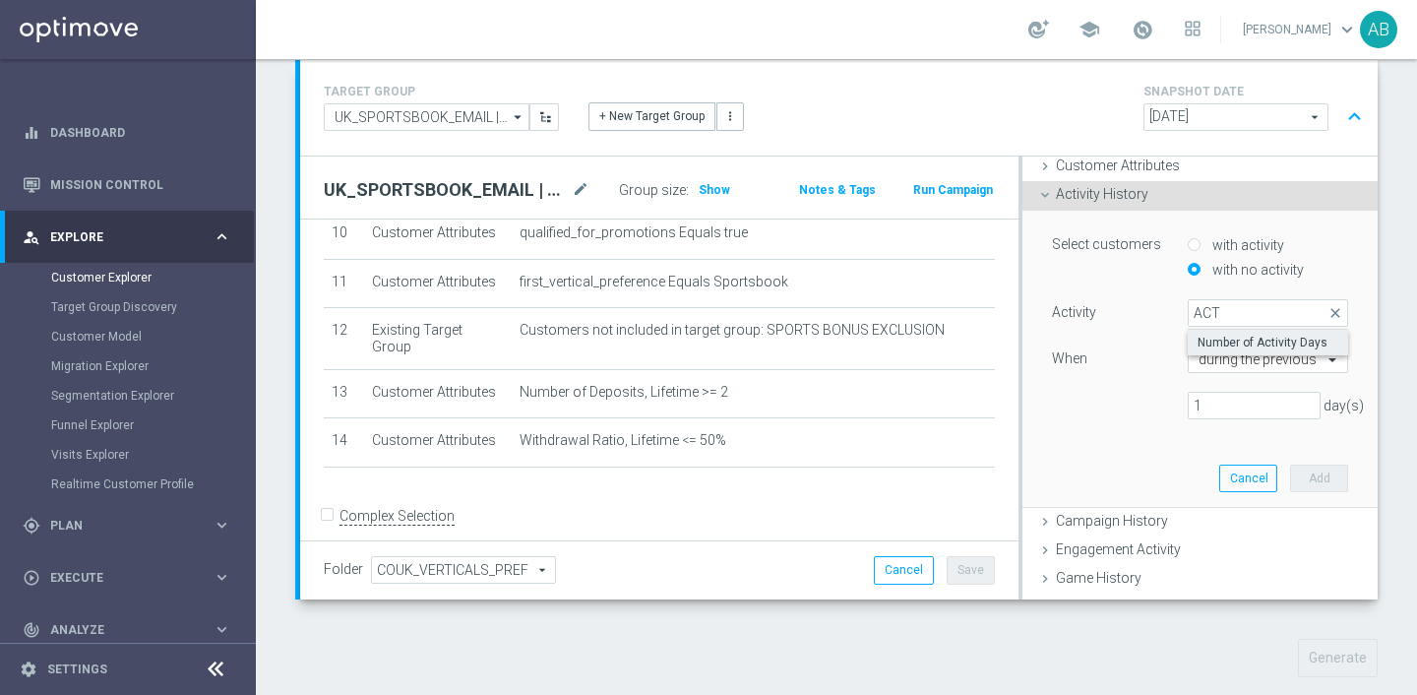
click at [1215, 350] on label "Number of Activity Days" at bounding box center [1268, 343] width 160 height 26
type input "Number of Activity Days"
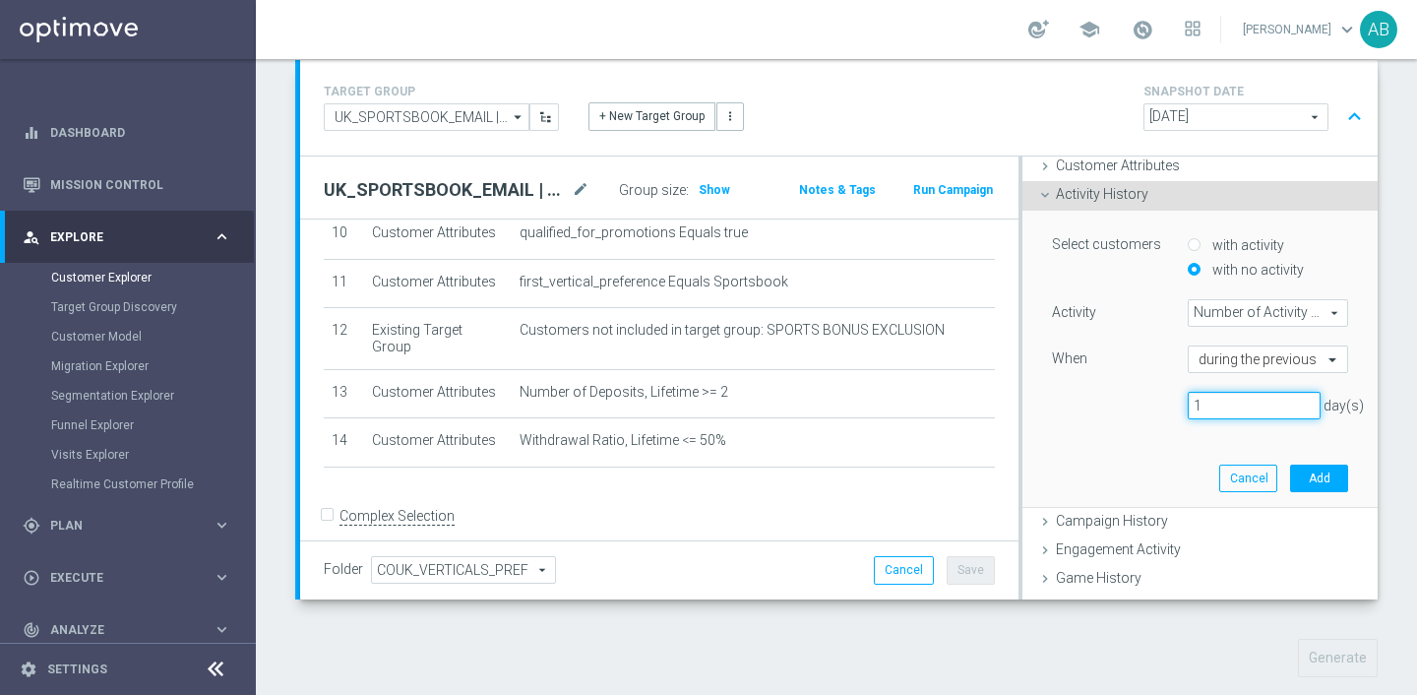
drag, startPoint x: 1208, startPoint y: 411, endPoint x: 1140, endPoint y: 411, distance: 67.9
click at [1165, 411] on div "1 day(s)" at bounding box center [1200, 406] width 326 height 28
type input "7"
type input "10"
click at [1333, 480] on button "Add" at bounding box center [1319, 479] width 58 height 28
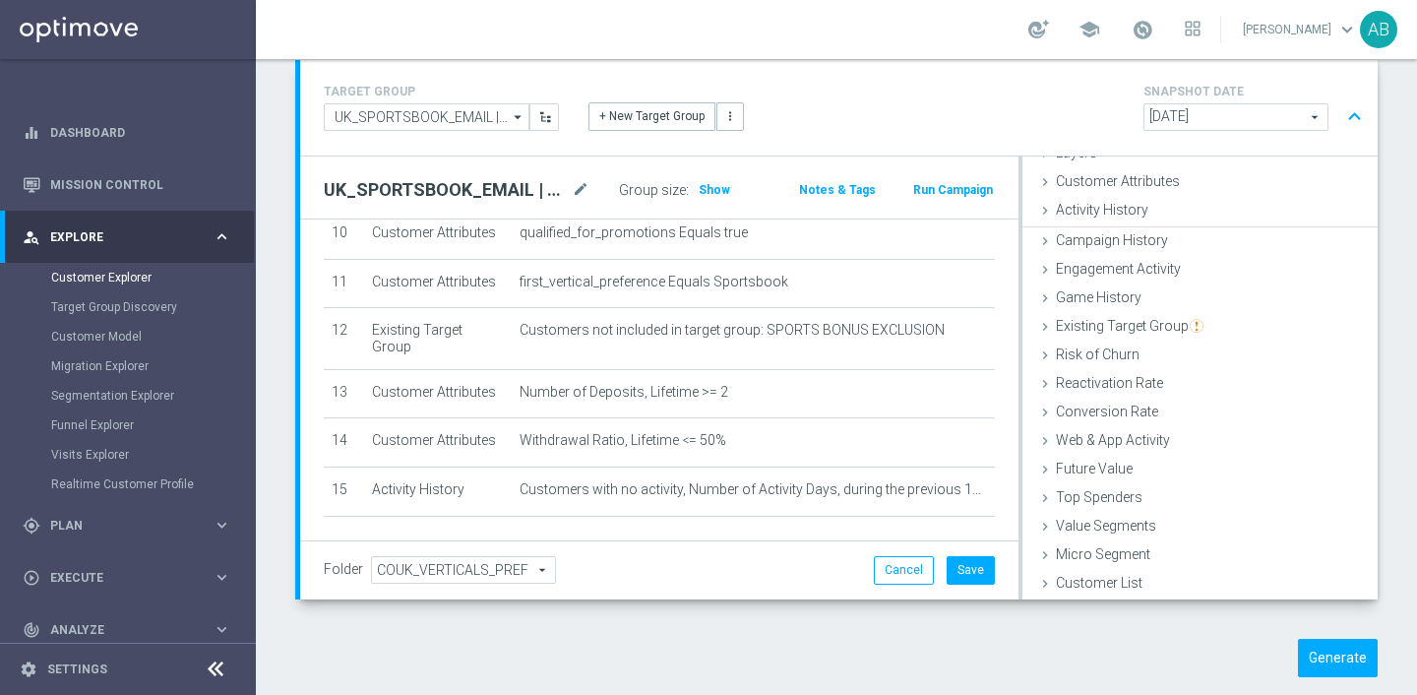
scroll to position [81, 0]
click at [711, 198] on h3 "Show" at bounding box center [714, 190] width 35 height 22
click at [968, 573] on button "Save" at bounding box center [971, 570] width 48 height 28
click at [690, 187] on div "Group size : Show" at bounding box center [697, 190] width 157 height 28
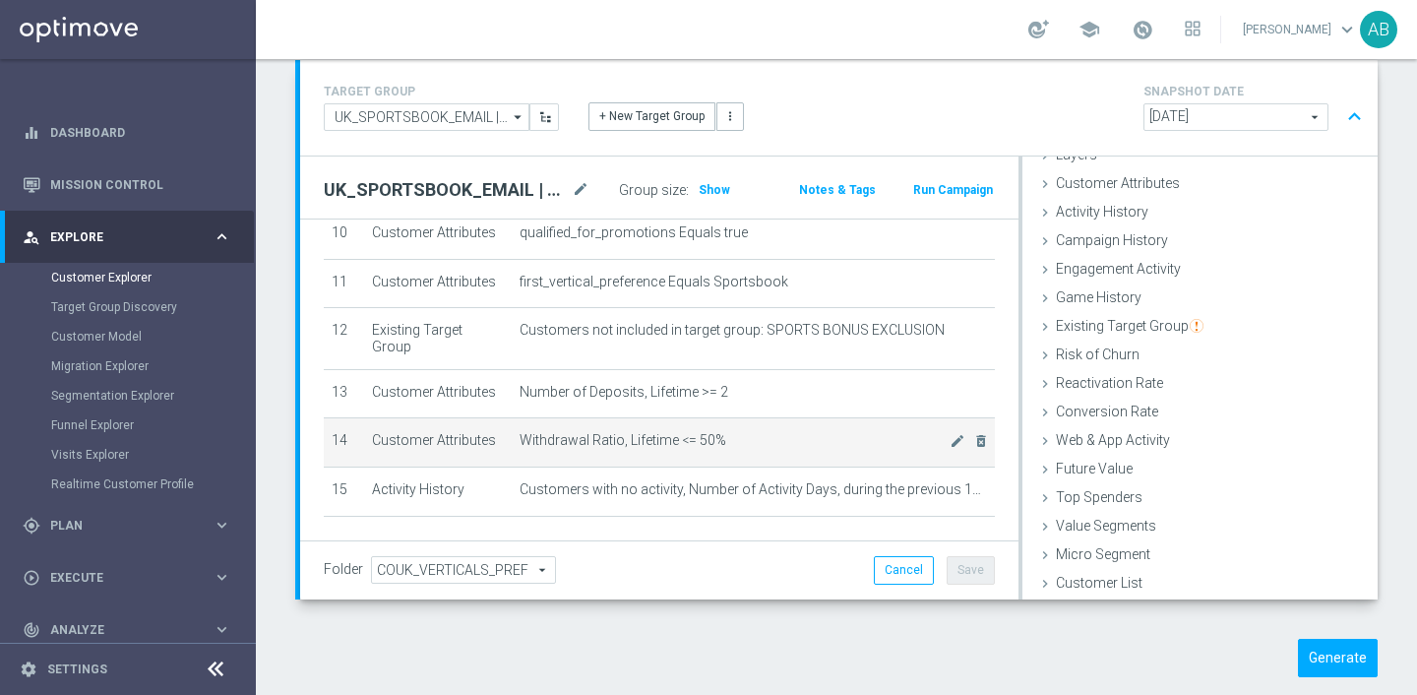
scroll to position [567, 0]
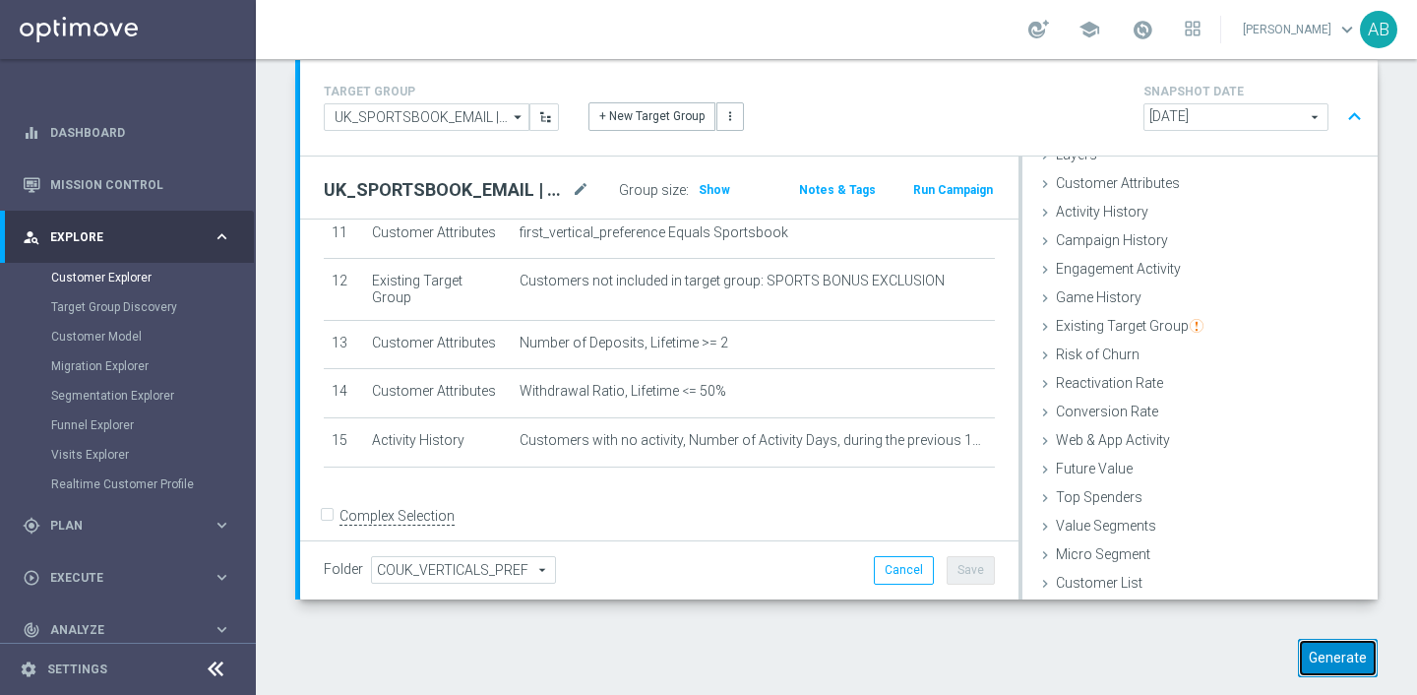
click at [1334, 652] on button "Generate" at bounding box center [1338, 658] width 80 height 38
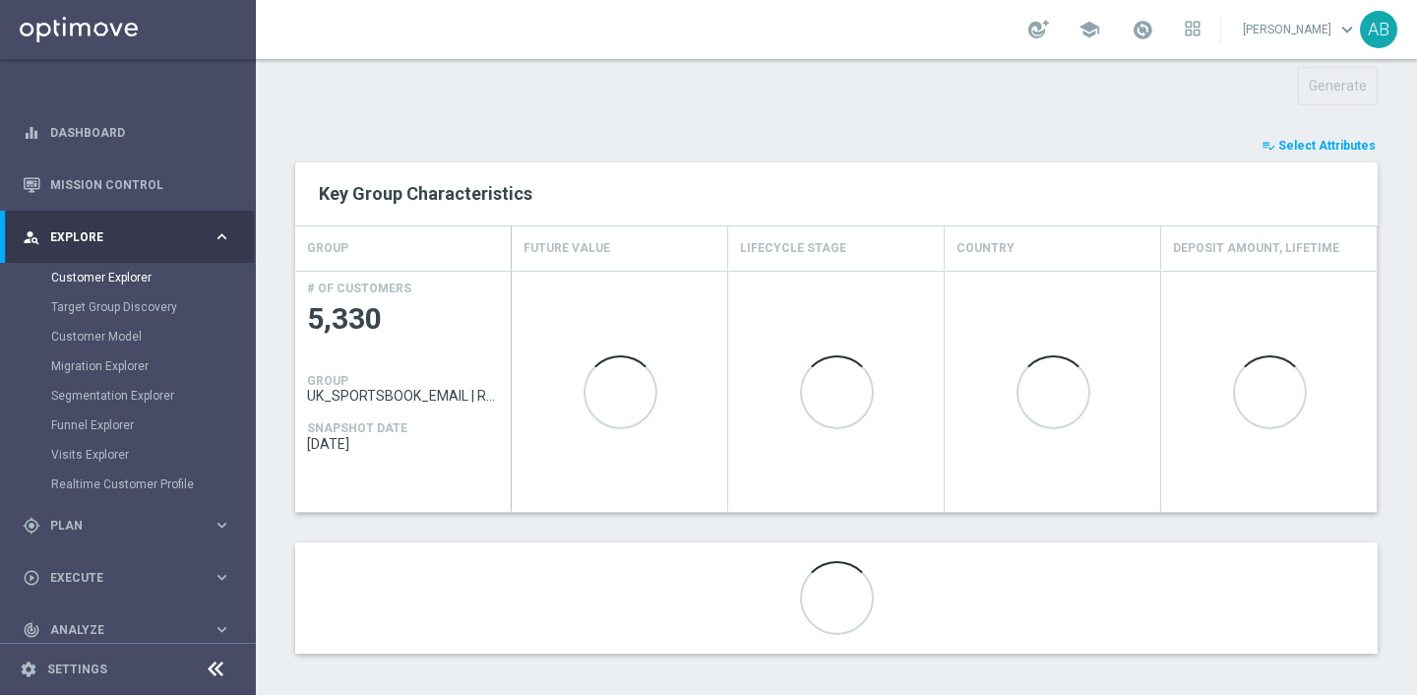
scroll to position [711, 0]
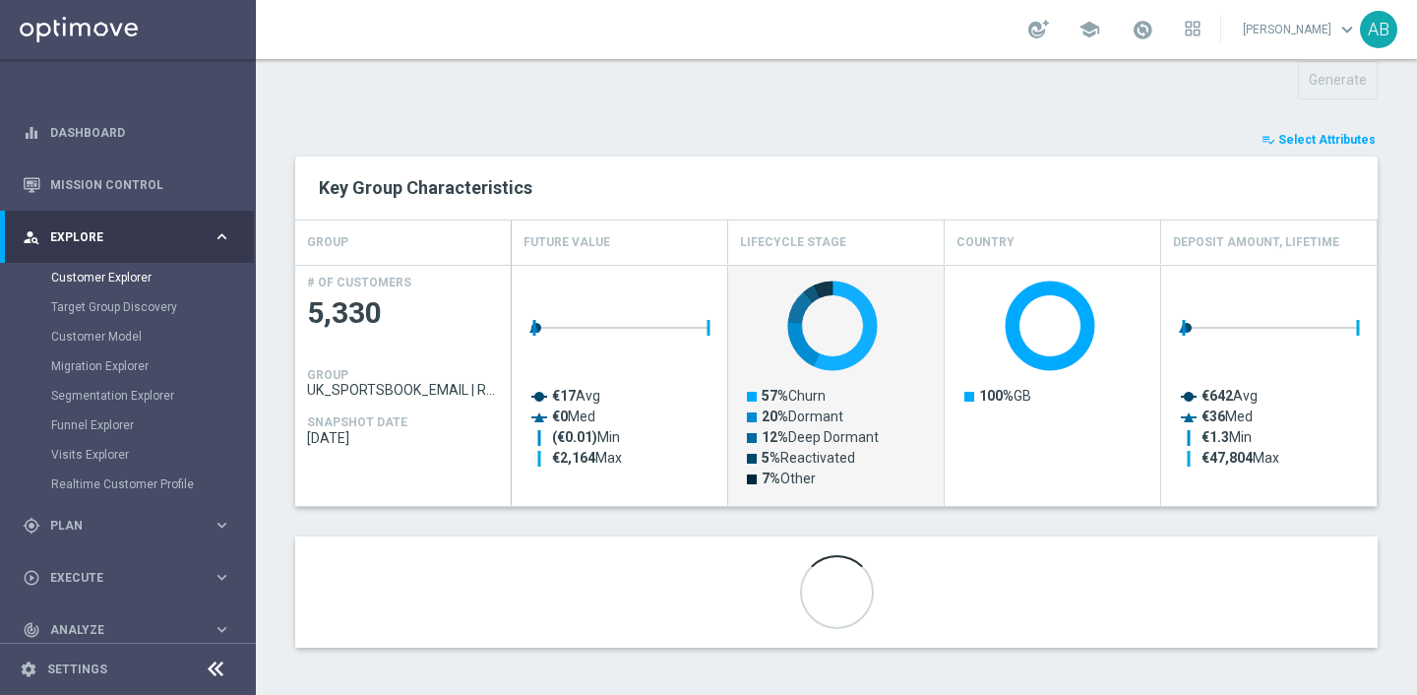
click at [884, 407] on rect "Press SPACE to select this row." at bounding box center [837, 396] width 197 height 251
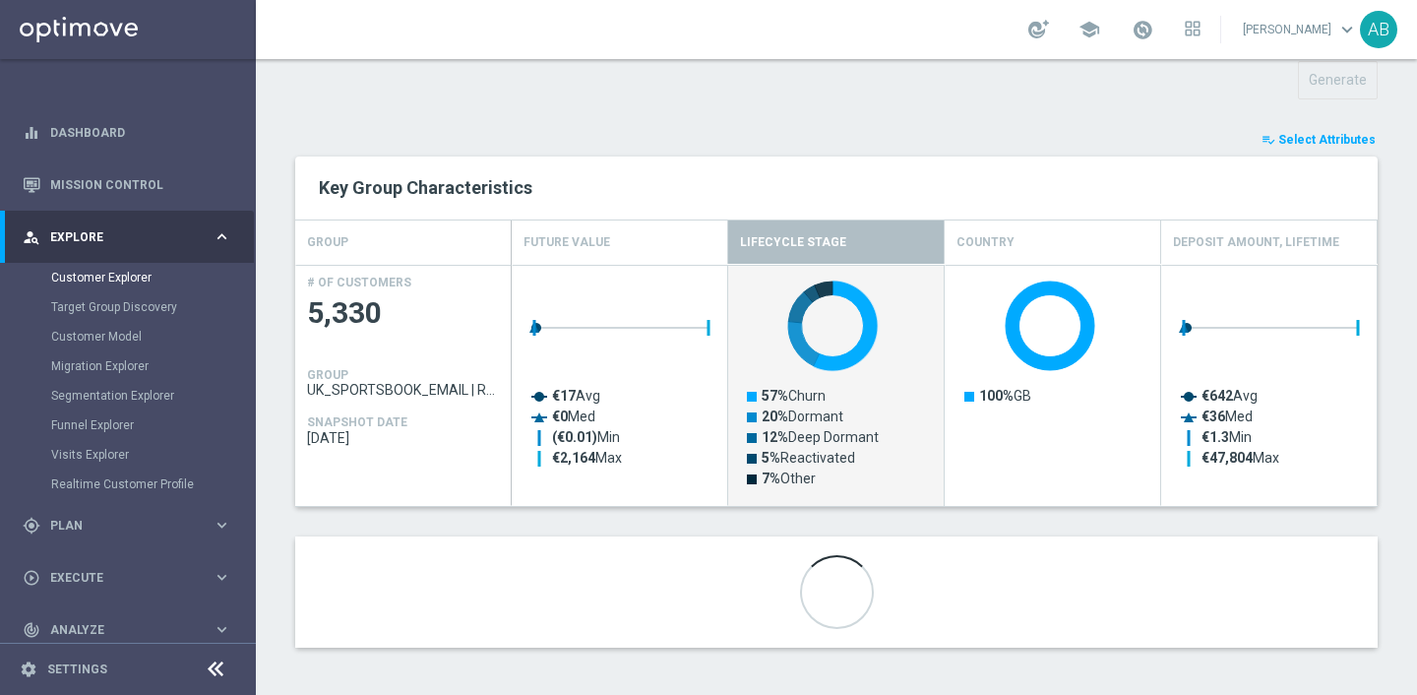
drag, startPoint x: 890, startPoint y: 439, endPoint x: 759, endPoint y: 393, distance: 138.8
click at [759, 393] on rect "Press SPACE to deselect this row." at bounding box center [837, 396] width 197 height 251
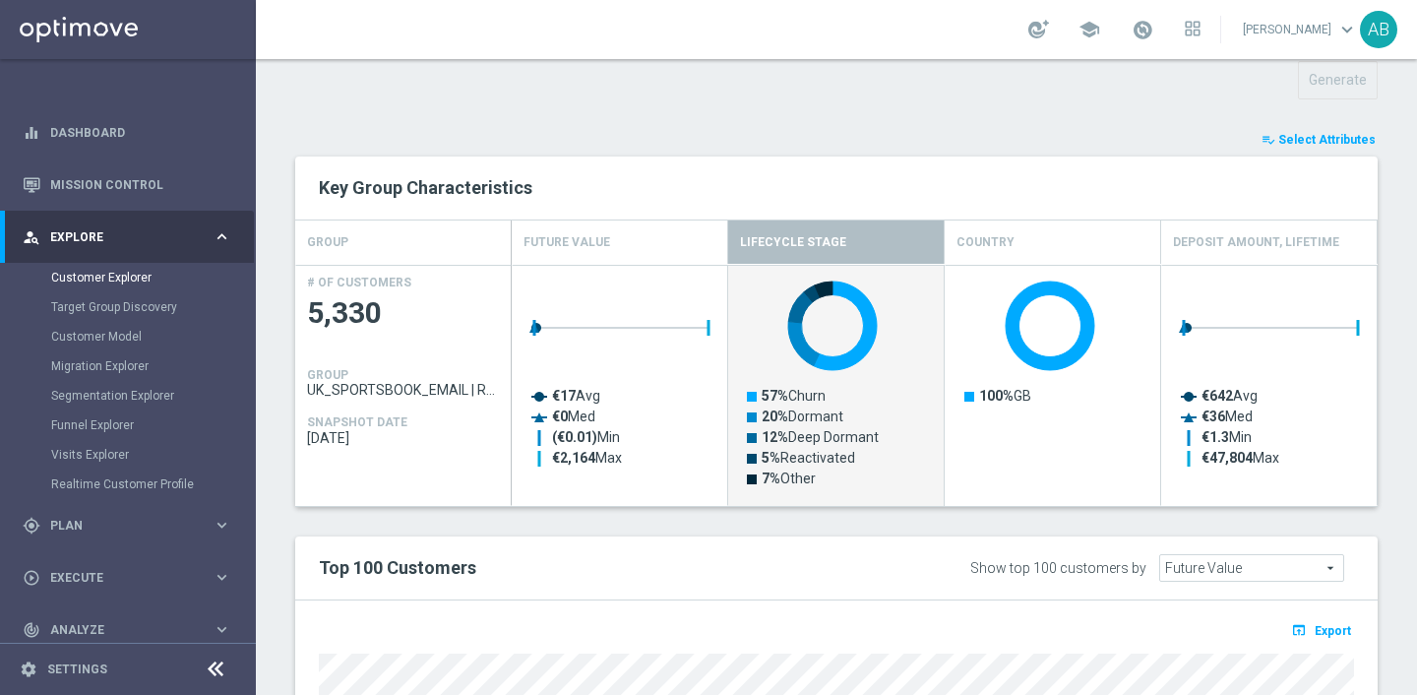
click at [720, 133] on div "playlist_add_check Select Attributes" at bounding box center [836, 140] width 1112 height 22
click at [1313, 143] on span "Select Attributes" at bounding box center [1326, 140] width 97 height 14
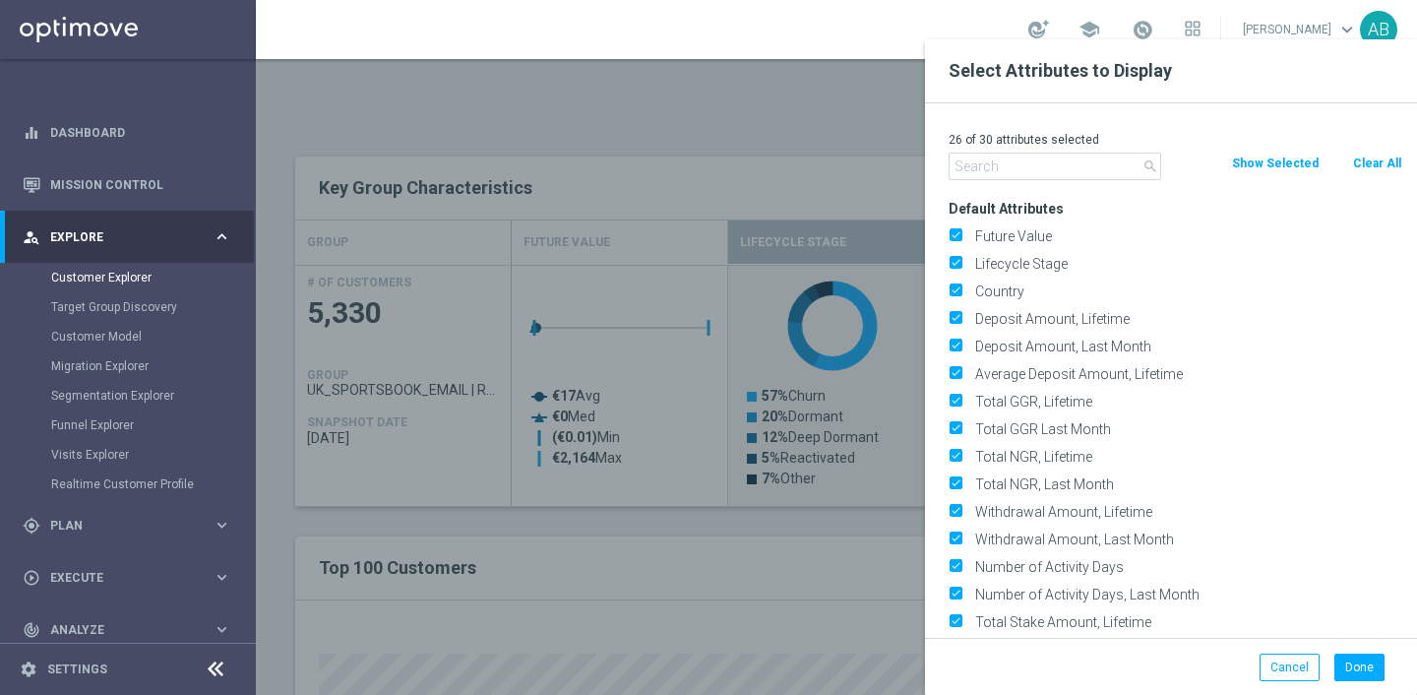
click at [1378, 159] on button "Clear All" at bounding box center [1377, 164] width 52 height 22
checkbox input "false"
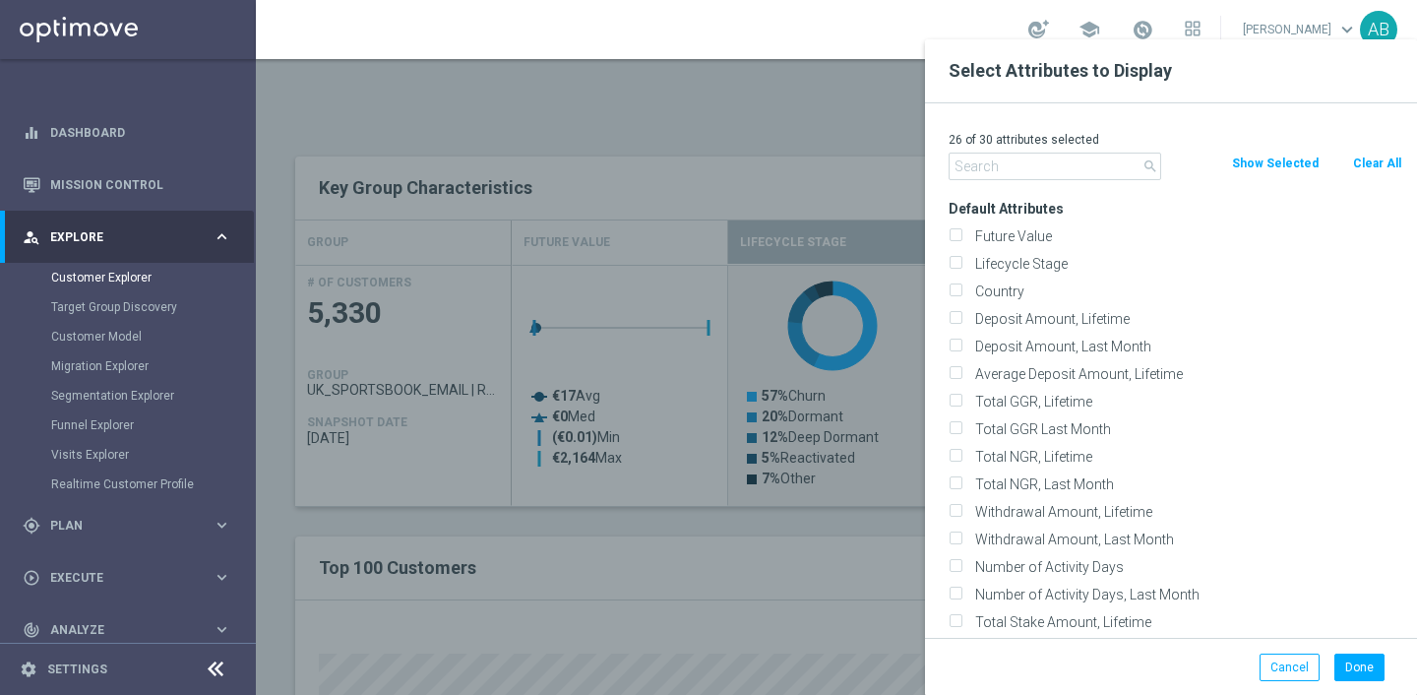
checkbox input "false"
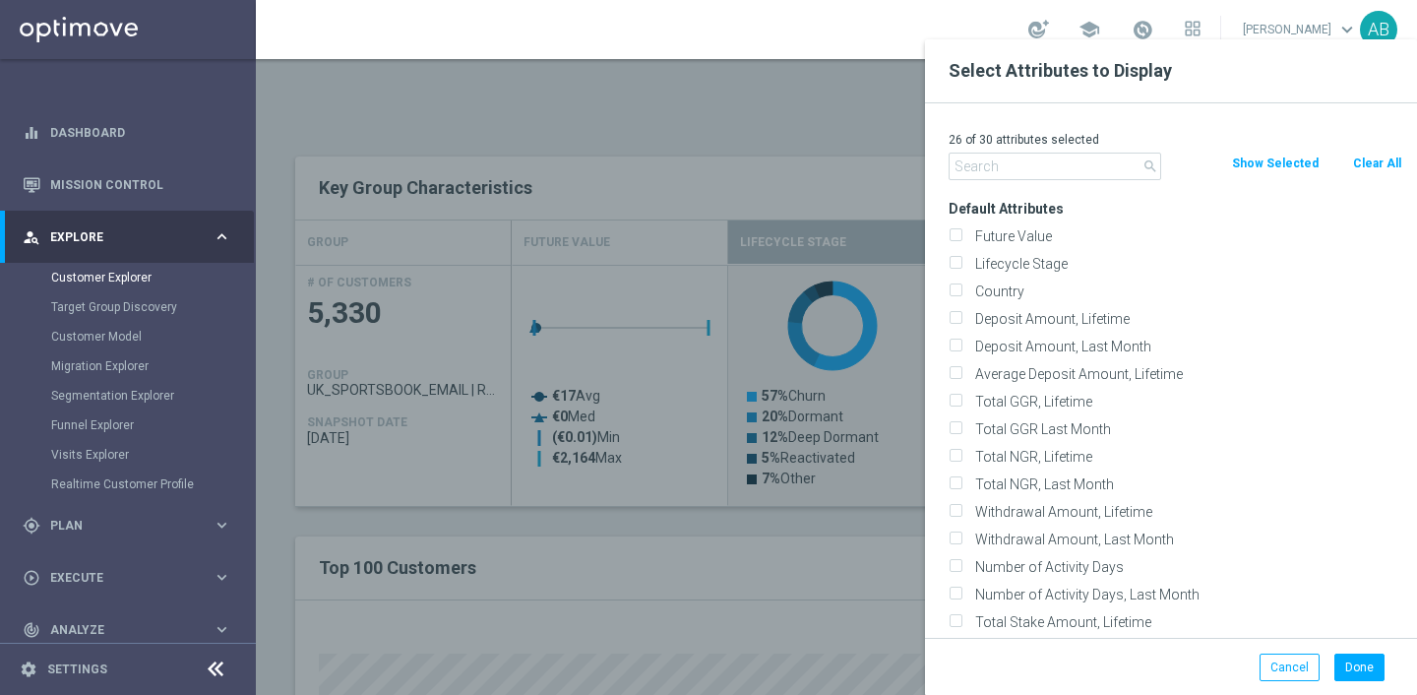
checkbox input "false"
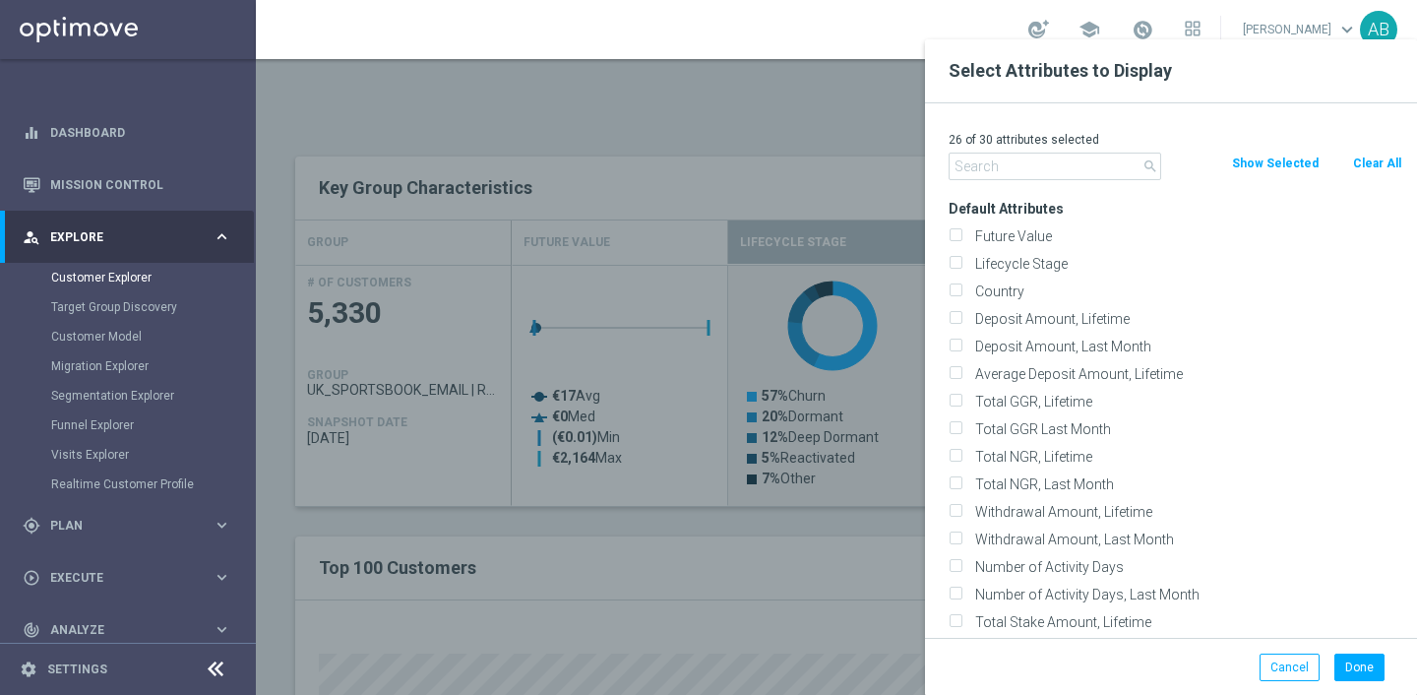
checkbox input "false"
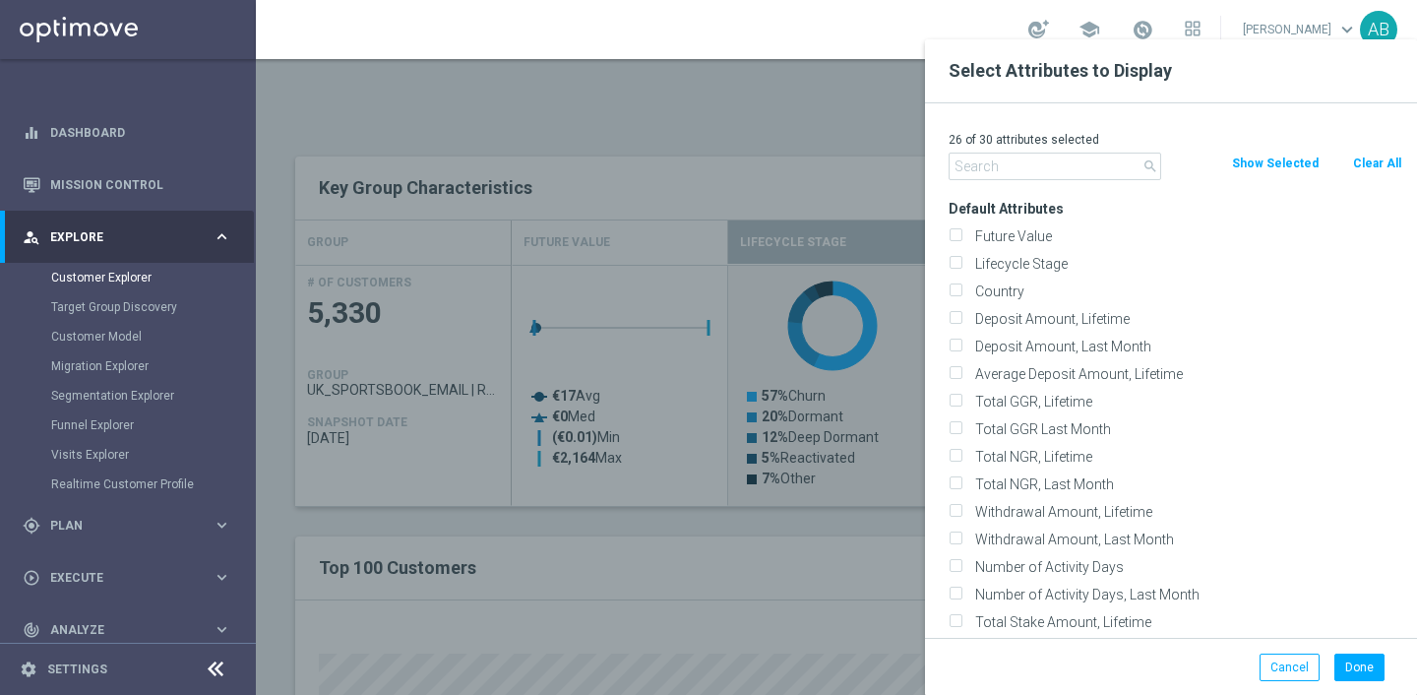
checkbox input "false"
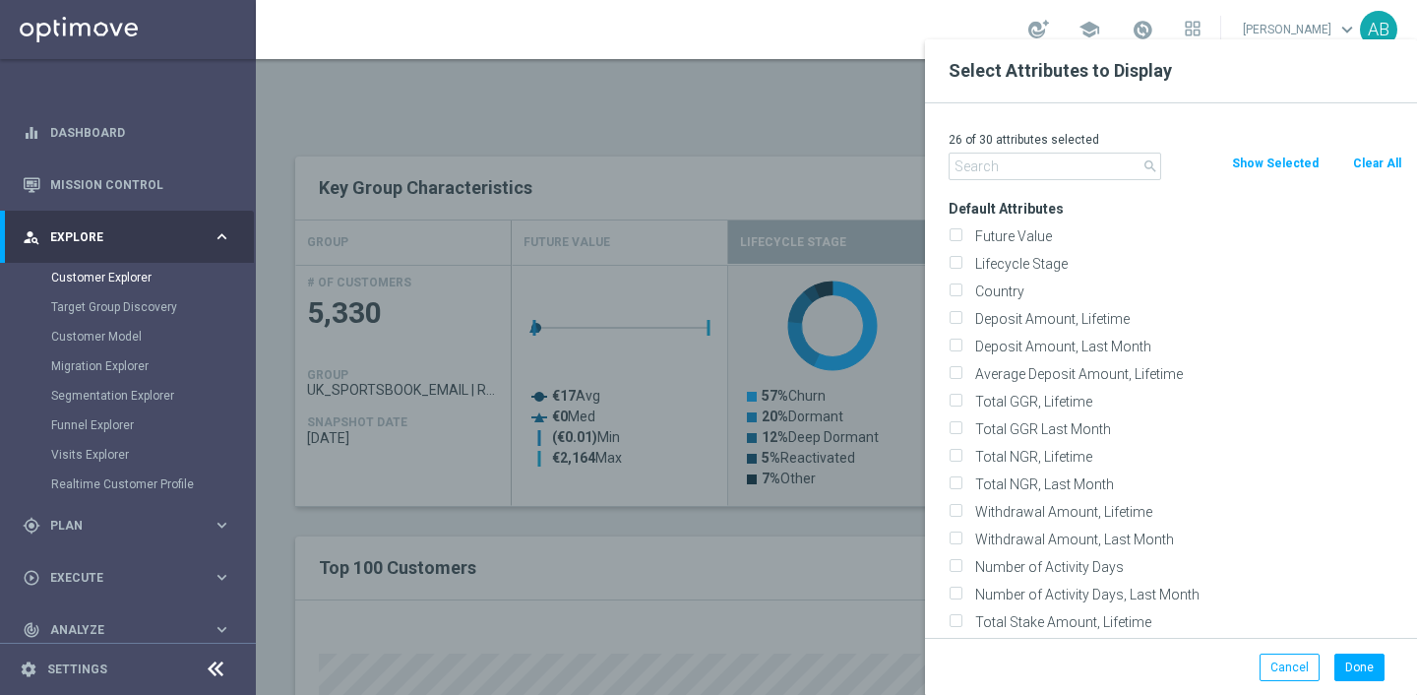
checkbox input "false"
click at [1003, 179] on input "text" at bounding box center [1055, 167] width 213 height 28
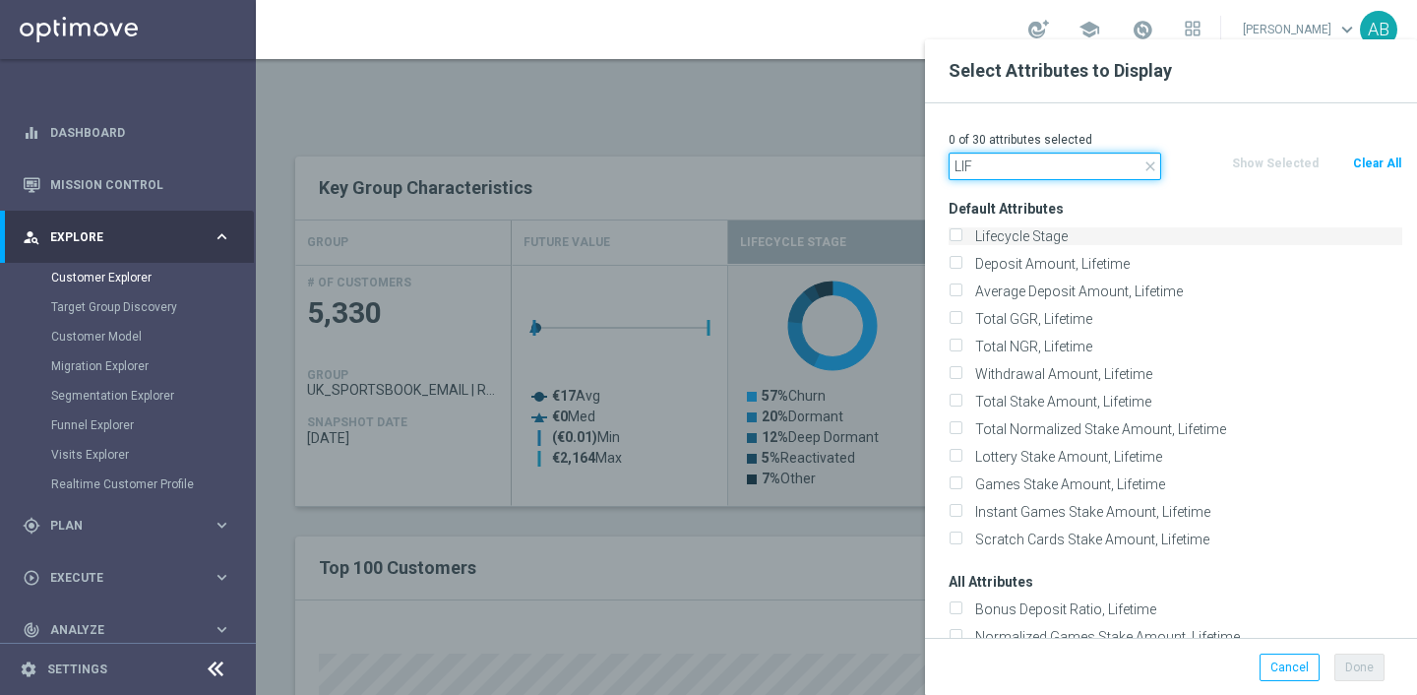
type input "LIF"
click at [1034, 234] on label "Lifecycle Stage" at bounding box center [1185, 236] width 434 height 18
click at [962, 234] on input "Lifecycle Stage" at bounding box center [955, 238] width 13 height 13
checkbox input "true"
click at [1033, 257] on label "Deposit Amount, Lifetime" at bounding box center [1185, 264] width 434 height 18
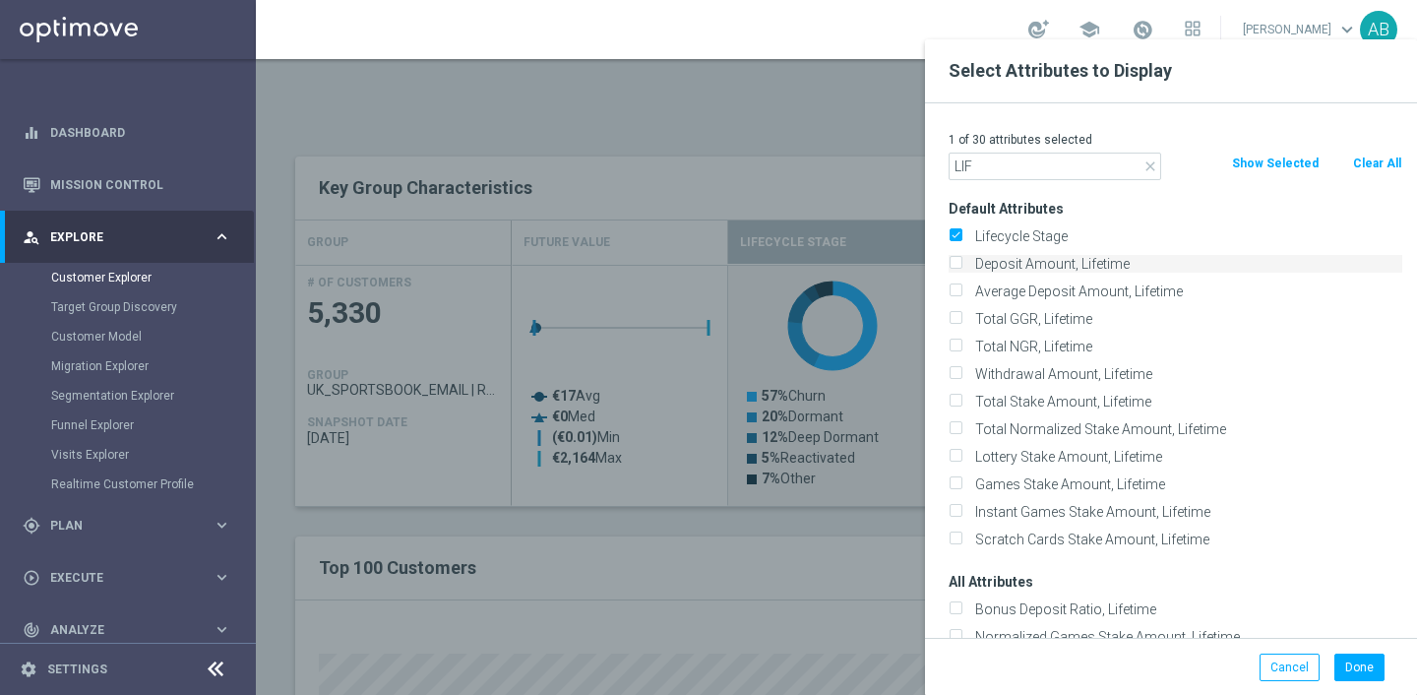
click at [962, 260] on input "Deposit Amount, Lifetime" at bounding box center [955, 266] width 13 height 13
checkbox input "true"
click at [1031, 287] on label "Average Deposit Amount, Lifetime" at bounding box center [1185, 291] width 434 height 18
click at [962, 287] on input "Average Deposit Amount, Lifetime" at bounding box center [955, 293] width 13 height 13
checkbox input "true"
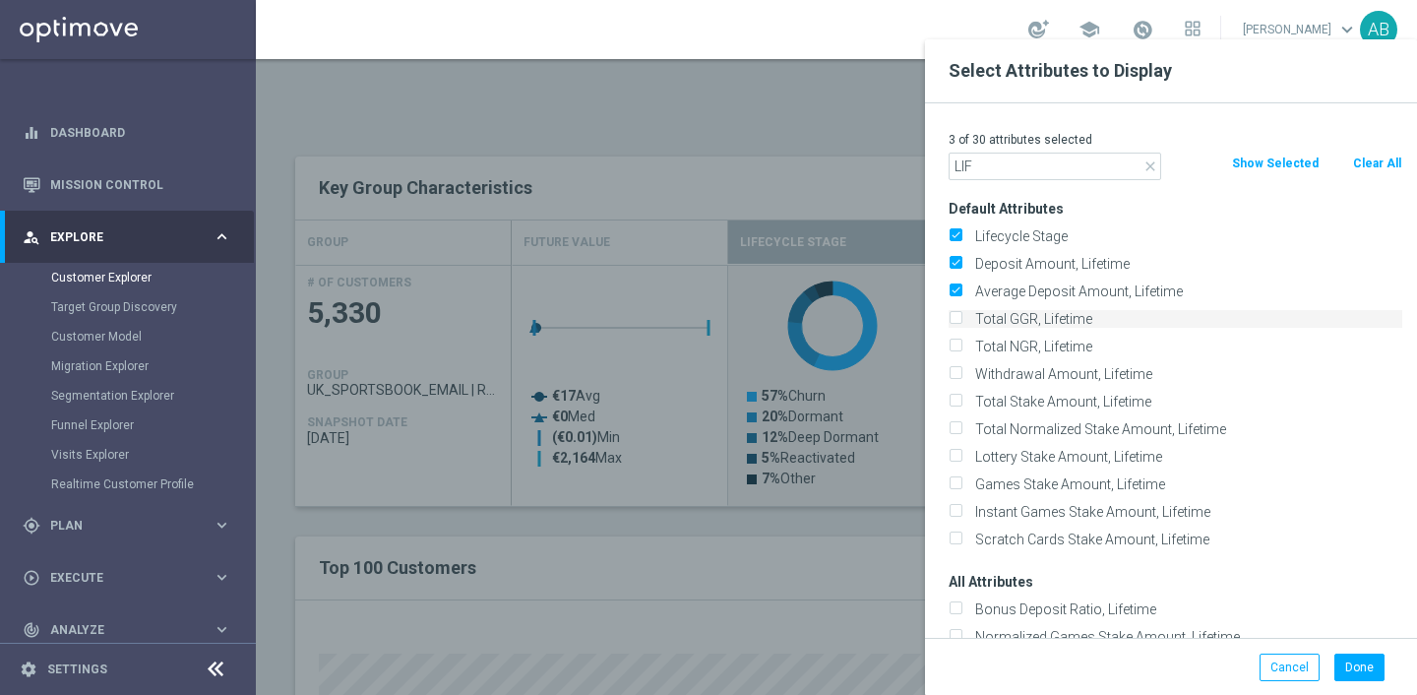
click at [1027, 313] on label "Total GGR, Lifetime" at bounding box center [1185, 319] width 434 height 18
click at [962, 315] on input "Total GGR, Lifetime" at bounding box center [955, 321] width 13 height 13
checkbox input "true"
click at [1360, 668] on button "Done" at bounding box center [1360, 667] width 50 height 28
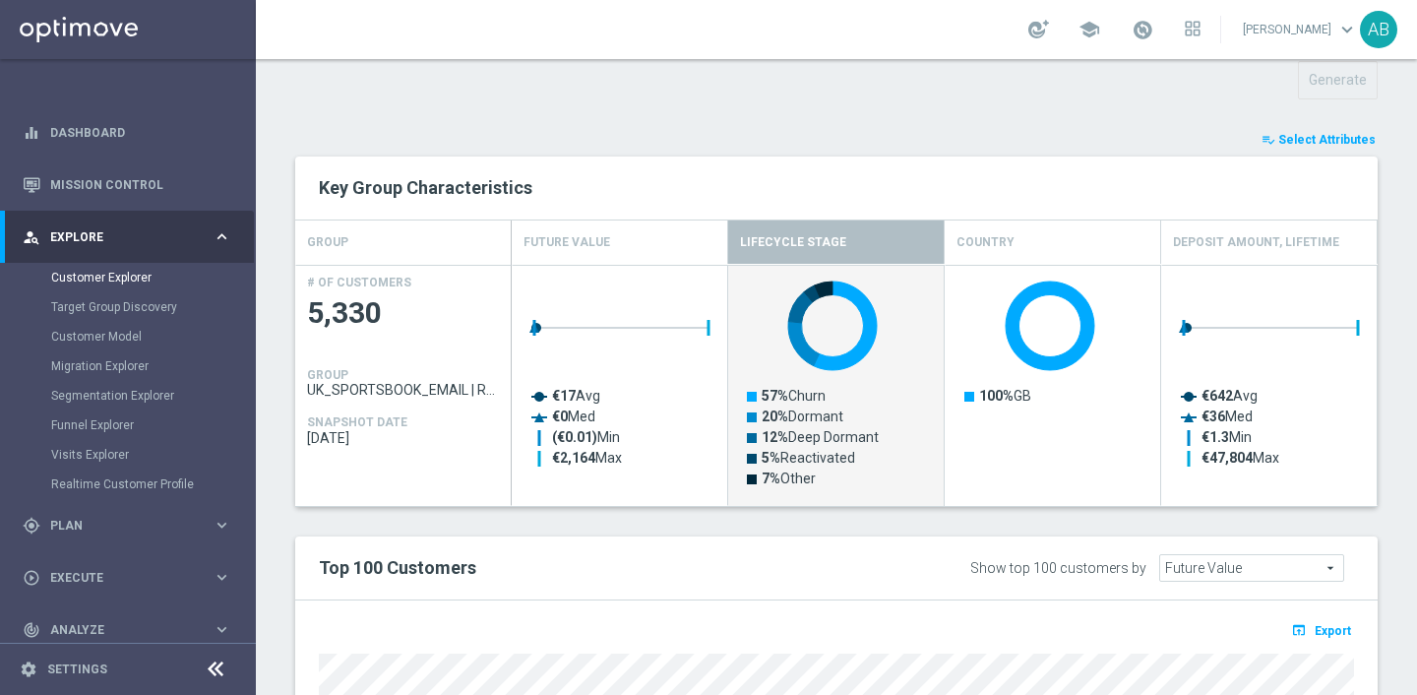
type input "Search"
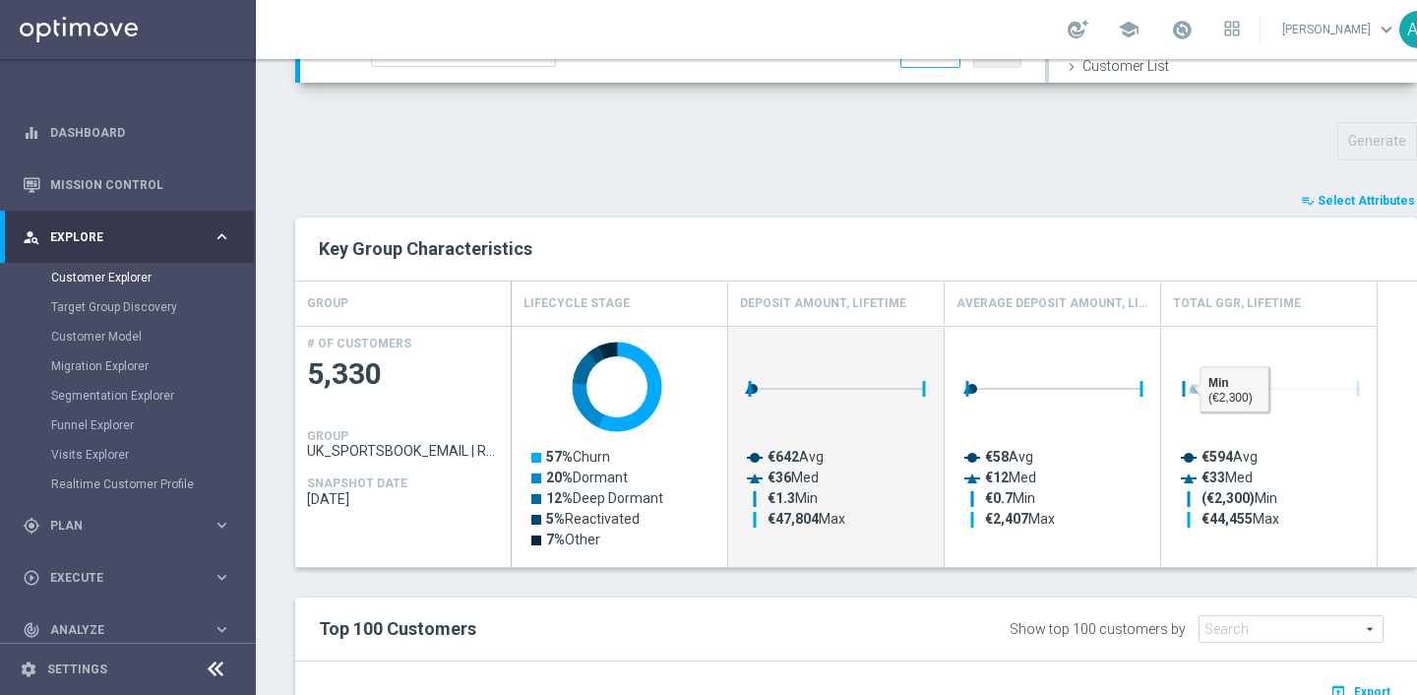
scroll to position [0, 39]
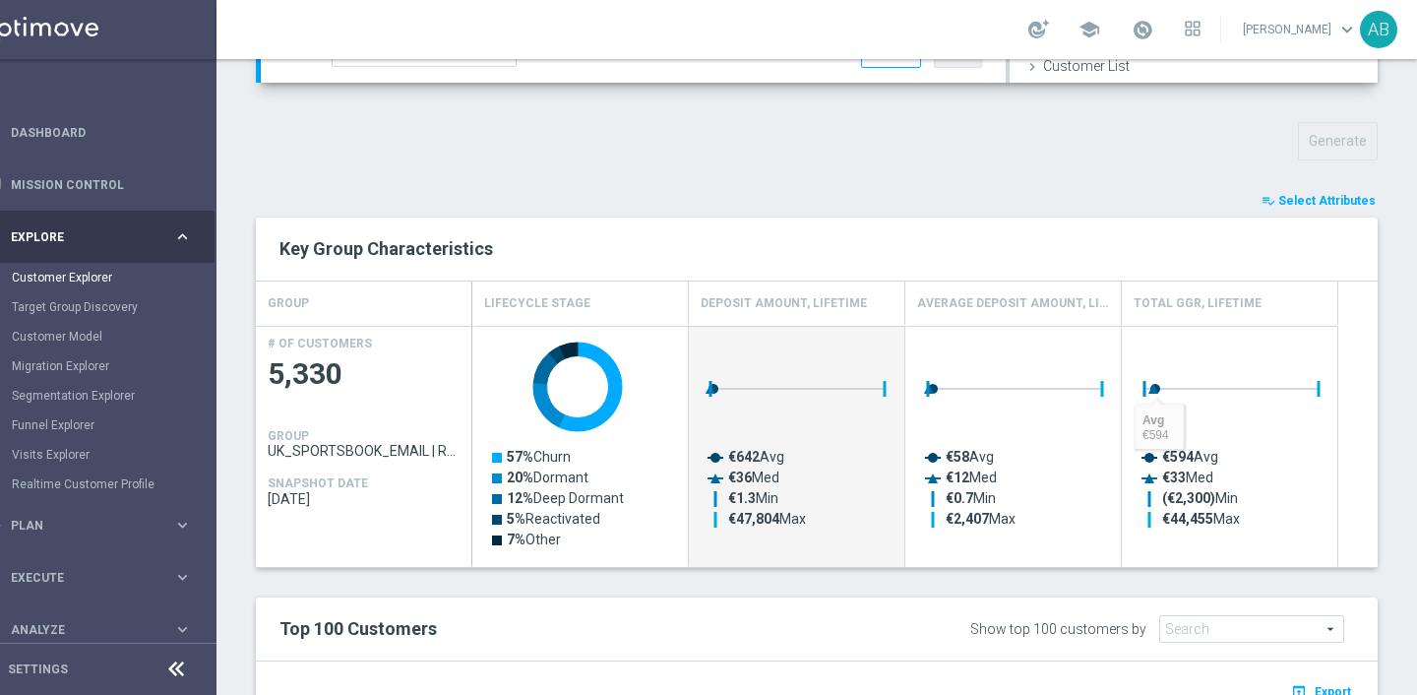
click at [1344, 187] on div "TARGET GROUP UK_SPORTSBOOK_EMAIL | Reactivation UK_SPORTSBOOK_EMAIL | Reactivat…" at bounding box center [817, 357] width 1201 height 1628
click at [1327, 198] on span "Select Attributes" at bounding box center [1326, 201] width 97 height 14
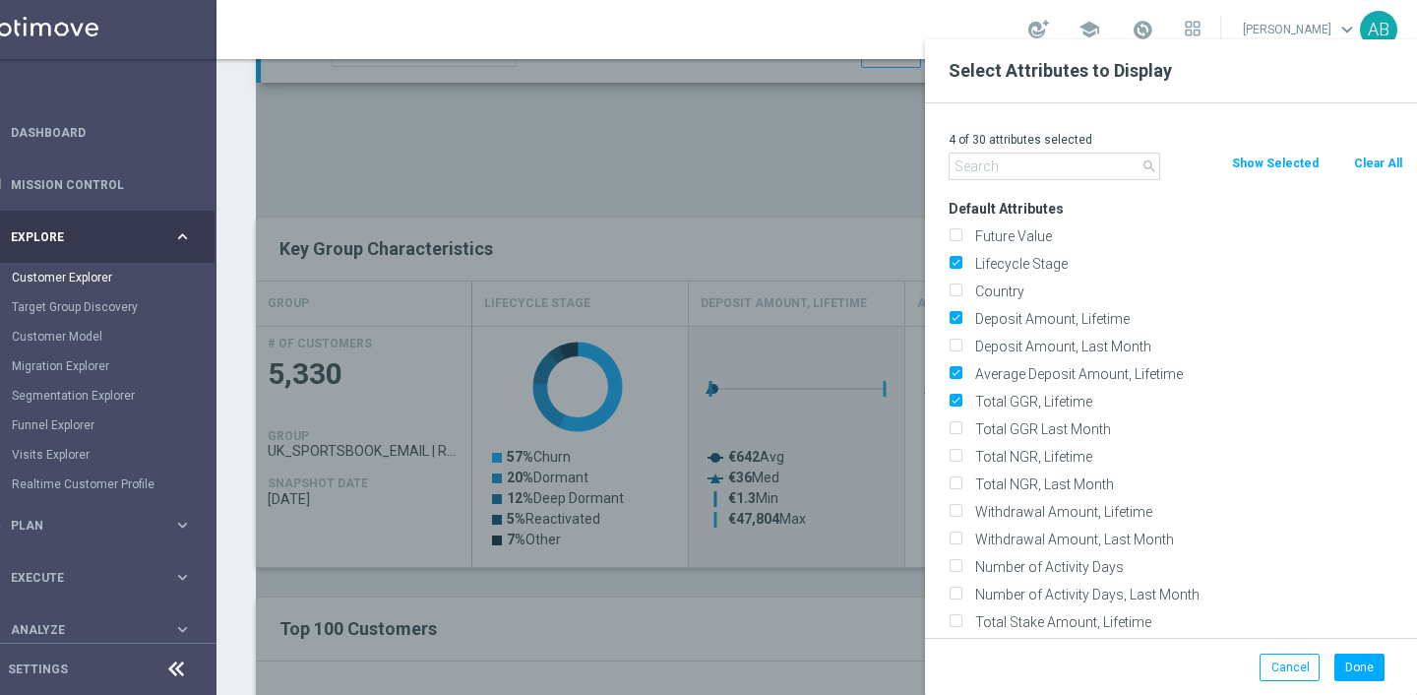
click at [1083, 163] on input "text" at bounding box center [1055, 167] width 213 height 28
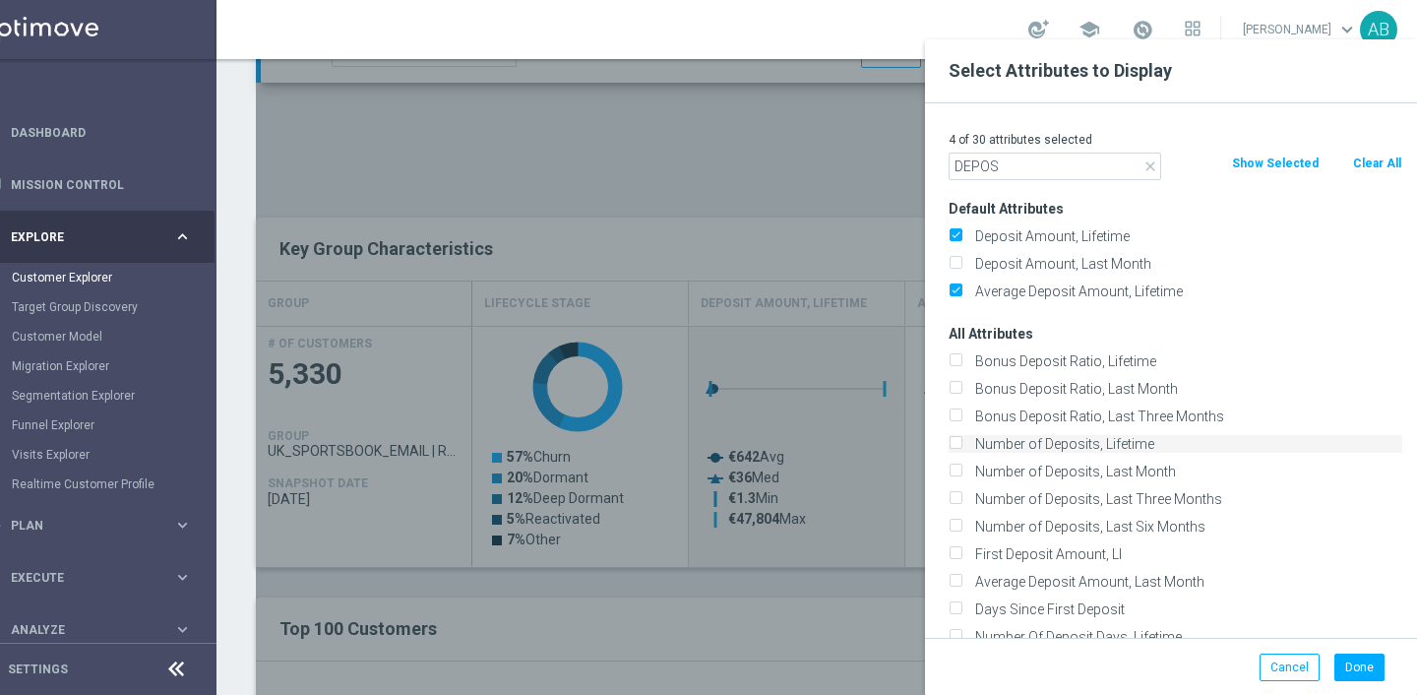
type input "DEPOS"
click at [1092, 446] on label "Number of Deposits, Lifetime" at bounding box center [1185, 444] width 434 height 18
click at [962, 446] on input "Number of Deposits, Lifetime" at bounding box center [955, 446] width 13 height 13
checkbox input "true"
click at [1350, 669] on button "Done" at bounding box center [1360, 667] width 50 height 28
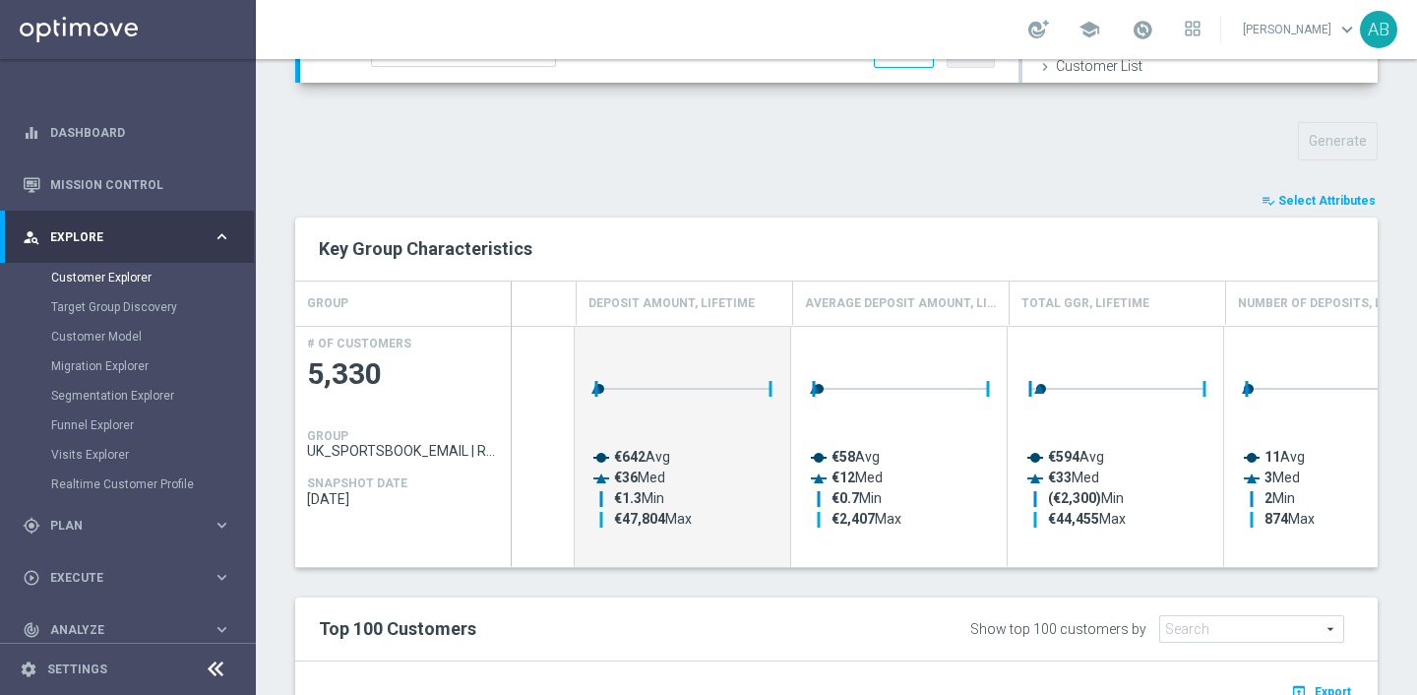
scroll to position [0, 0]
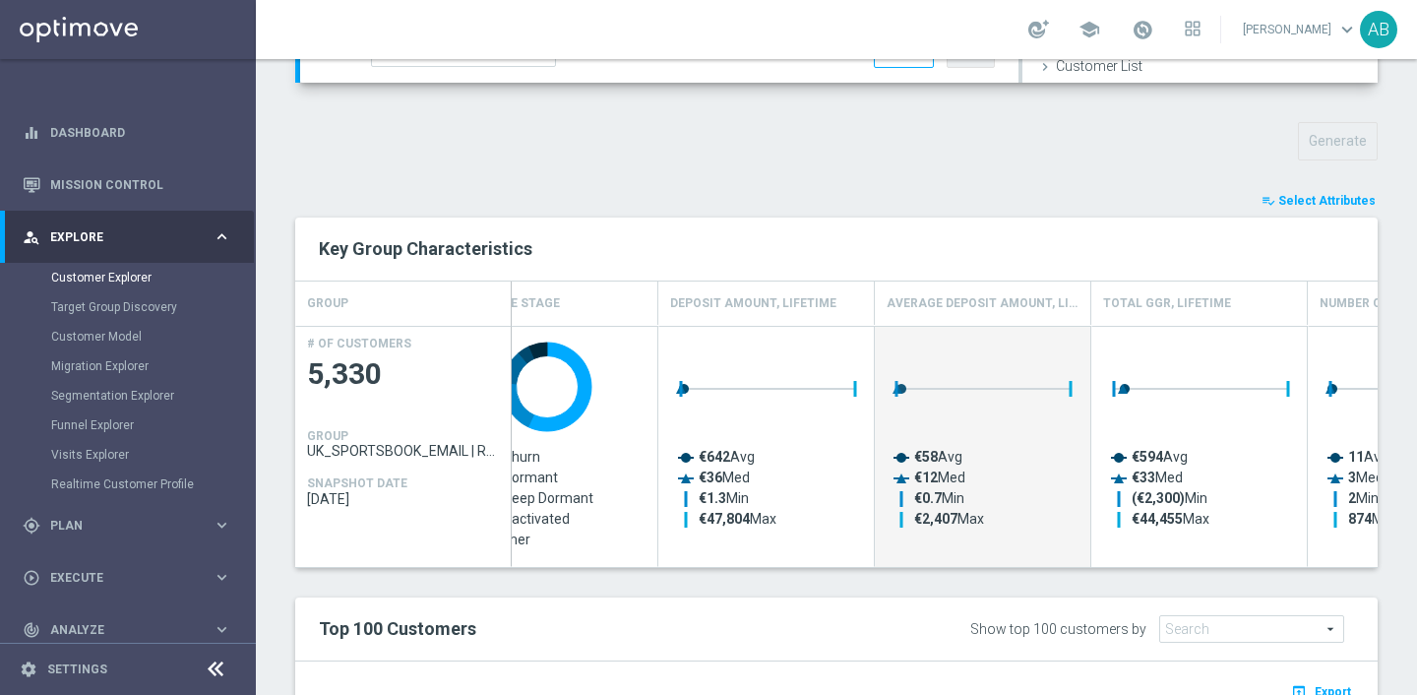
drag, startPoint x: 911, startPoint y: 516, endPoint x: 1065, endPoint y: 515, distance: 153.5
click at [1065, 515] on rect "Press SPACE to select this row." at bounding box center [984, 440] width 197 height 217
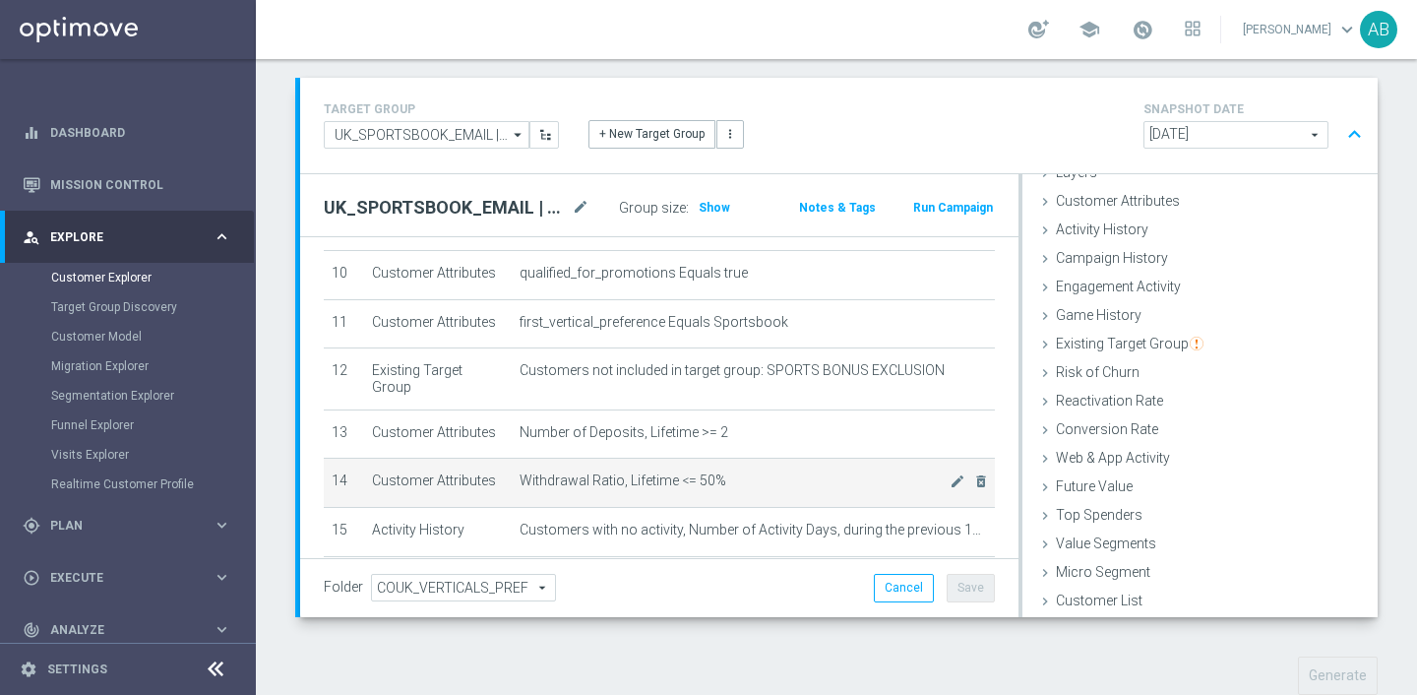
scroll to position [485, 0]
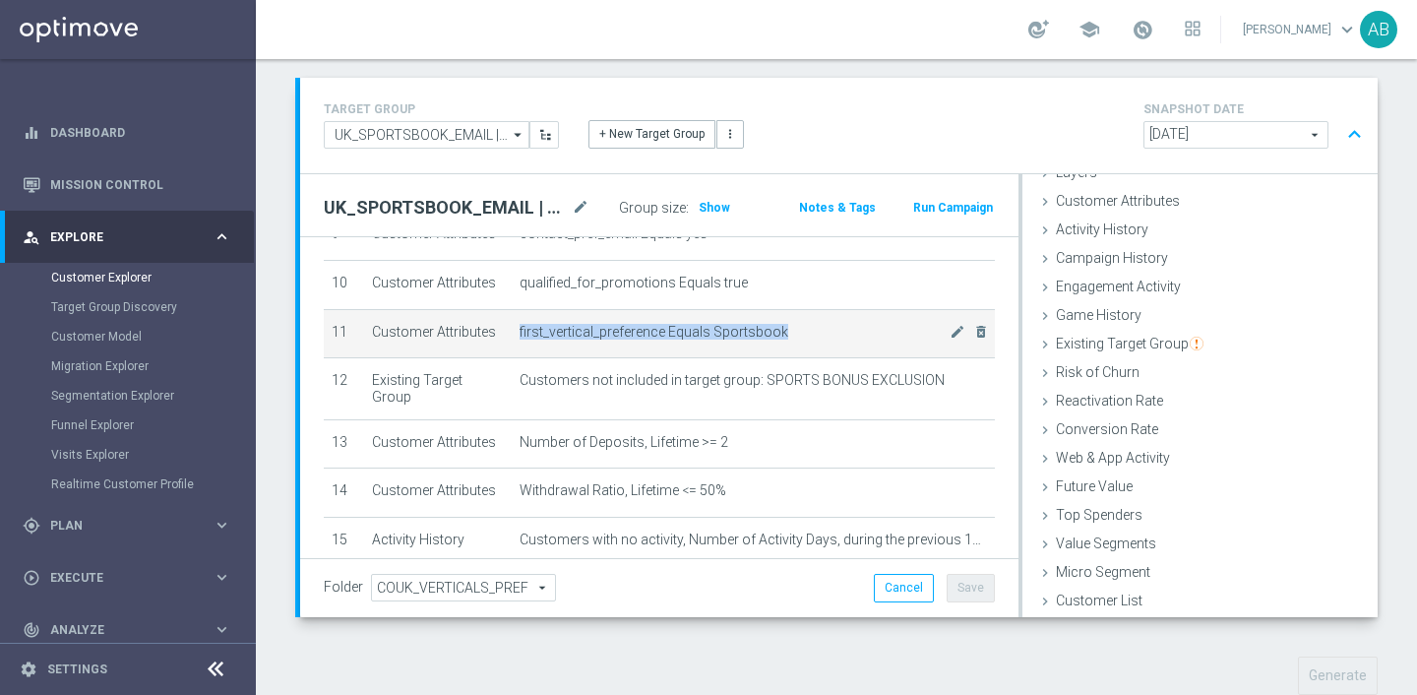
drag, startPoint x: 782, startPoint y: 335, endPoint x: 516, endPoint y: 325, distance: 266.9
click at [516, 323] on td "first_vertical_preference Equals Sportsbook mode_edit delete_forever" at bounding box center [753, 333] width 483 height 49
click at [798, 335] on span "first_vertical_preference Equals Sportsbook" at bounding box center [735, 332] width 430 height 17
drag, startPoint x: 798, startPoint y: 335, endPoint x: 611, endPoint y: 328, distance: 187.1
click at [611, 328] on span "first_vertical_preference Equals Sportsbook" at bounding box center [735, 332] width 430 height 17
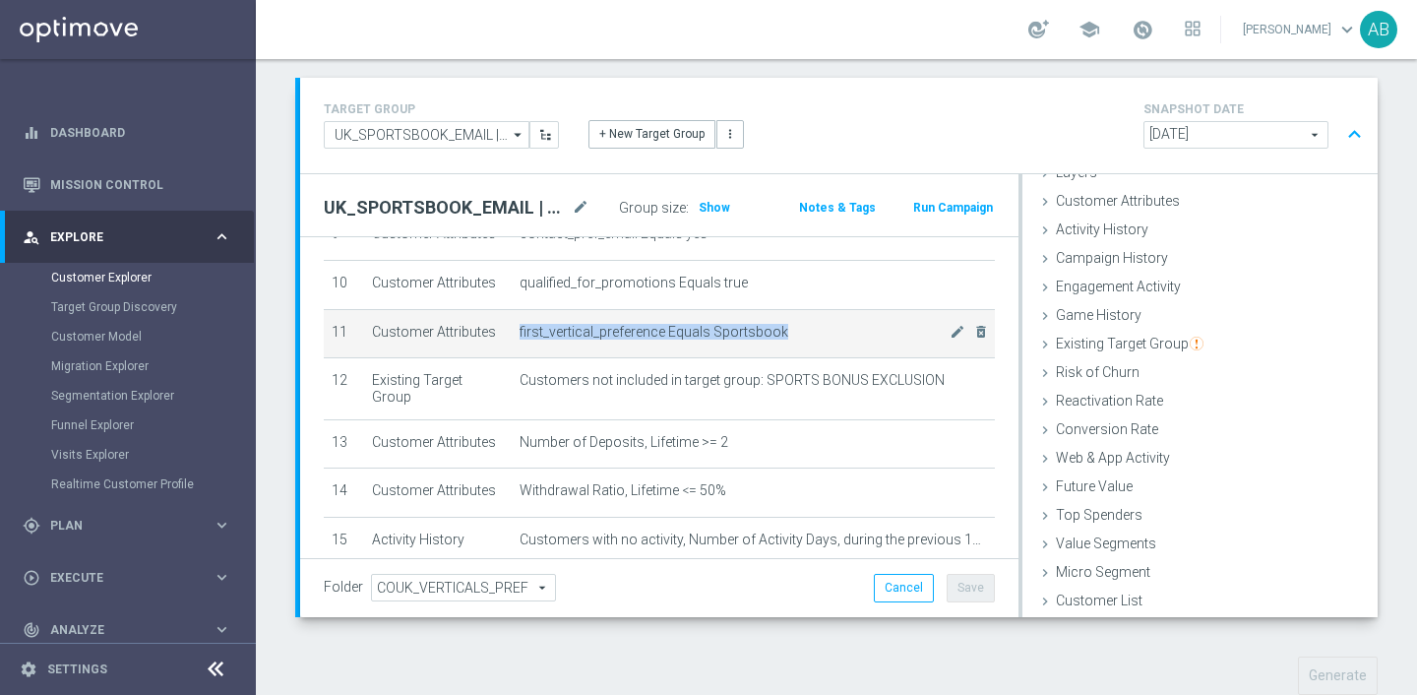
click at [805, 335] on span "first_vertical_preference Equals Sportsbook" at bounding box center [735, 332] width 430 height 17
